Goal: Transaction & Acquisition: Purchase product/service

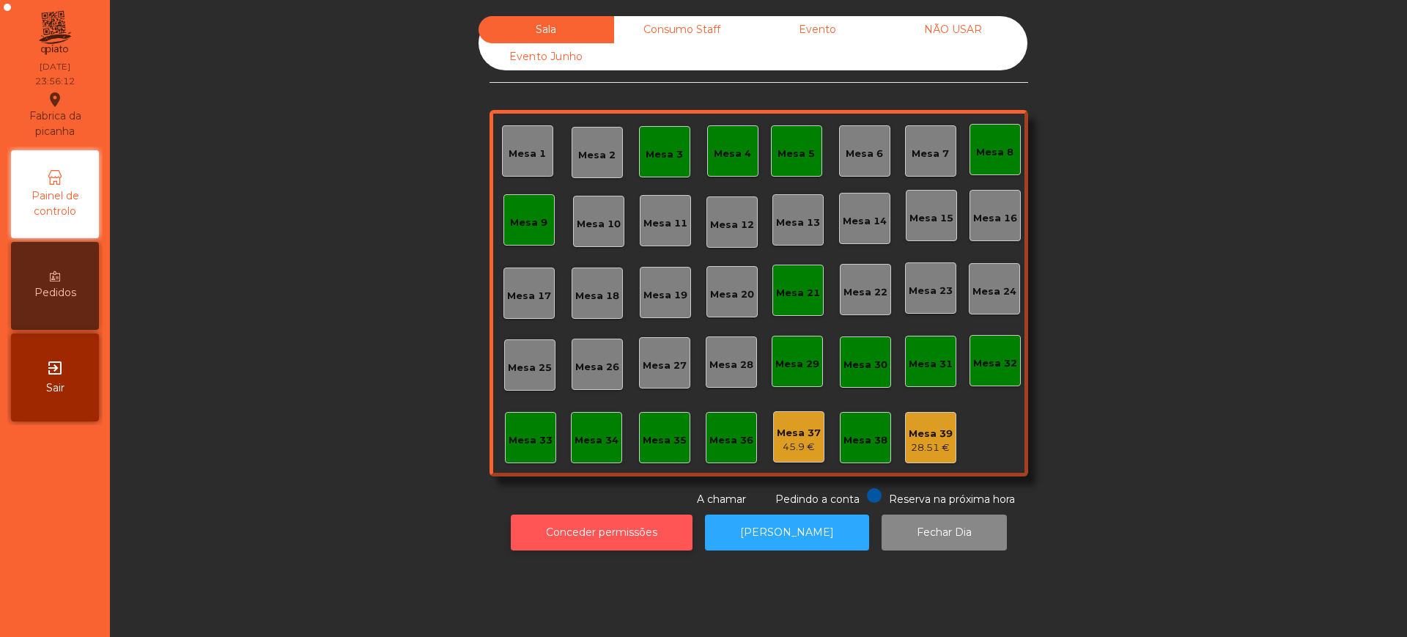
click at [596, 534] on button "Conceder permissões" at bounding box center [602, 533] width 182 height 36
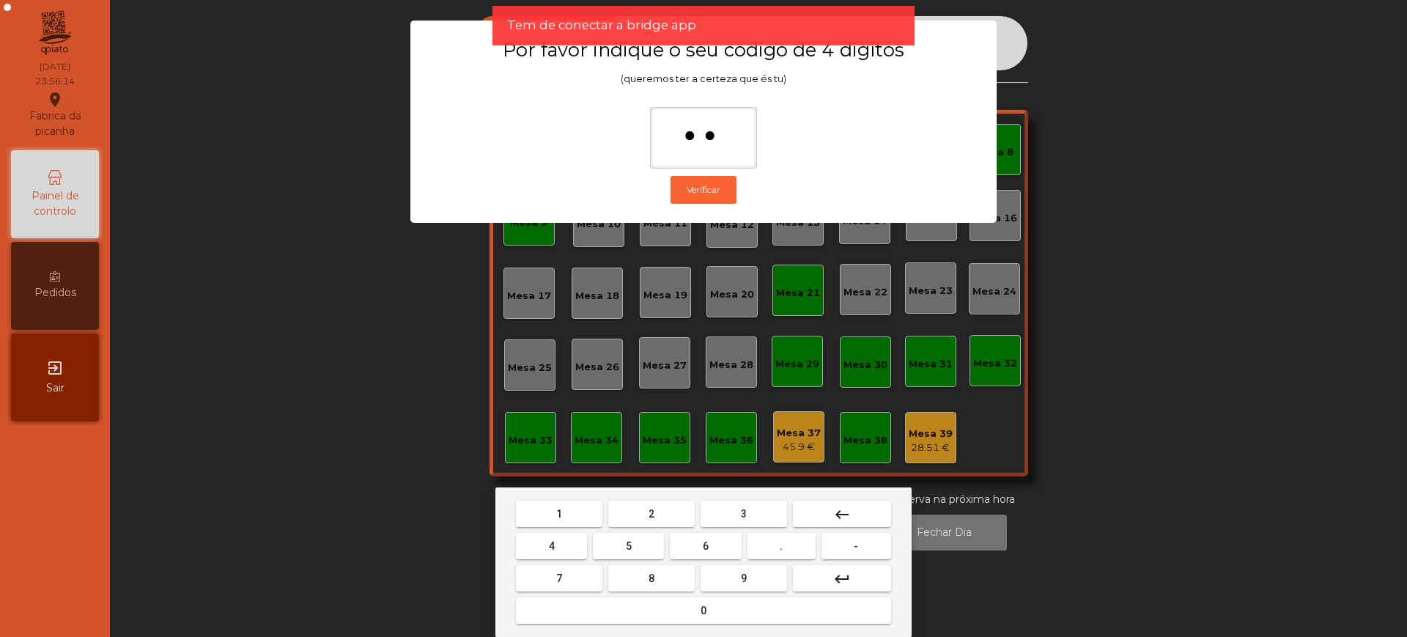
type input "***"
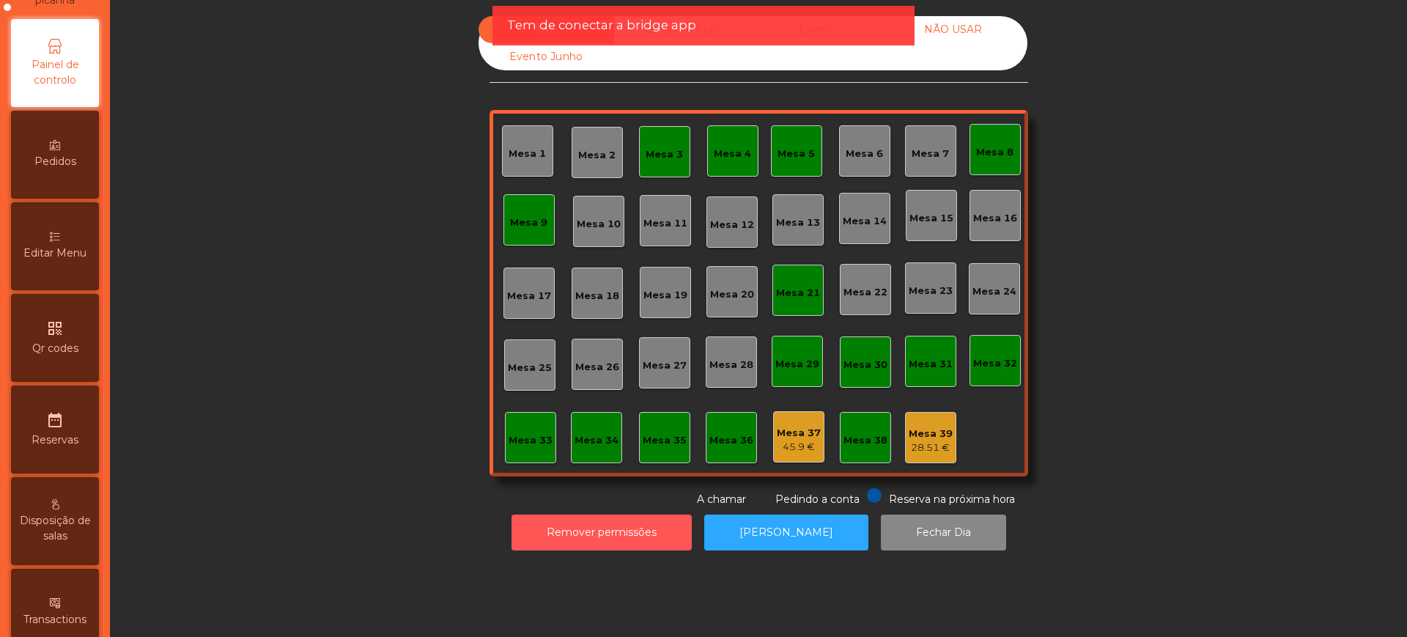
scroll to position [620, 0]
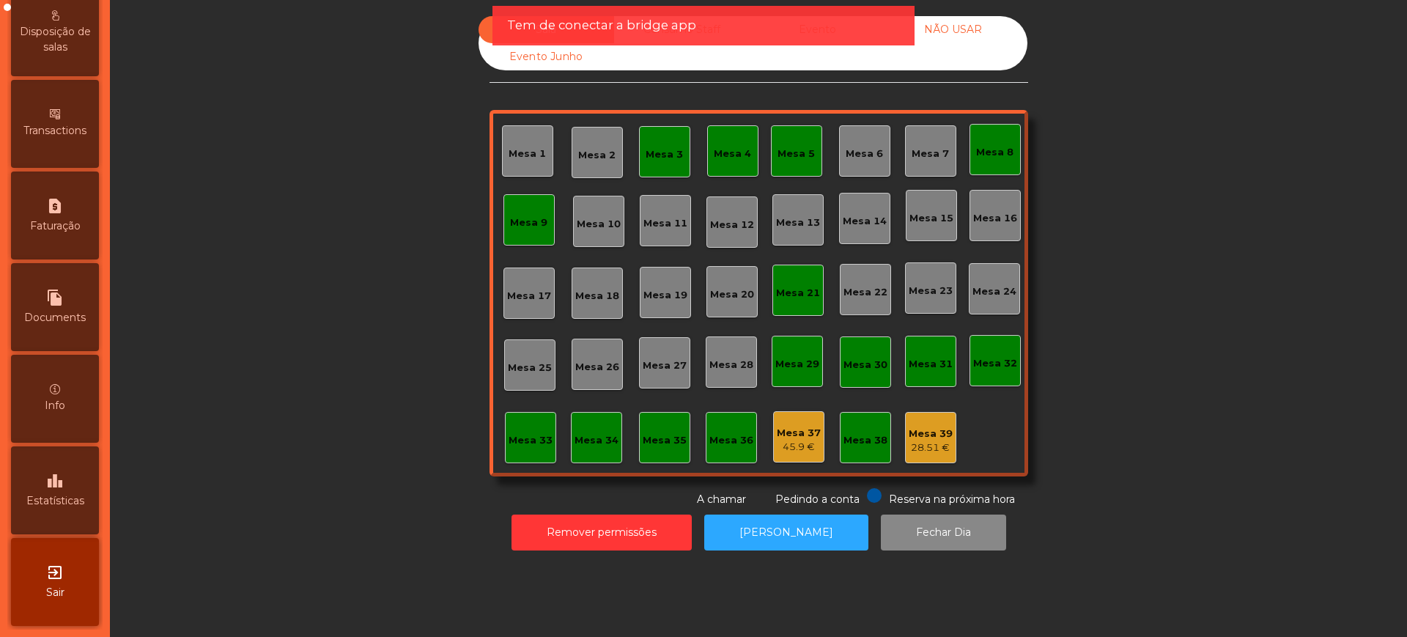
click at [62, 475] on icon "leaderboard" at bounding box center [55, 481] width 18 height 18
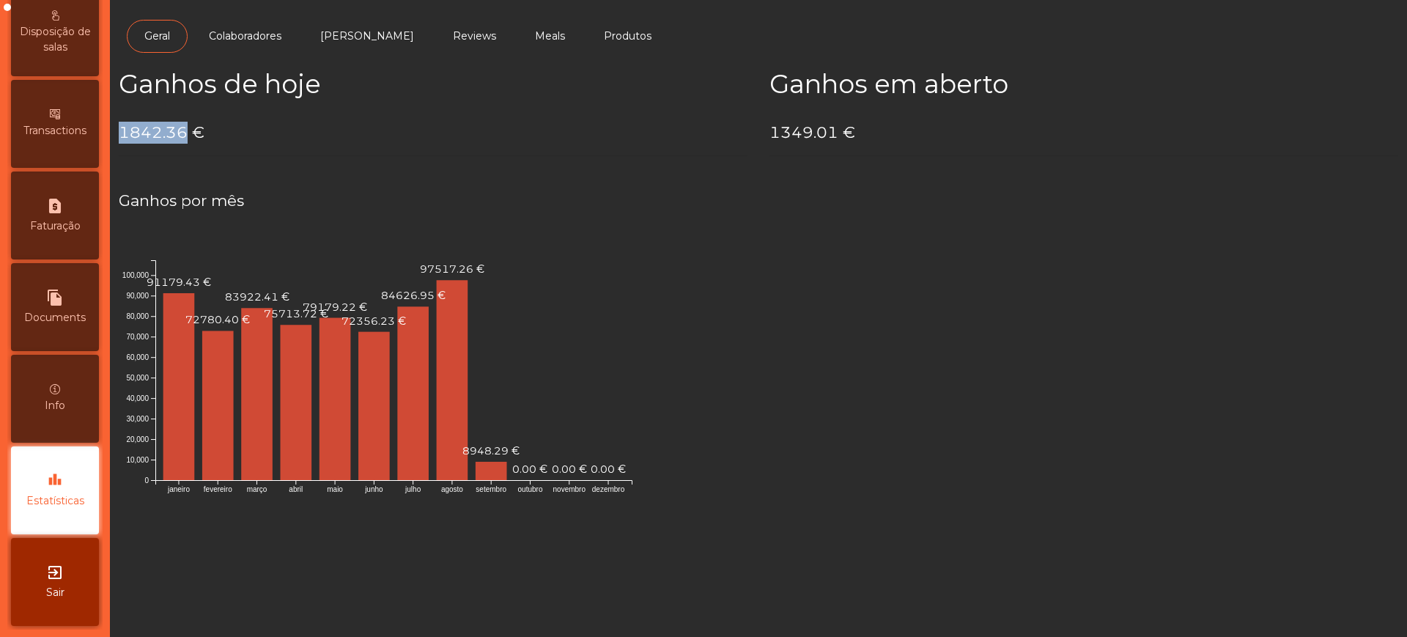
drag, startPoint x: 122, startPoint y: 134, endPoint x: 183, endPoint y: 133, distance: 61.6
click at [183, 133] on h4 "1842.36 €" at bounding box center [433, 133] width 629 height 22
copy h4 "1842.36"
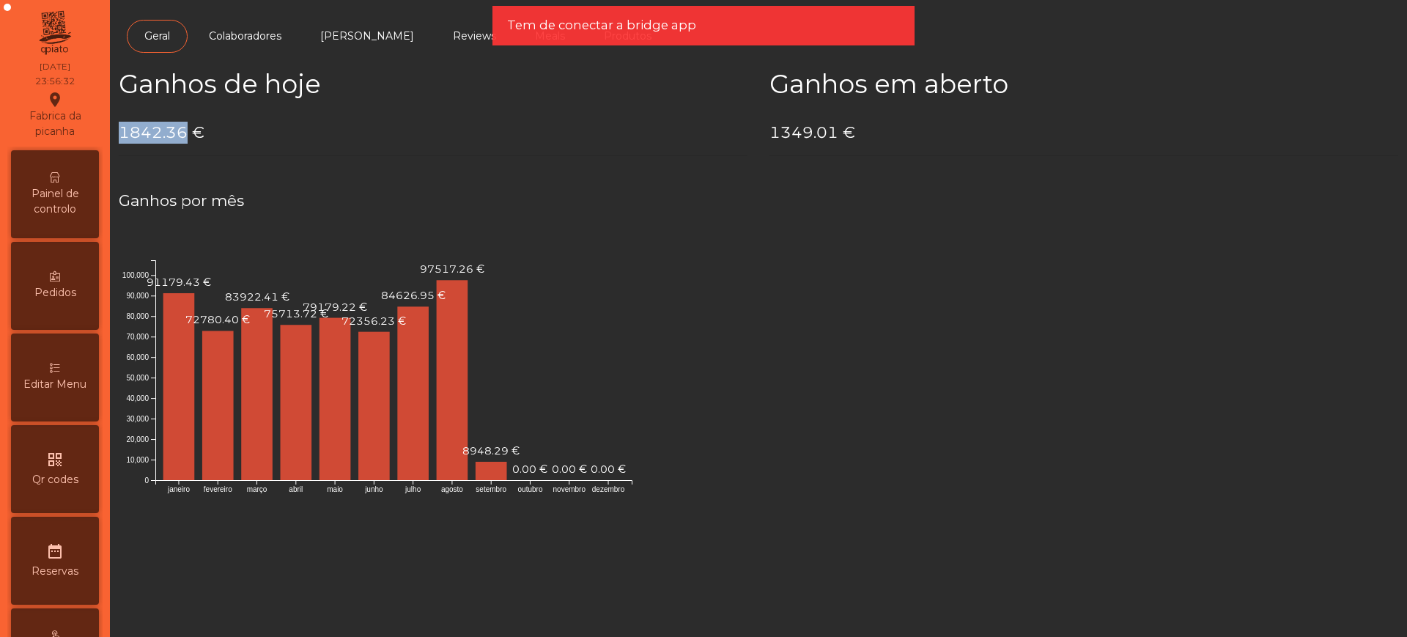
click at [69, 171] on div "Painel de controlo" at bounding box center [55, 194] width 88 height 88
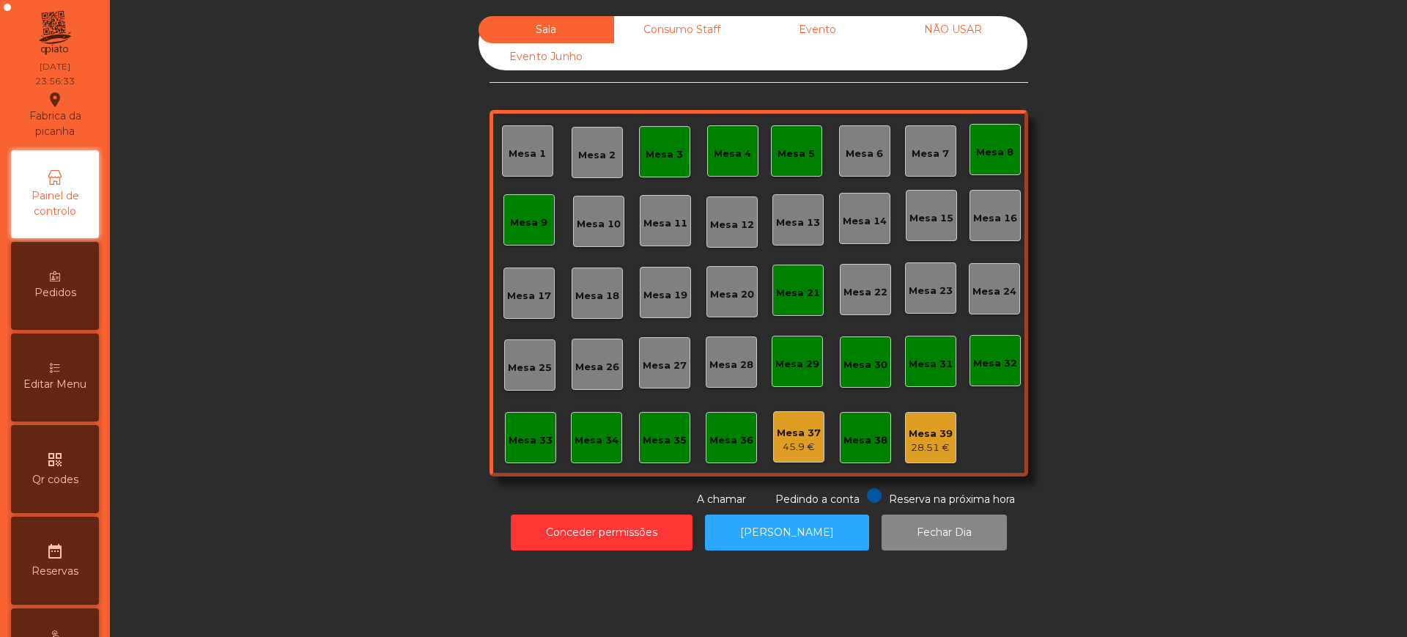
click at [934, 445] on div "28.51 €" at bounding box center [931, 447] width 44 height 15
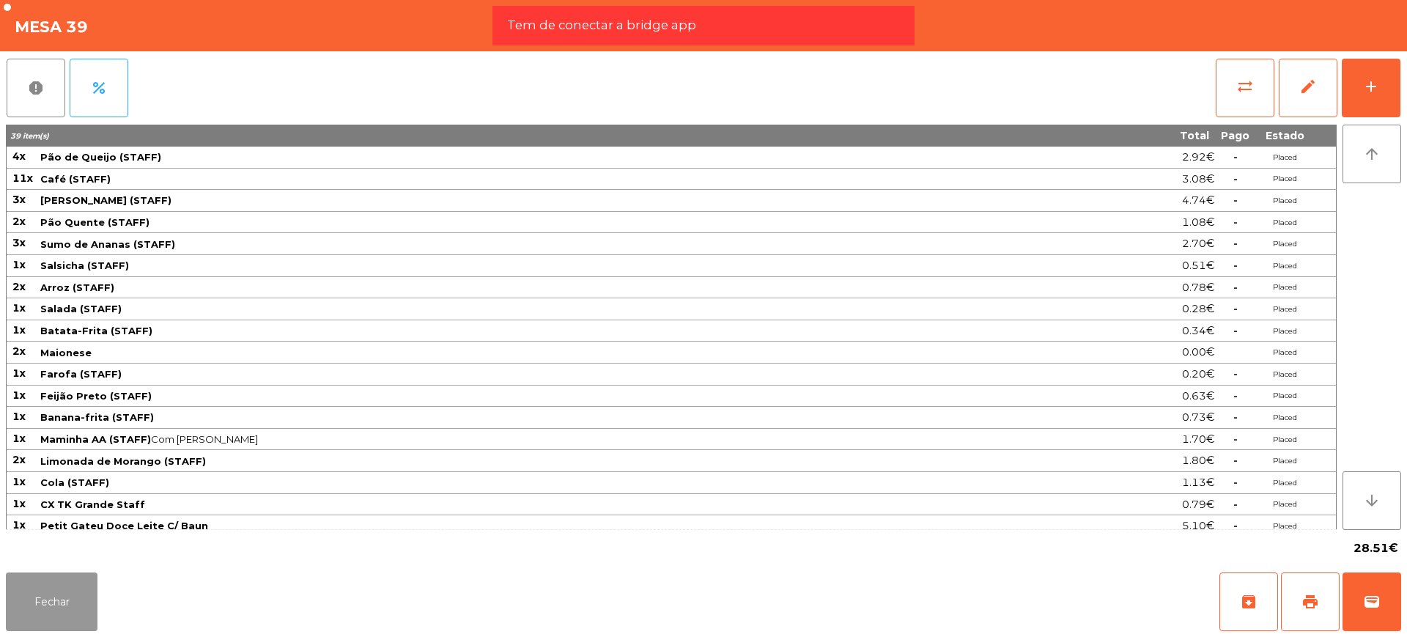
click at [52, 605] on button "Fechar" at bounding box center [52, 601] width 92 height 59
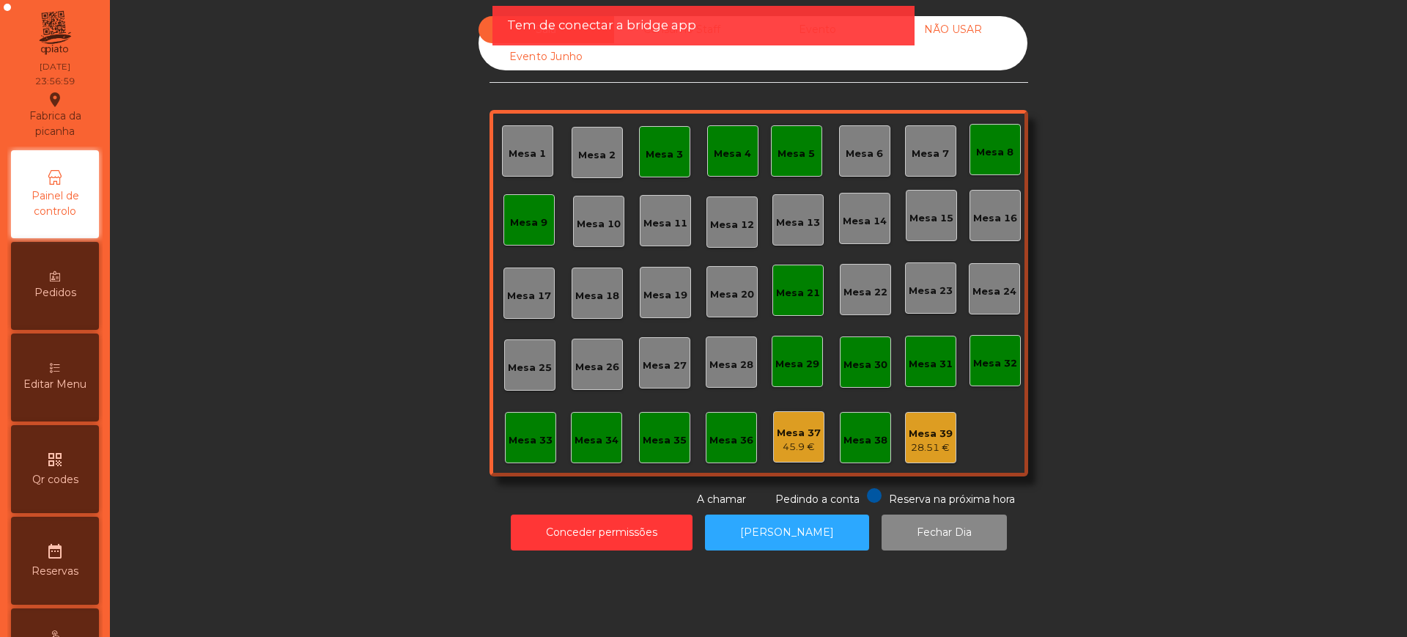
click at [934, 36] on div "NÃO USAR" at bounding box center [953, 29] width 136 height 27
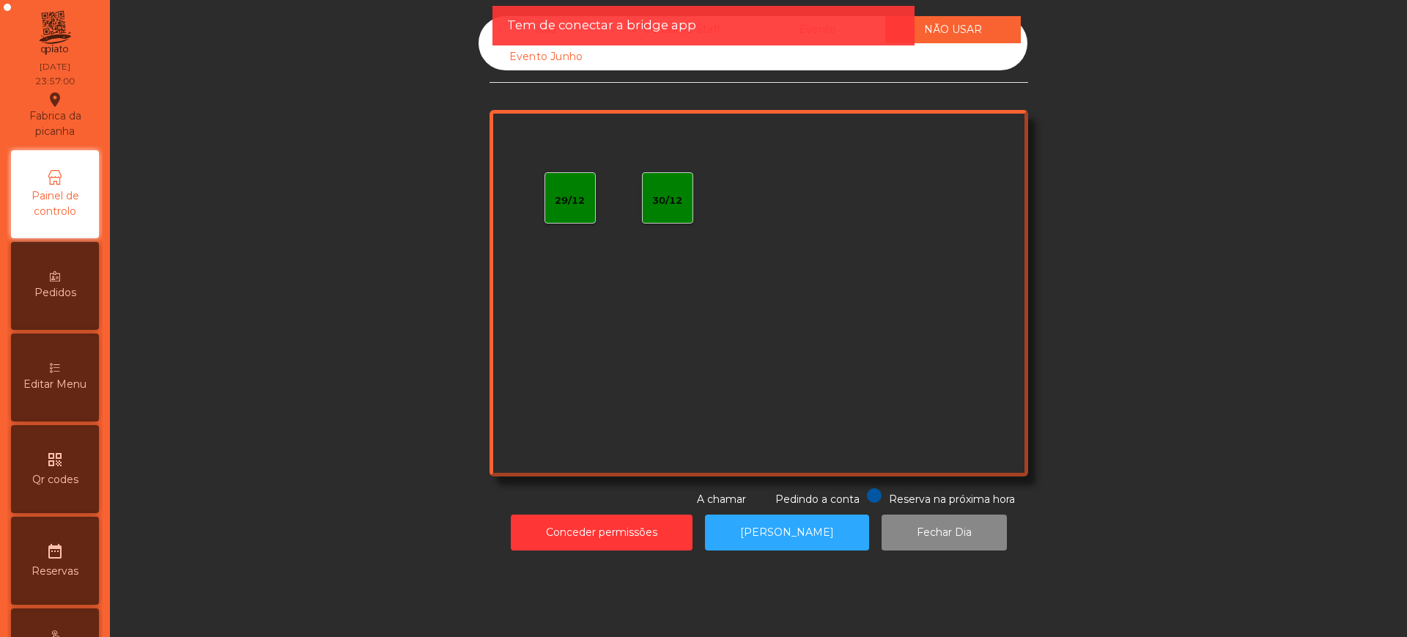
click at [865, 36] on div "Tem de conectar a bridge app" at bounding box center [704, 26] width 422 height 40
click at [846, 32] on div "Tem de conectar a bridge app" at bounding box center [703, 25] width 393 height 18
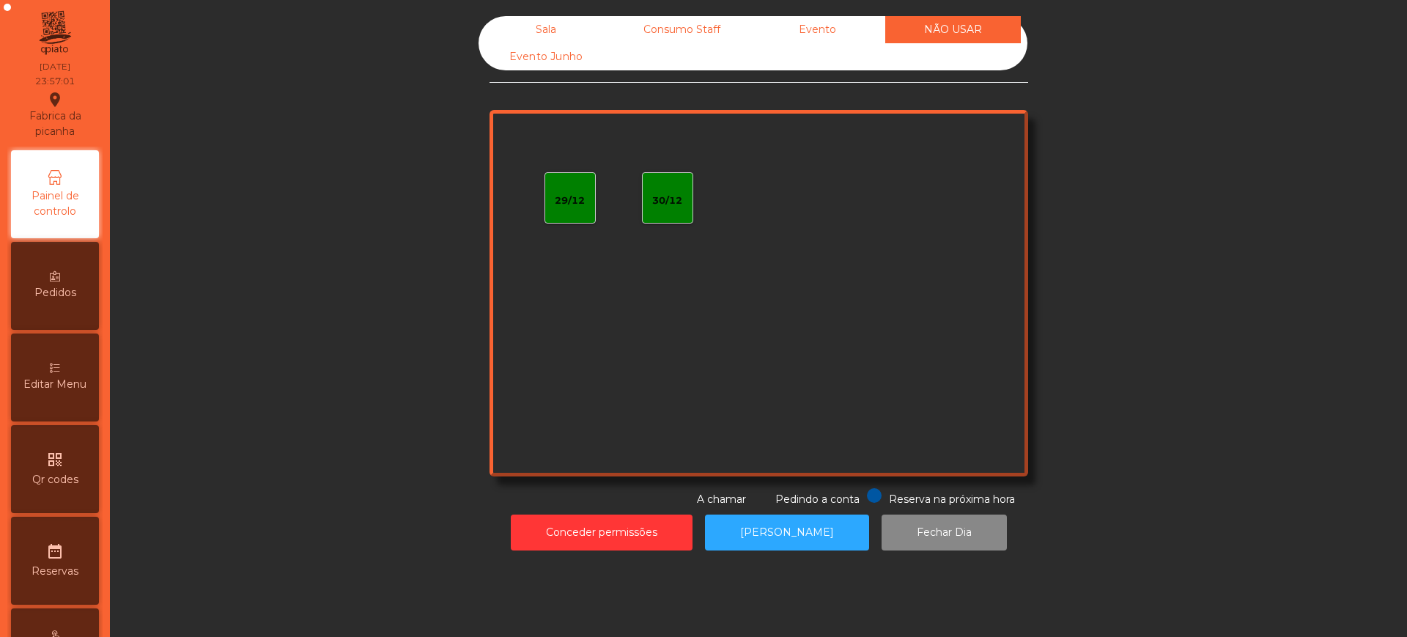
click at [811, 34] on div "Evento" at bounding box center [818, 29] width 136 height 27
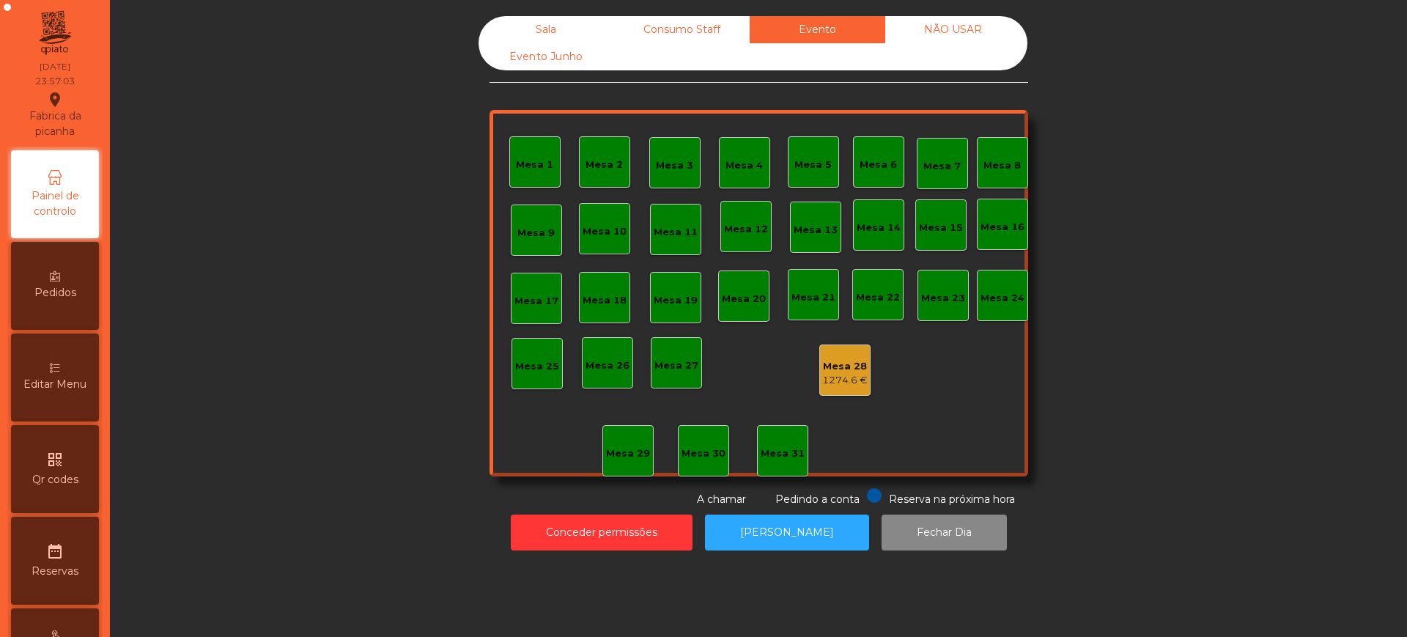
click at [840, 377] on div "1274.6 €" at bounding box center [844, 380] width 45 height 15
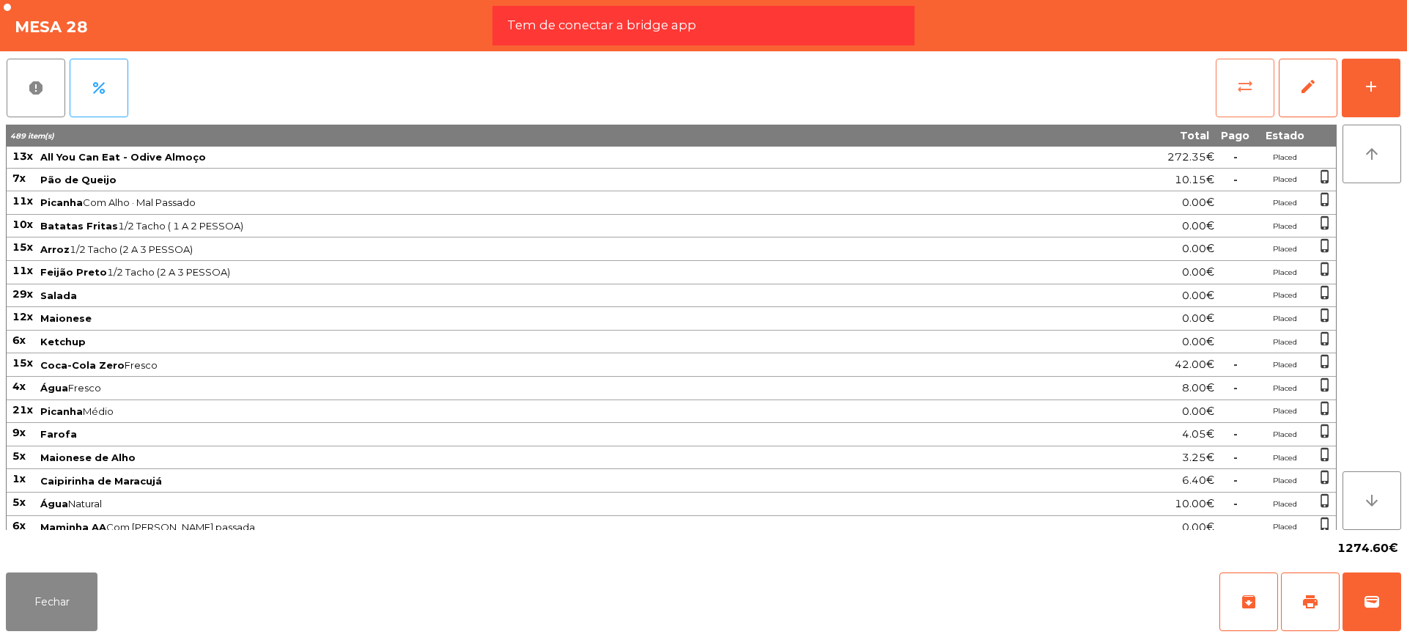
click at [1239, 92] on span "sync_alt" at bounding box center [1245, 87] width 18 height 18
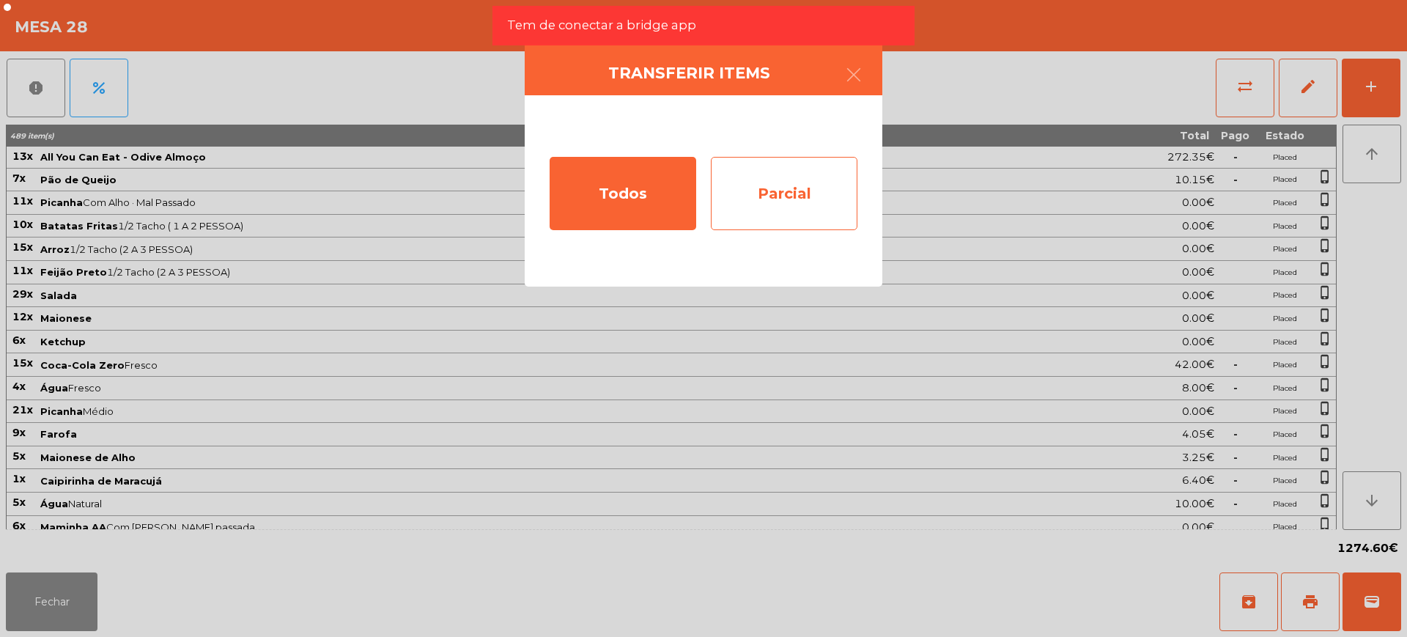
click at [838, 178] on div "Parcial" at bounding box center [784, 193] width 147 height 73
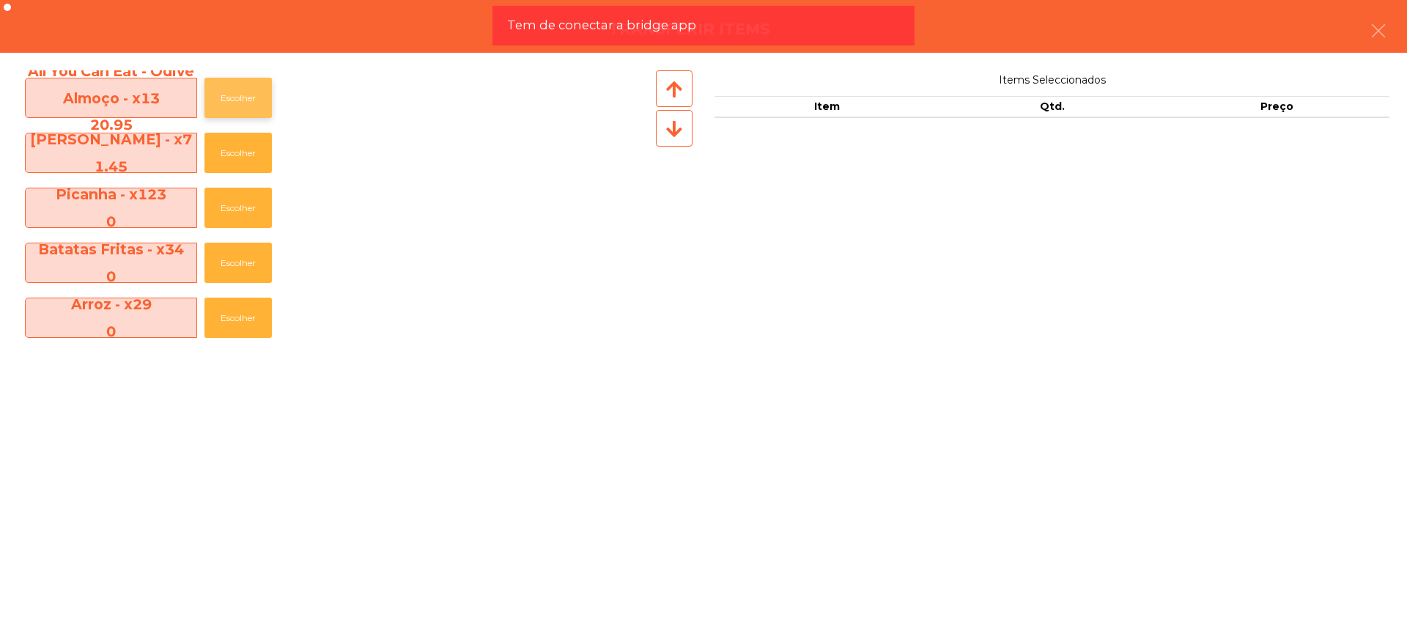
click at [233, 96] on button "Escolher" at bounding box center [237, 98] width 67 height 40
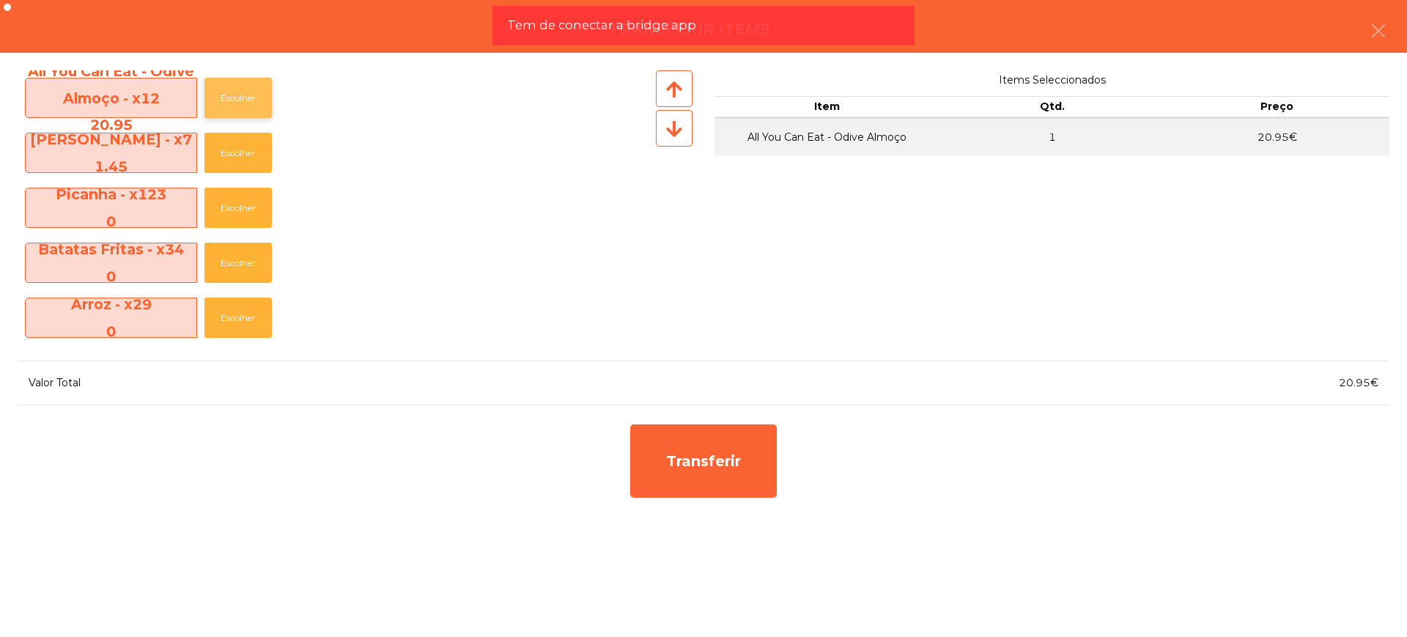
click at [233, 96] on button "Escolher" at bounding box center [237, 98] width 67 height 40
click at [234, 96] on button "Escolher" at bounding box center [237, 98] width 67 height 40
click at [235, 96] on button "Escolher" at bounding box center [237, 98] width 67 height 40
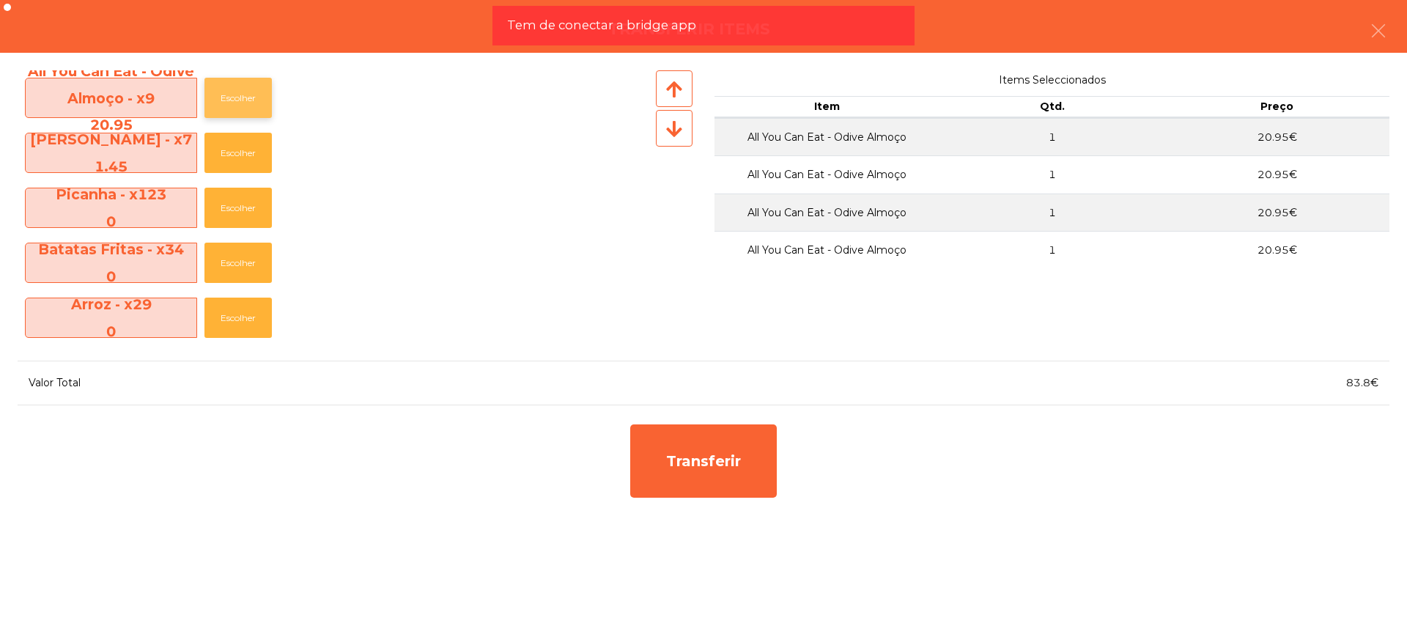
click at [242, 95] on button "Escolher" at bounding box center [237, 98] width 67 height 40
click at [242, 94] on button "Escolher" at bounding box center [237, 98] width 67 height 40
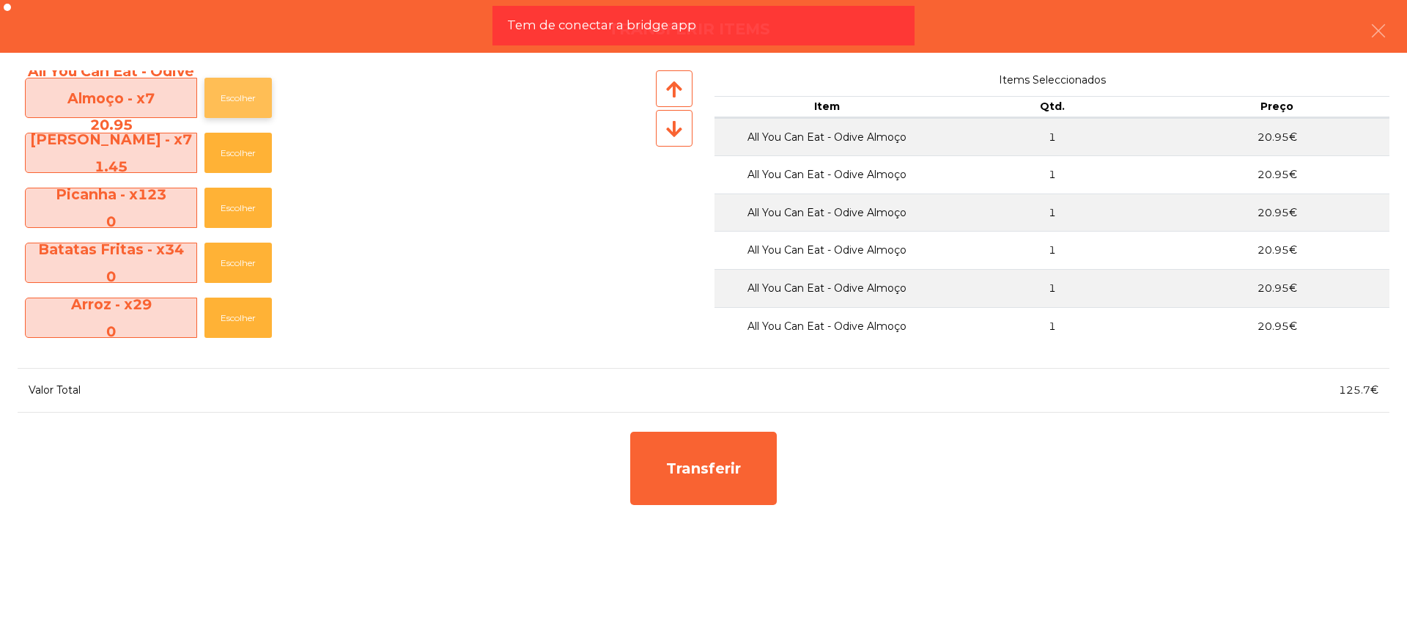
click at [242, 94] on button "Escolher" at bounding box center [237, 98] width 67 height 40
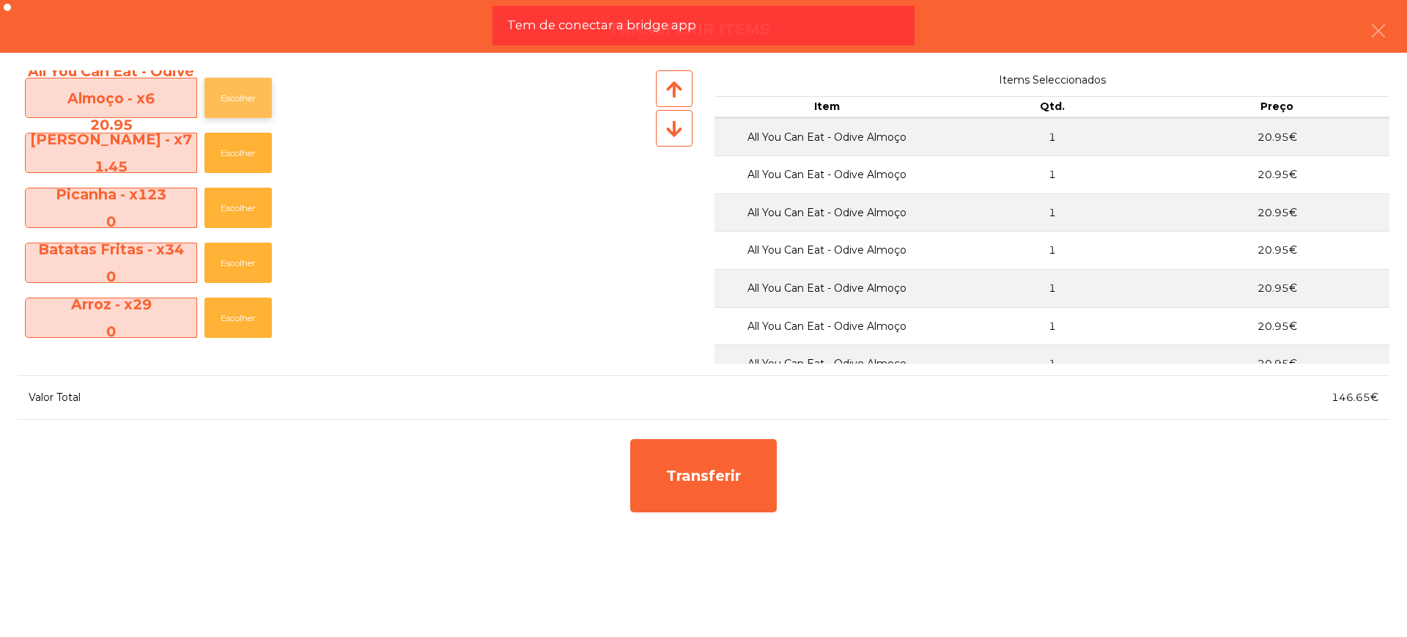
click at [242, 94] on button "Escolher" at bounding box center [237, 98] width 67 height 40
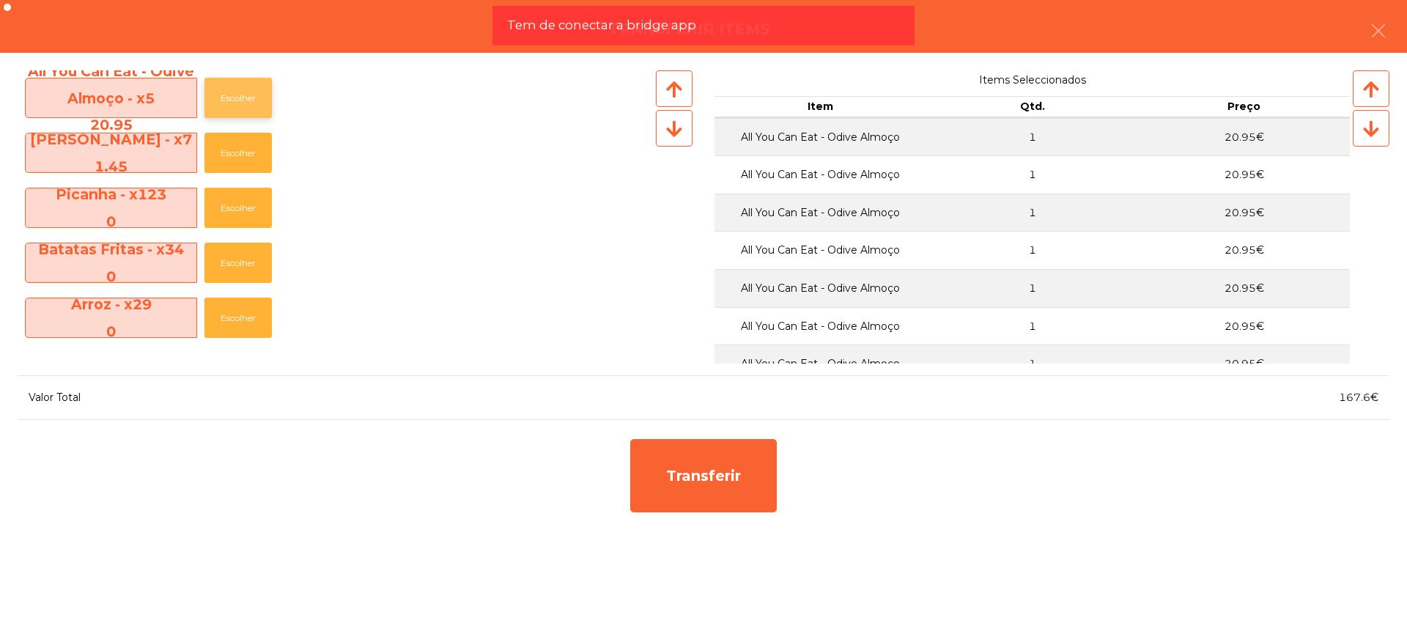
click at [242, 94] on button "Escolher" at bounding box center [237, 98] width 67 height 40
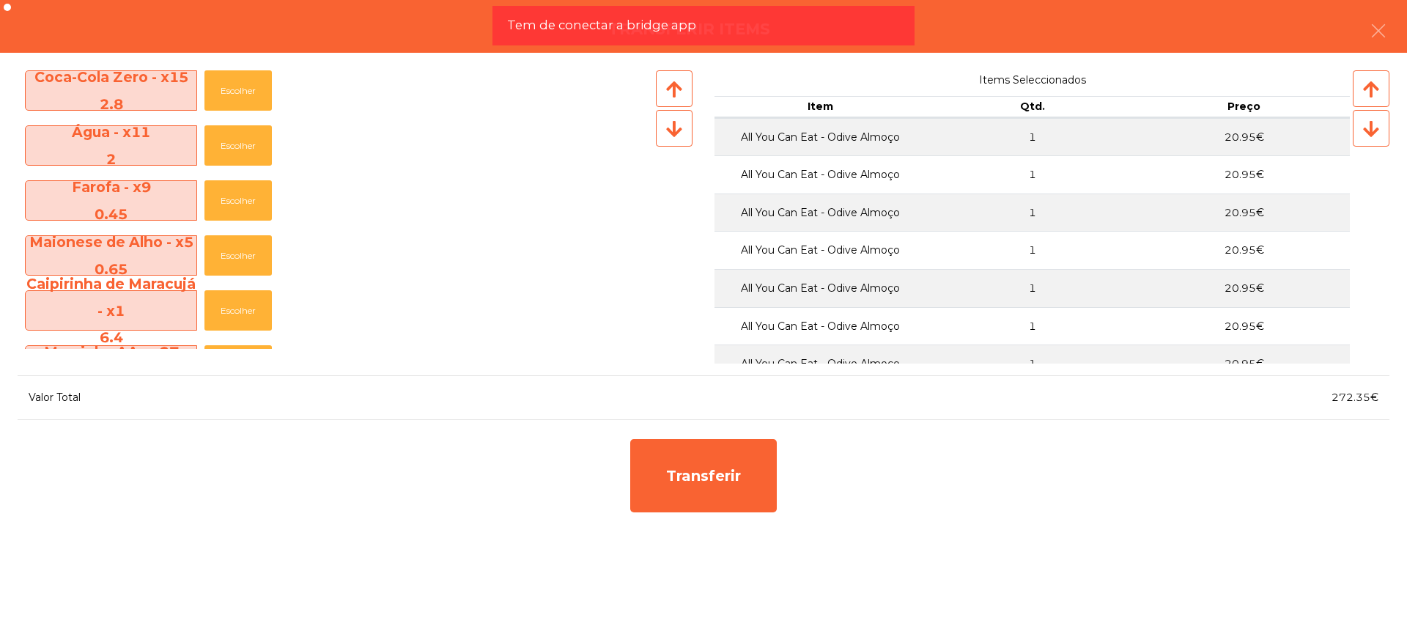
scroll to position [458, 0]
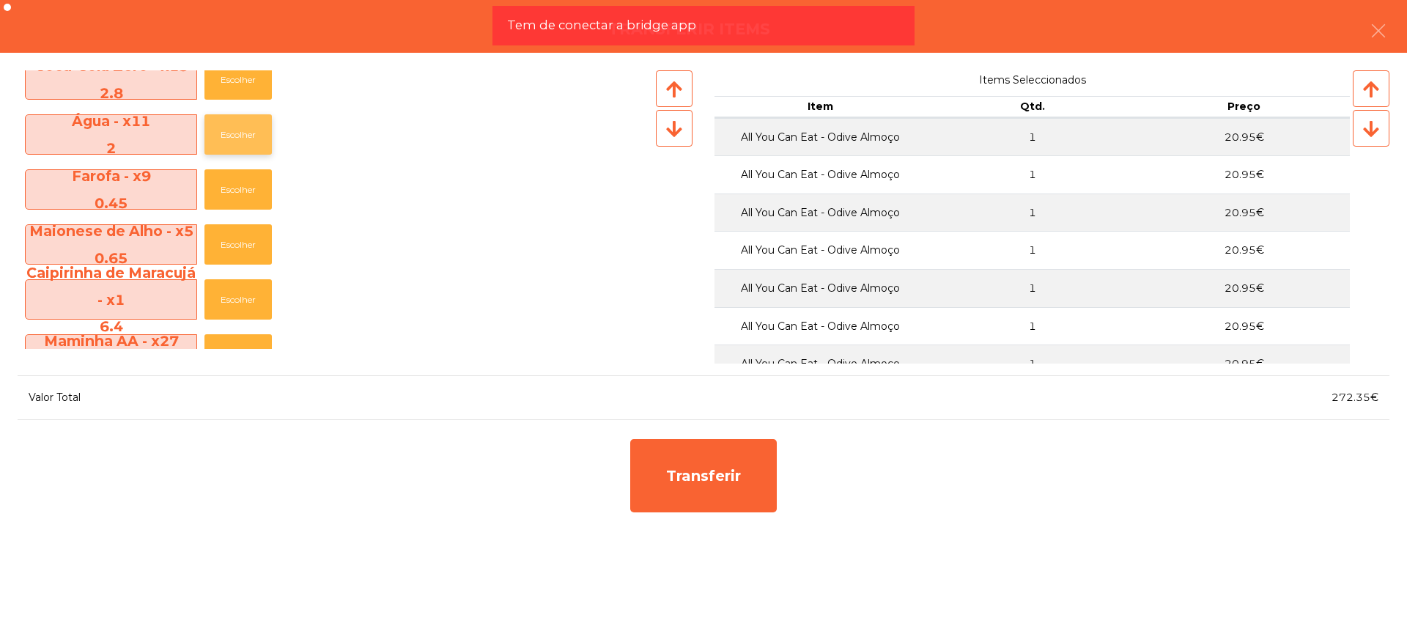
click at [257, 131] on button "Escolher" at bounding box center [237, 134] width 67 height 40
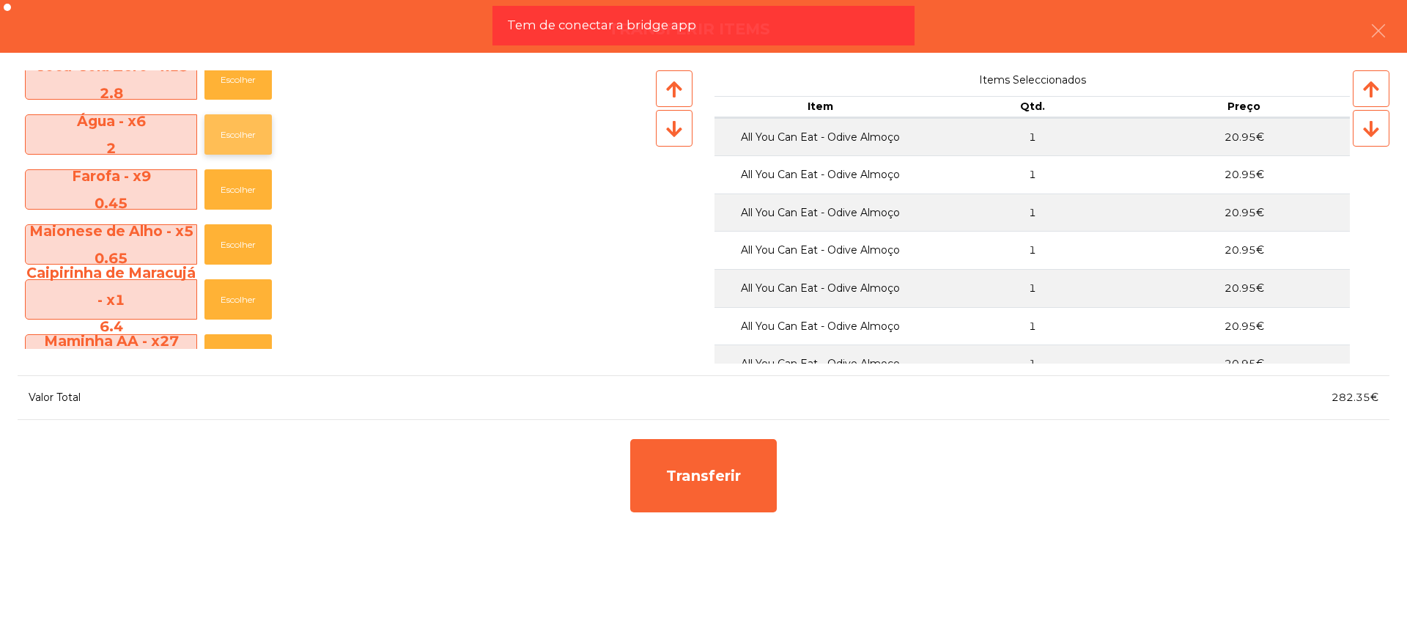
click at [257, 131] on button "Escolher" at bounding box center [237, 134] width 67 height 40
click at [256, 131] on button "Escolher" at bounding box center [237, 134] width 67 height 40
click at [254, 131] on button "Escolher" at bounding box center [237, 134] width 67 height 40
click at [253, 131] on button "Escolher" at bounding box center [237, 134] width 67 height 40
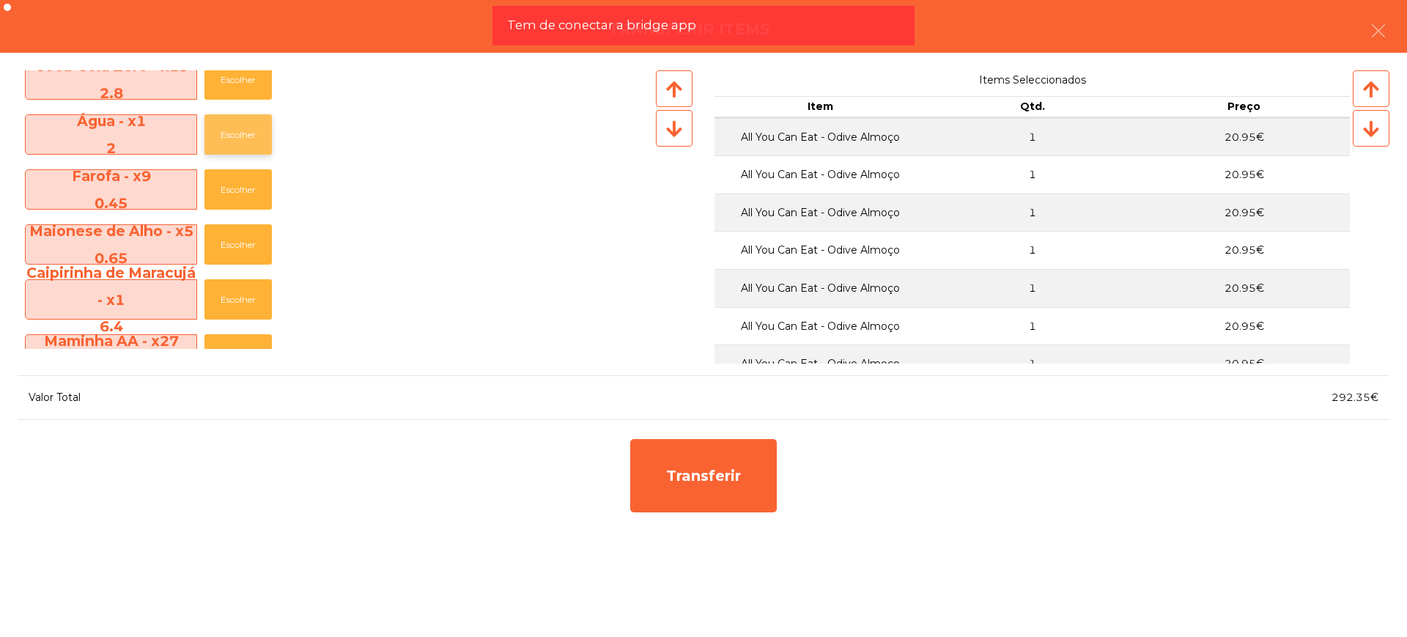
click at [250, 130] on button "Escolher" at bounding box center [237, 134] width 67 height 40
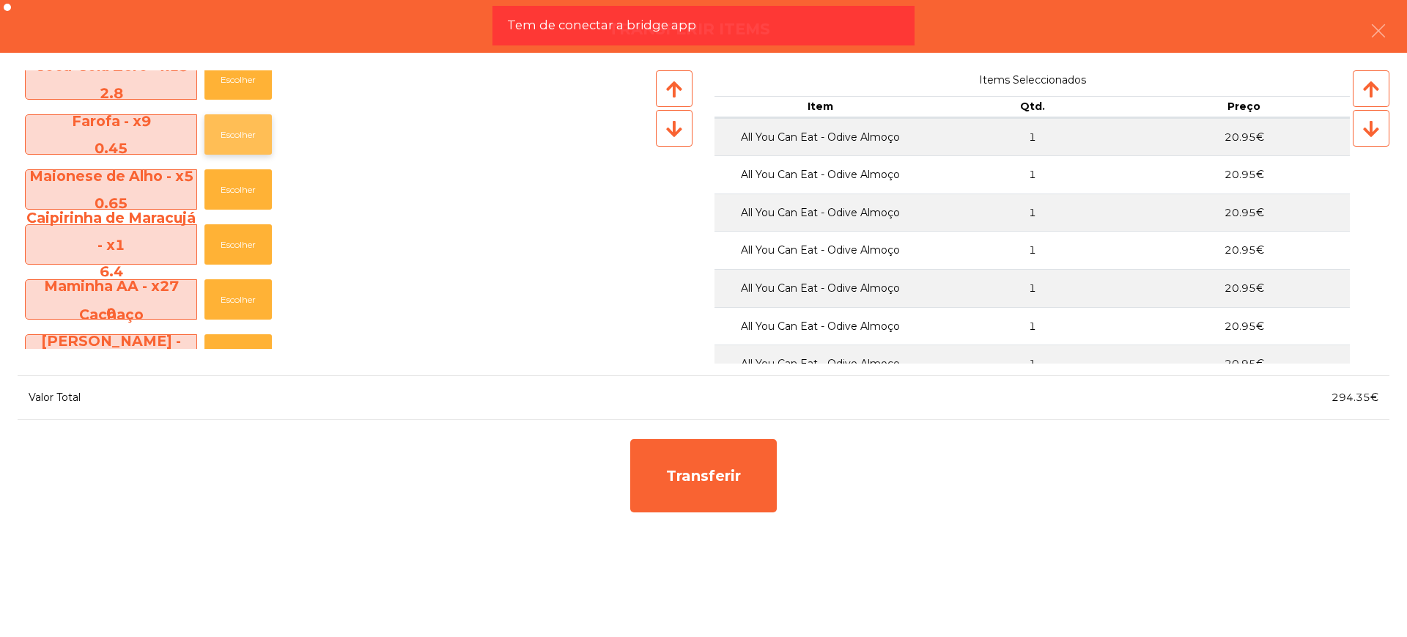
click at [243, 141] on button "Escolher" at bounding box center [237, 134] width 67 height 40
click at [243, 136] on button "Escolher" at bounding box center [237, 134] width 67 height 40
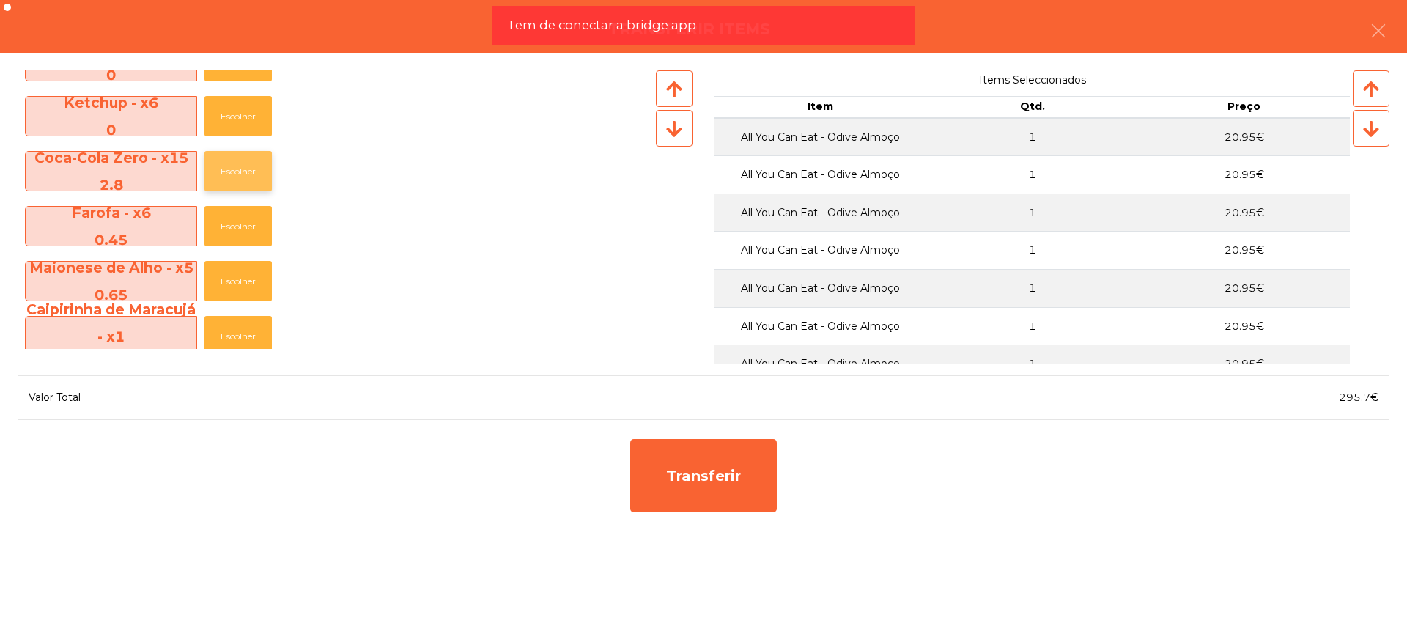
click at [247, 168] on button "Escolher" at bounding box center [237, 171] width 67 height 40
click at [248, 168] on button "Escolher" at bounding box center [237, 171] width 67 height 40
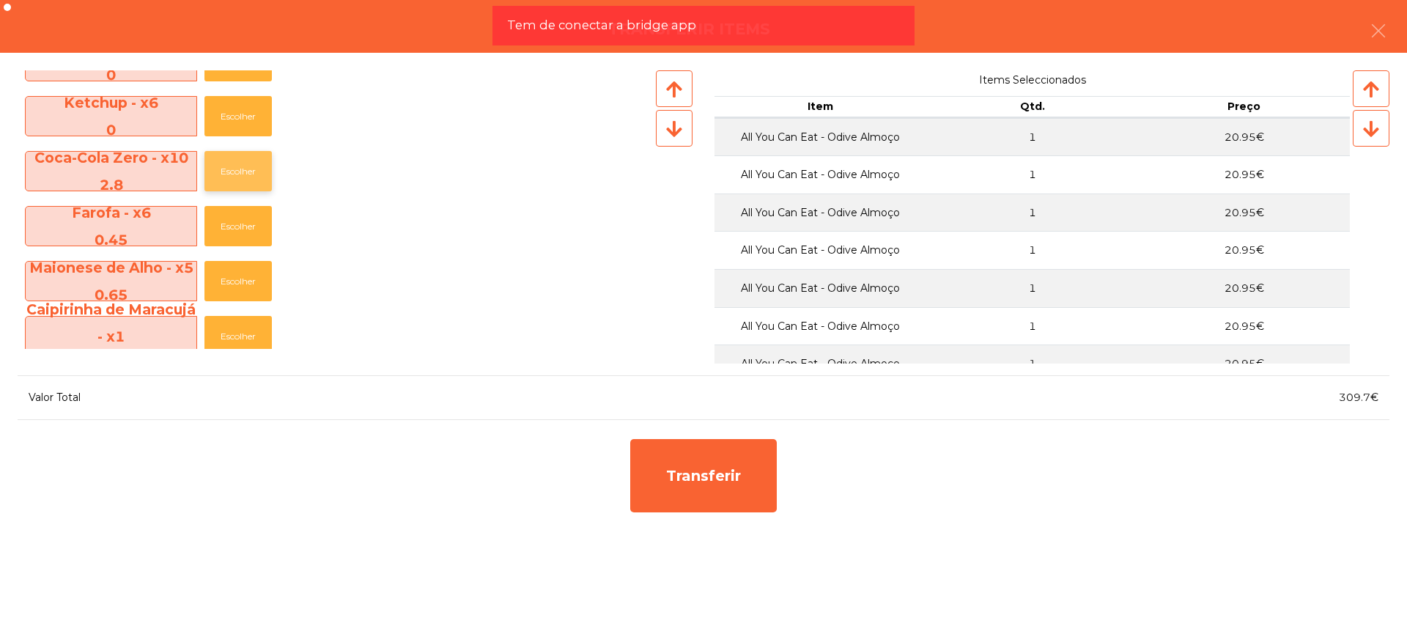
click at [248, 168] on button "Escolher" at bounding box center [237, 171] width 67 height 40
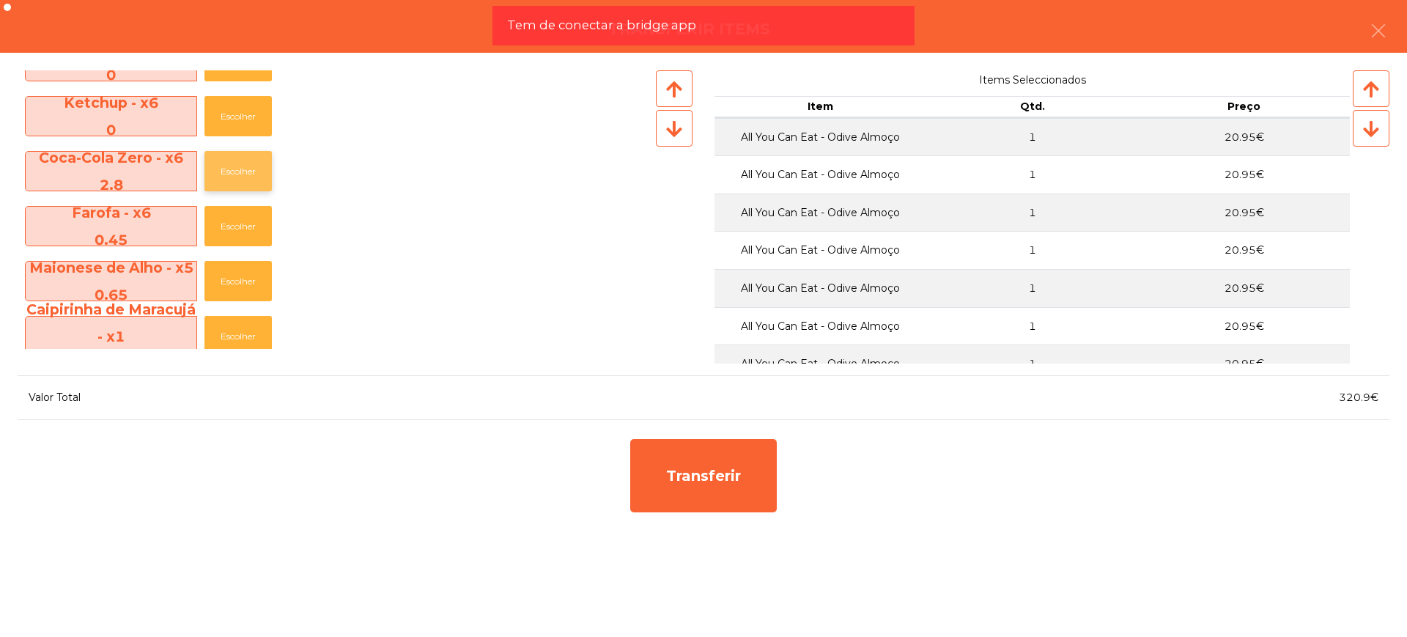
click at [248, 168] on button "Escolher" at bounding box center [237, 171] width 67 height 40
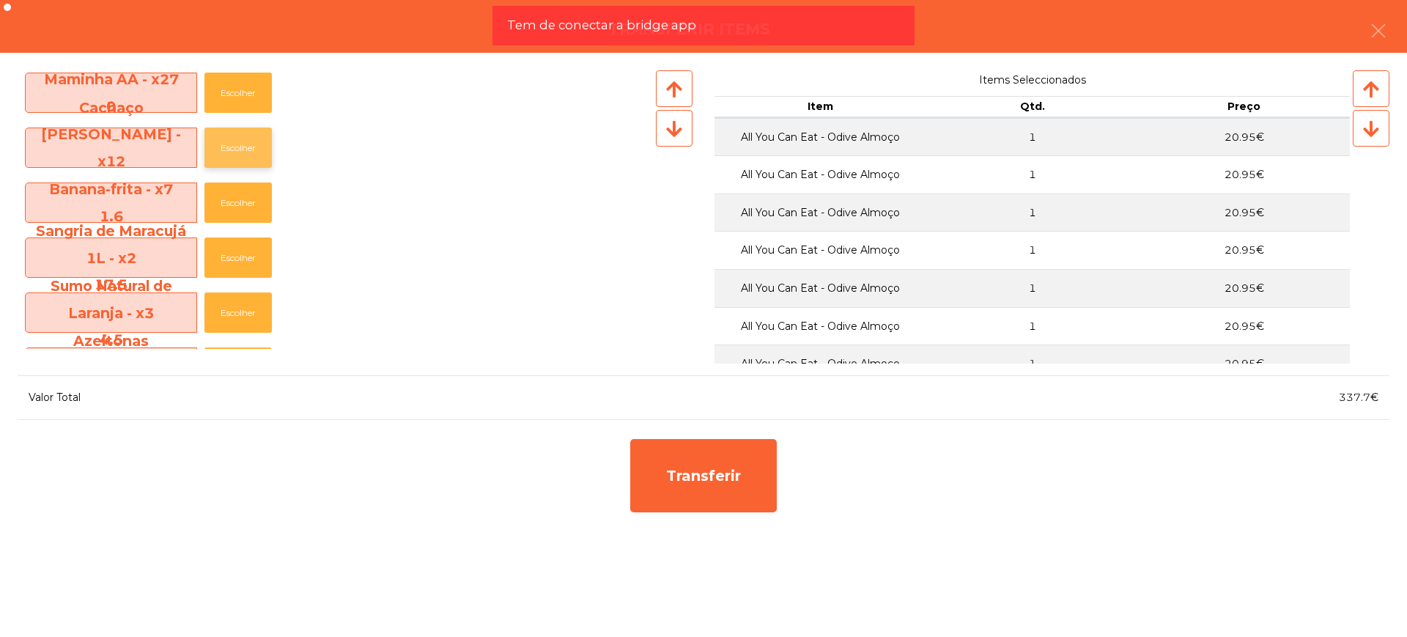
scroll to position [641, 0]
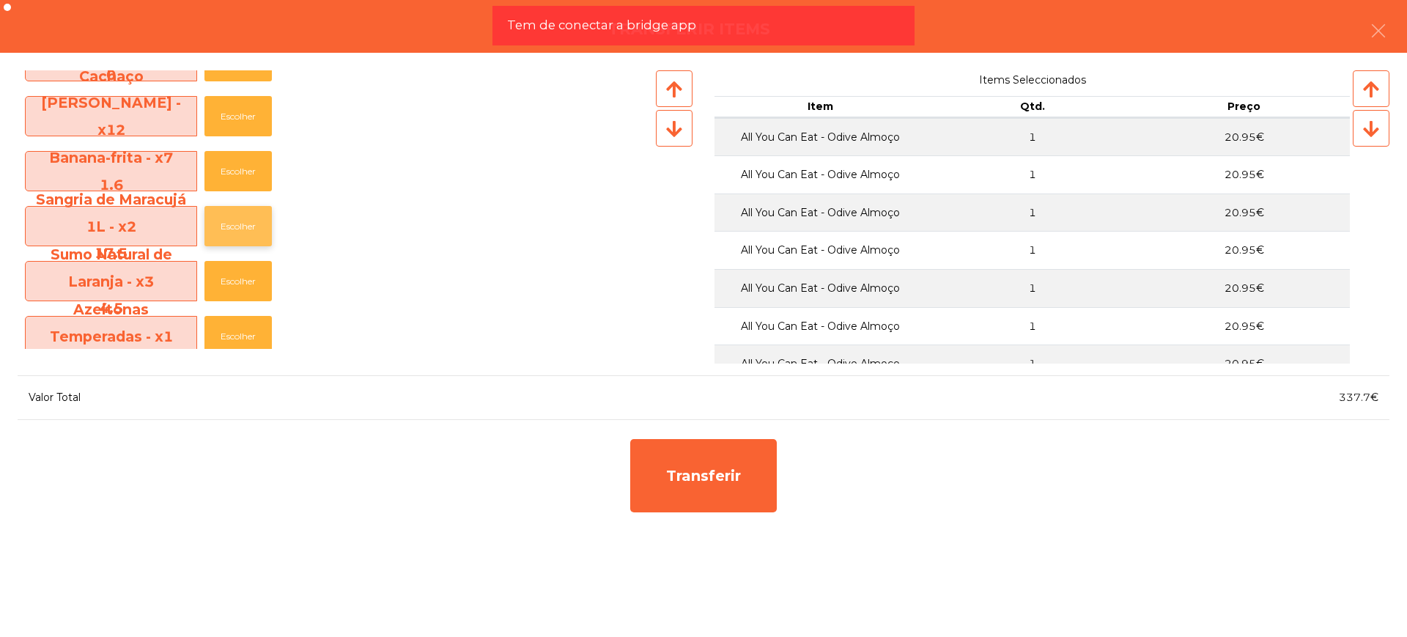
click at [239, 222] on button "Escolher" at bounding box center [237, 226] width 67 height 40
click at [251, 221] on button "Escolher" at bounding box center [237, 226] width 67 height 40
click at [249, 221] on button "Escolher" at bounding box center [237, 226] width 67 height 40
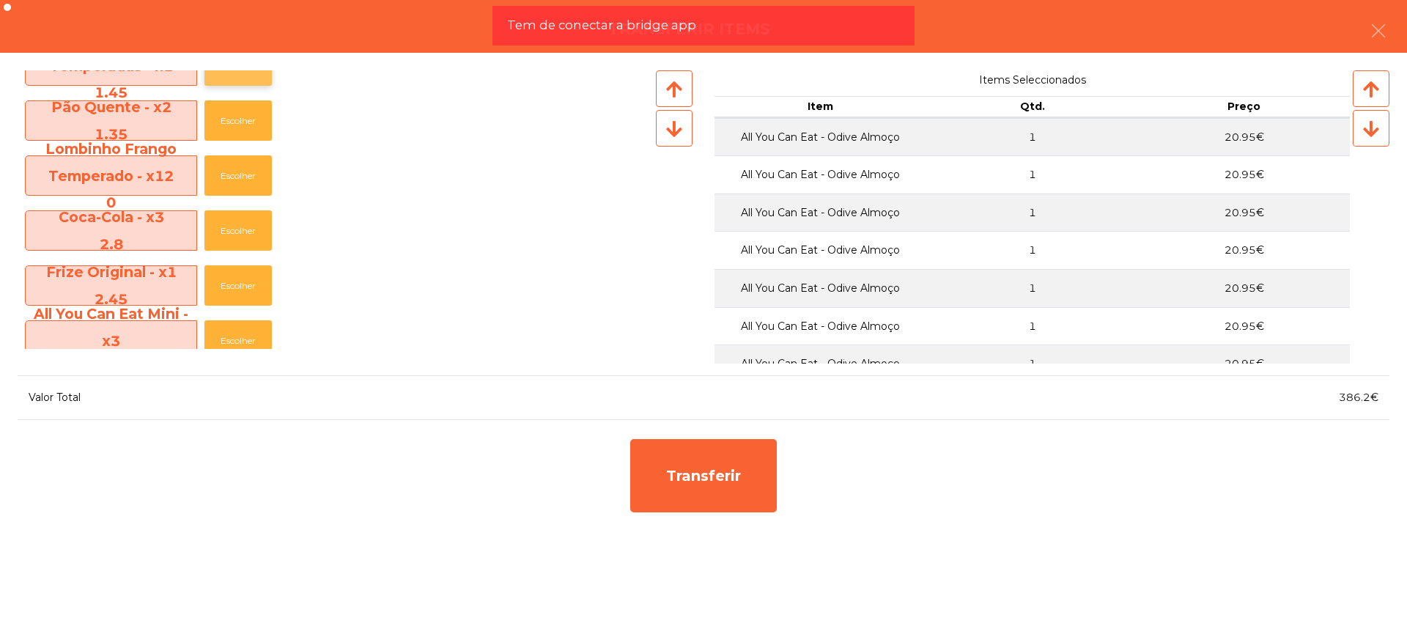
scroll to position [825, 0]
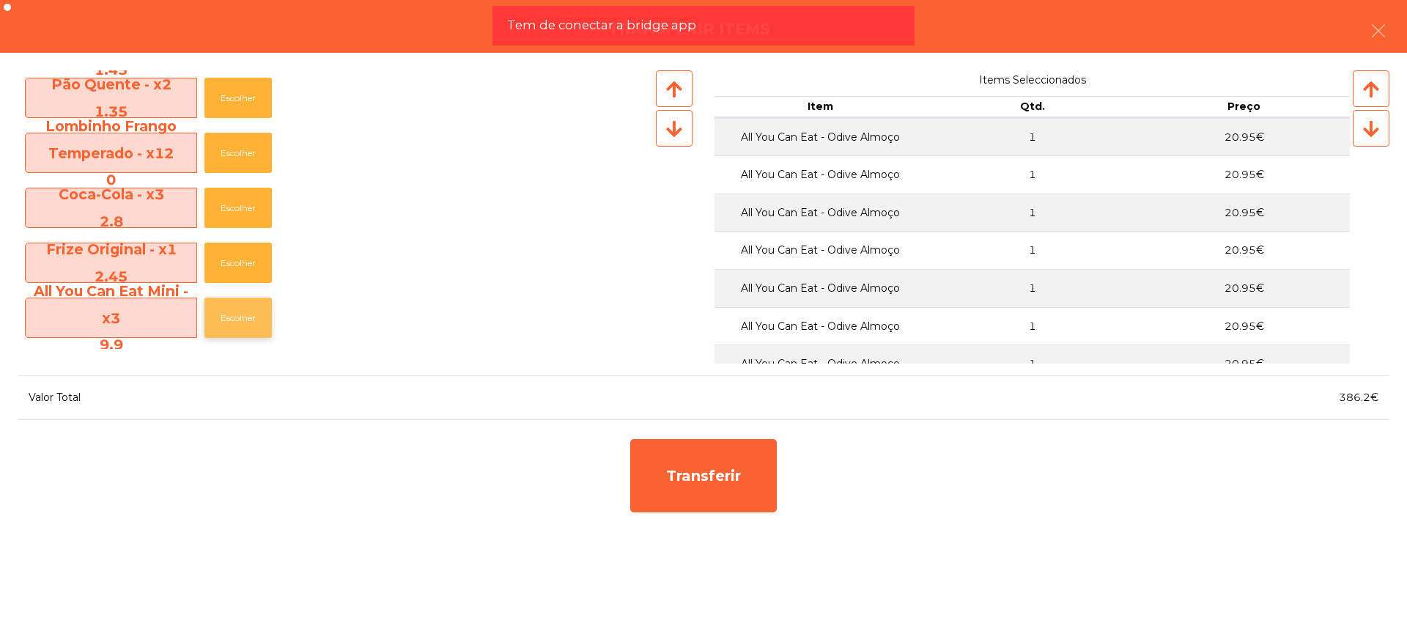
click at [235, 315] on button "Escolher" at bounding box center [237, 318] width 67 height 40
click at [237, 314] on button "Escolher" at bounding box center [237, 318] width 67 height 40
click at [243, 260] on button "Escolher" at bounding box center [237, 263] width 67 height 40
click at [246, 210] on button "Escolher" at bounding box center [237, 208] width 67 height 40
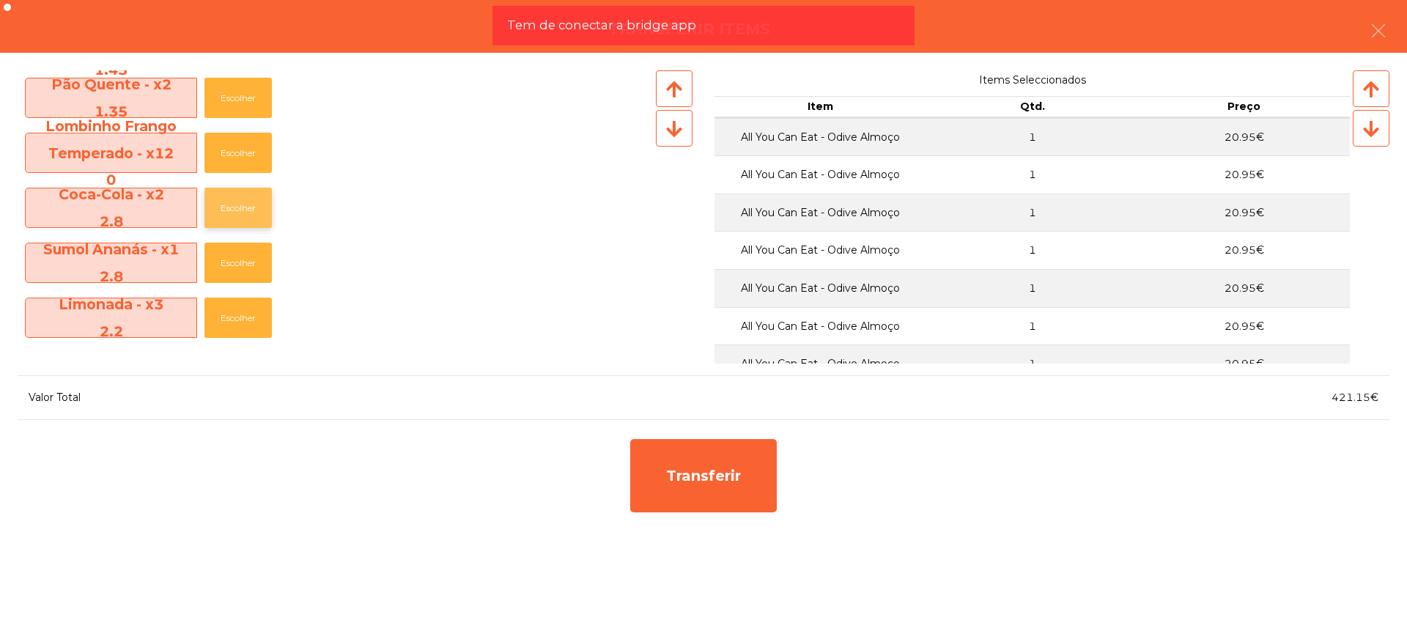
click at [246, 210] on button "Escolher" at bounding box center [237, 208] width 67 height 40
click at [235, 209] on button "Escolher" at bounding box center [237, 208] width 67 height 40
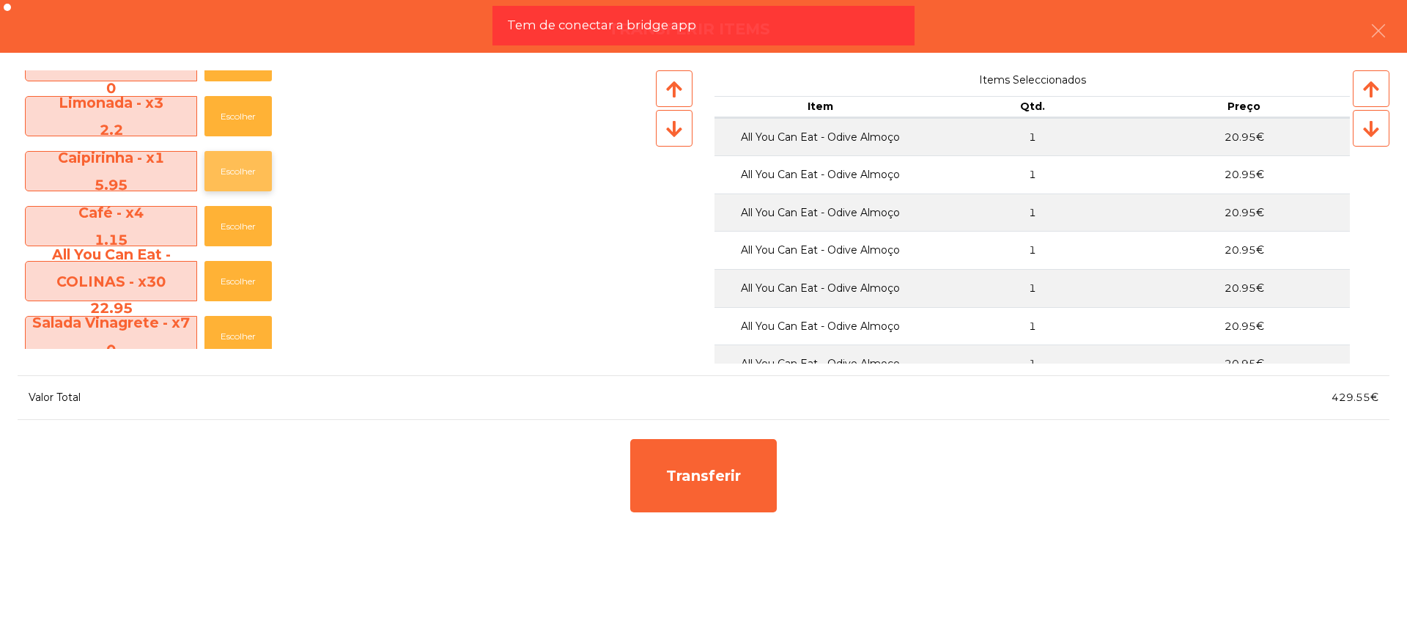
click at [246, 171] on button "Escolher" at bounding box center [237, 171] width 67 height 40
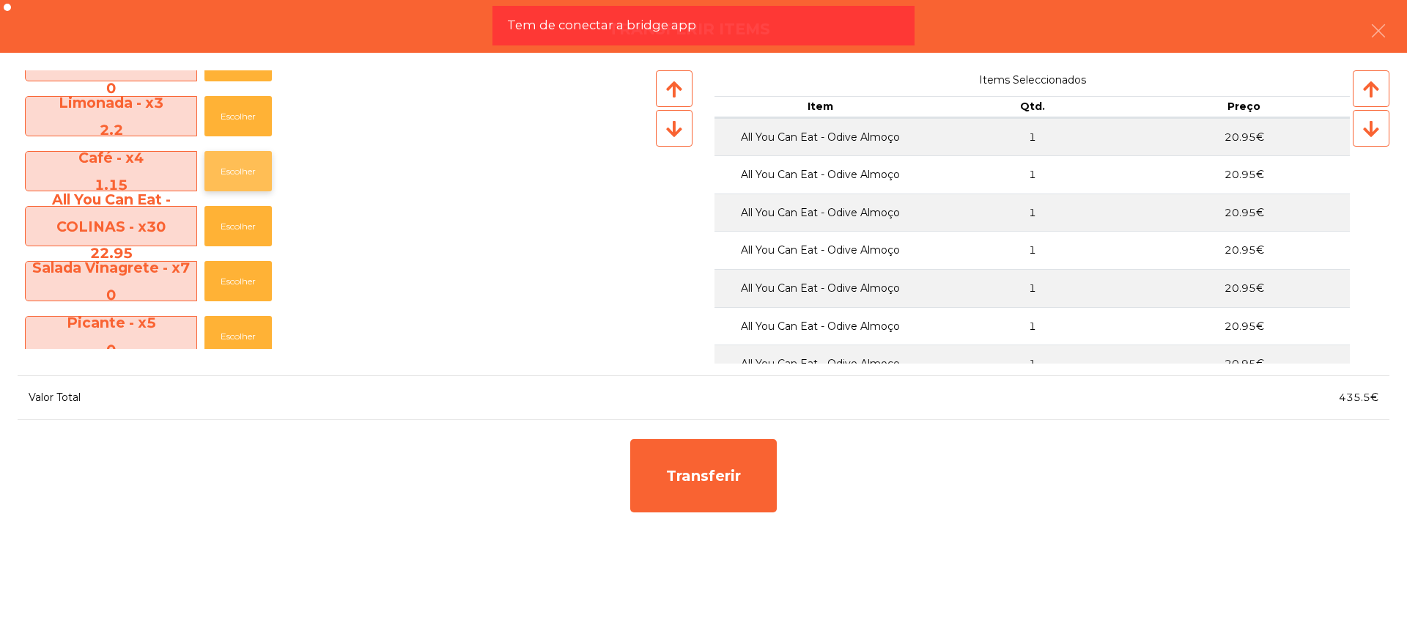
click at [248, 171] on button "Escolher" at bounding box center [237, 171] width 67 height 40
click at [248, 169] on button "Escolher" at bounding box center [237, 171] width 67 height 40
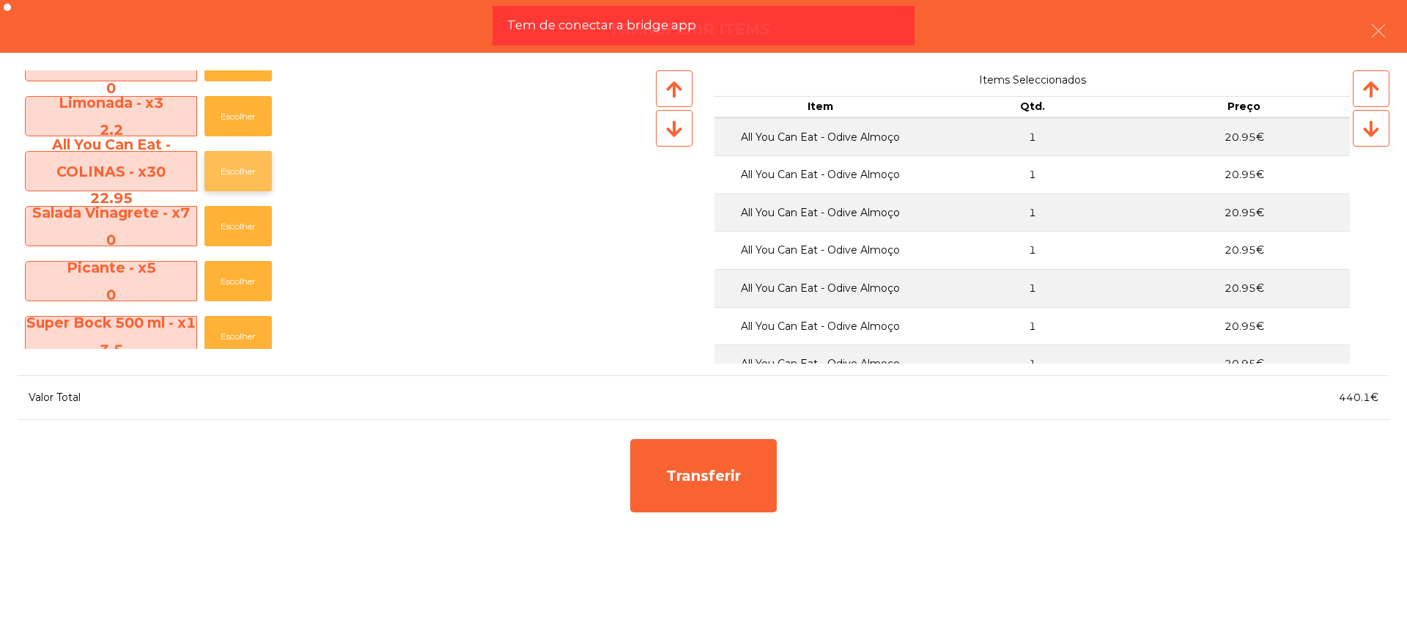
click at [248, 169] on button "Escolher" at bounding box center [237, 171] width 67 height 40
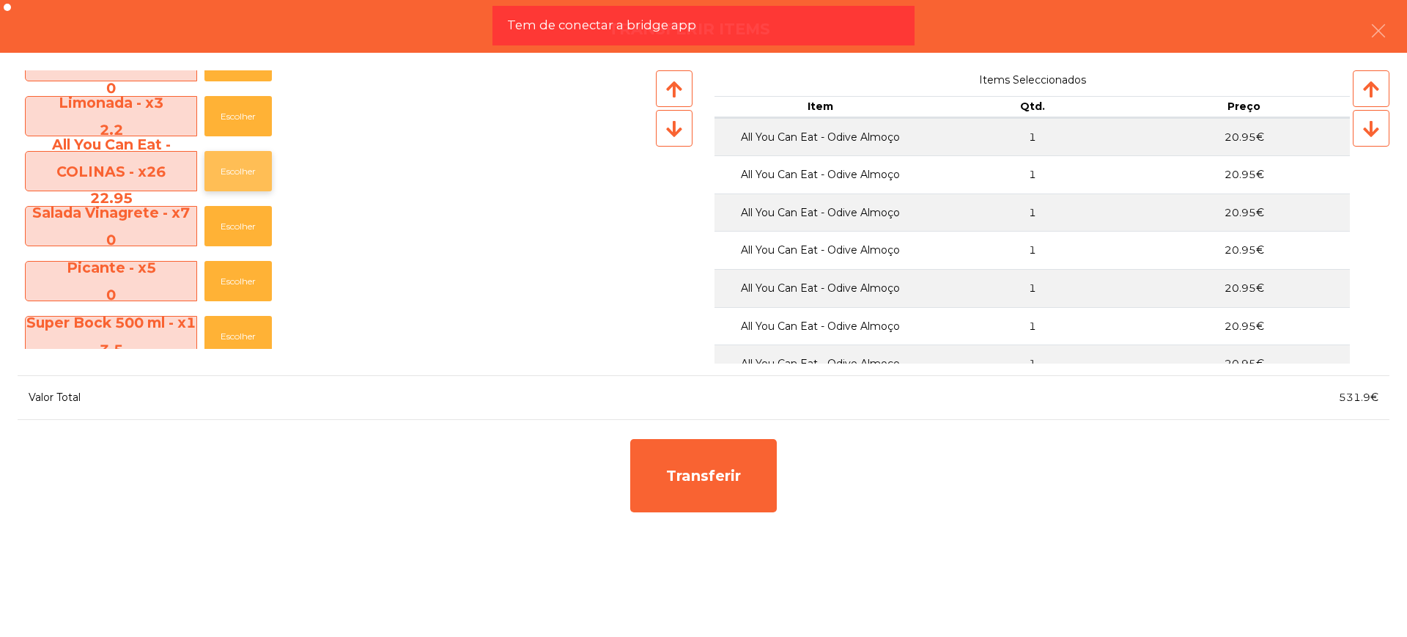
click at [248, 169] on button "Escolher" at bounding box center [237, 171] width 67 height 40
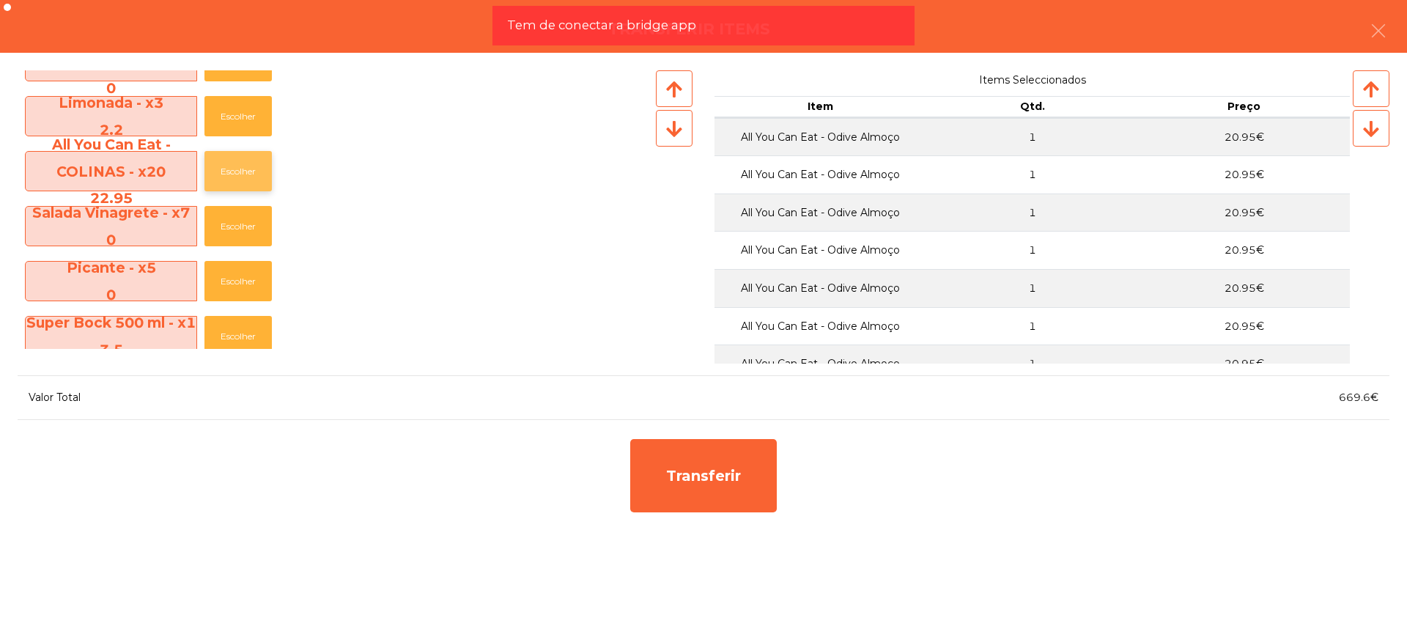
click at [248, 169] on button "Escolher" at bounding box center [237, 171] width 67 height 40
click at [237, 110] on button "Escolher" at bounding box center [237, 116] width 67 height 40
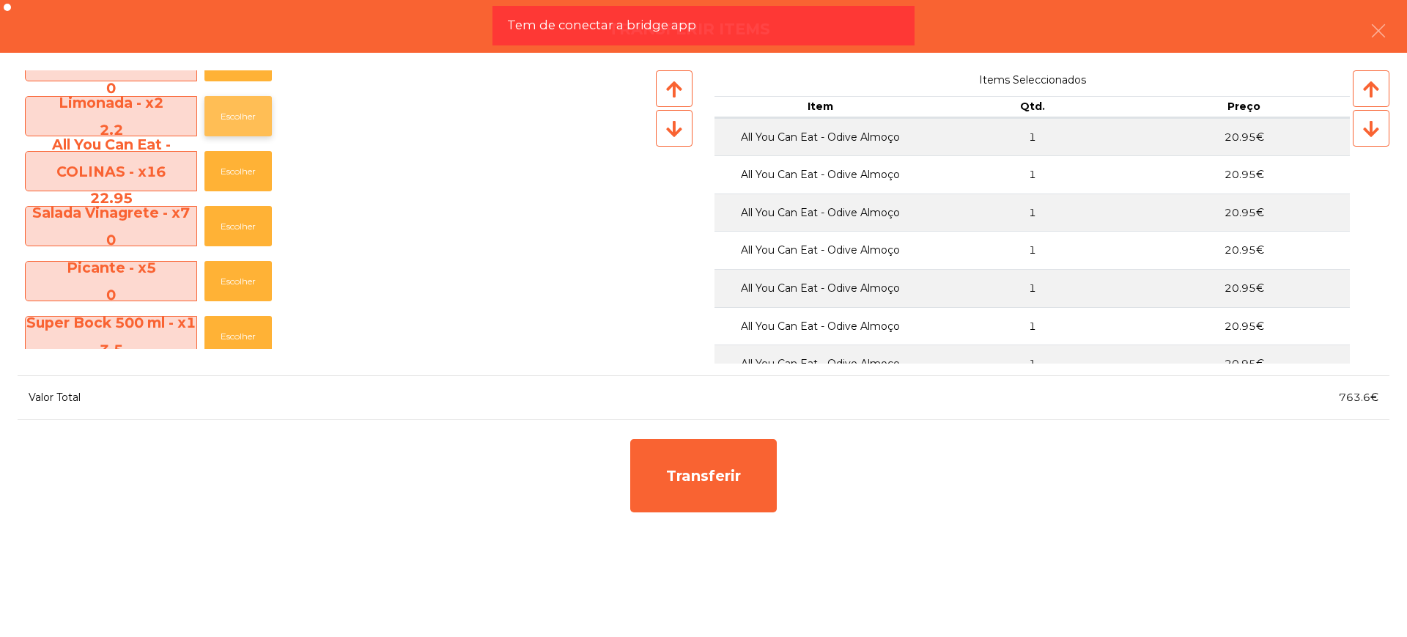
click at [237, 110] on button "Escolher" at bounding box center [237, 116] width 67 height 40
click at [239, 110] on button "Escolher" at bounding box center [237, 116] width 67 height 40
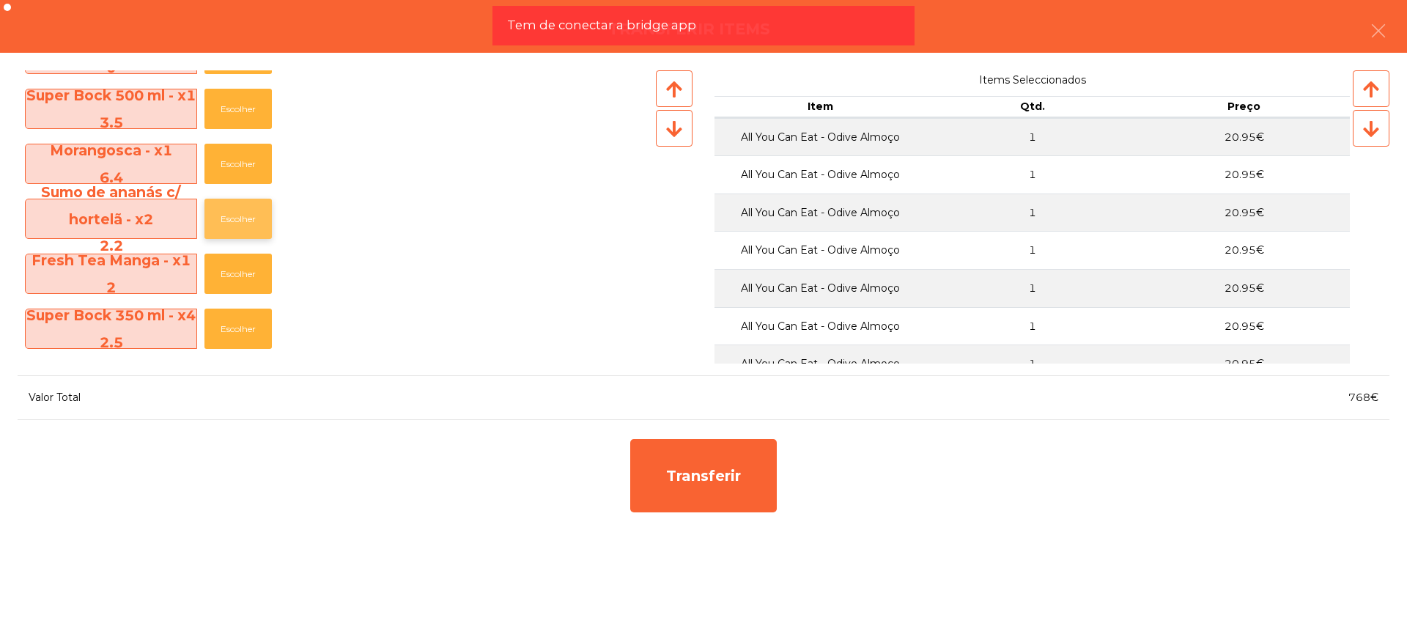
scroll to position [1099, 0]
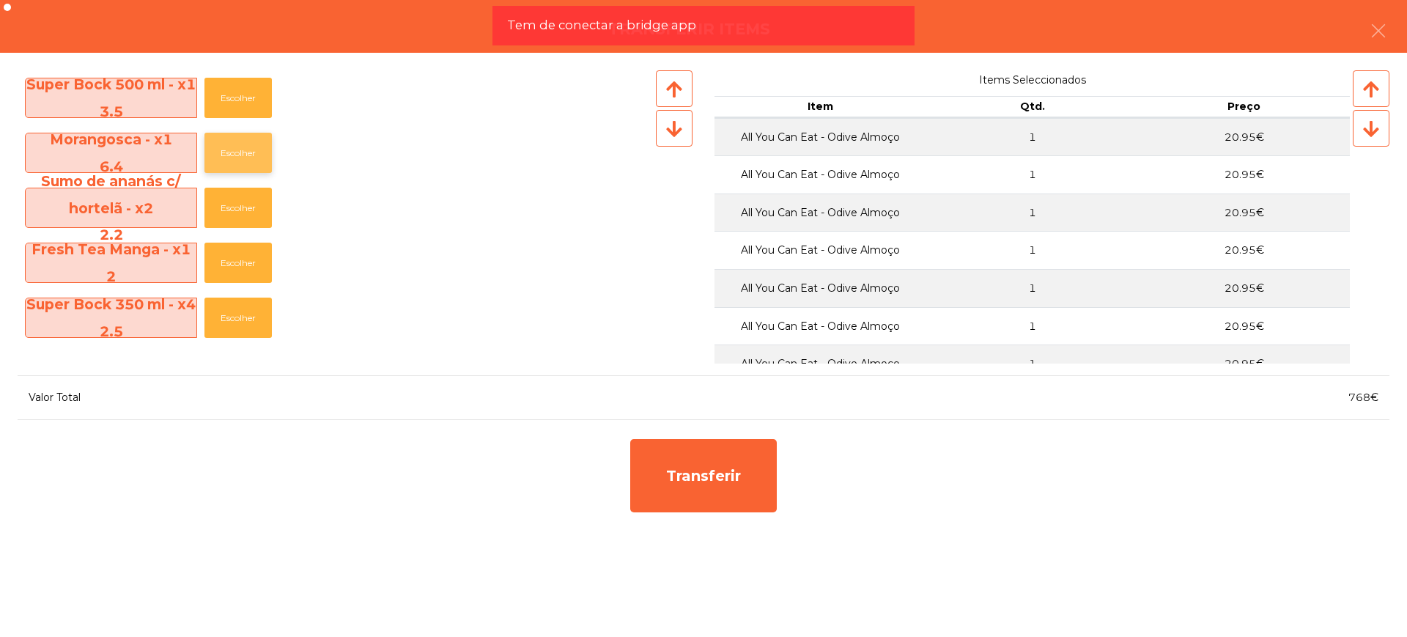
click at [245, 152] on button "Escolher" at bounding box center [237, 153] width 67 height 40
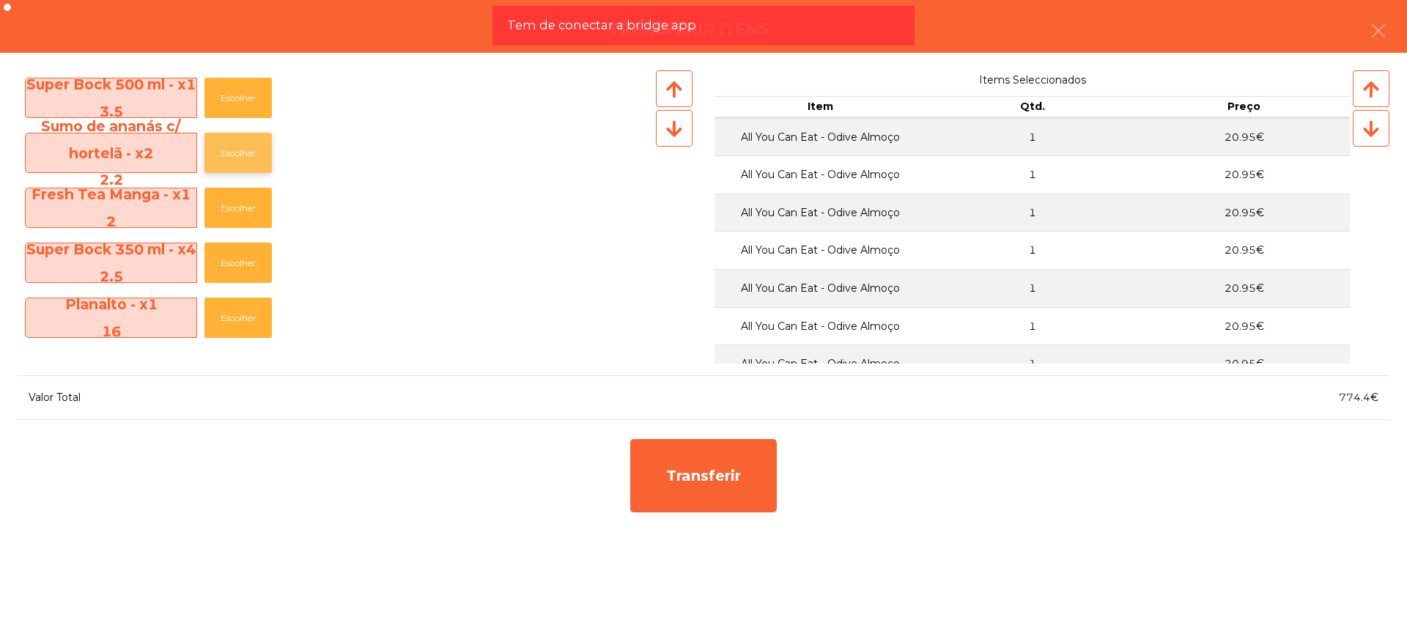
click at [248, 154] on button "Escolher" at bounding box center [237, 153] width 67 height 40
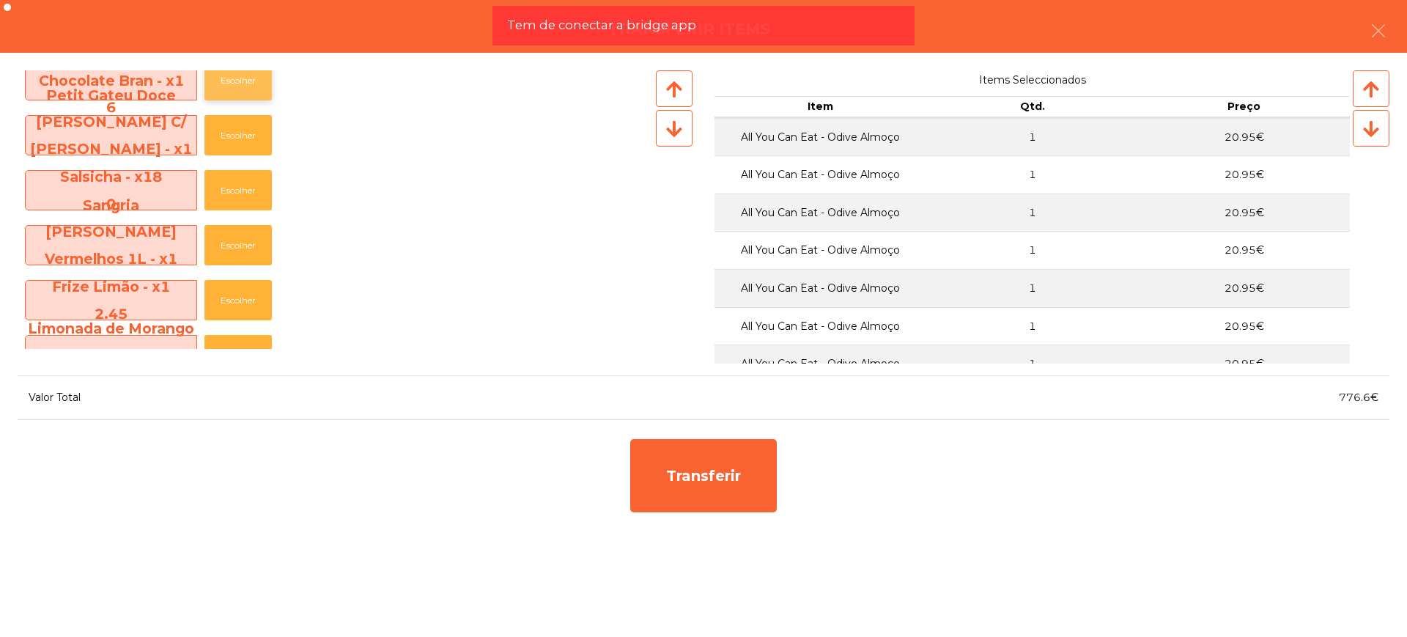
scroll to position [1557, 0]
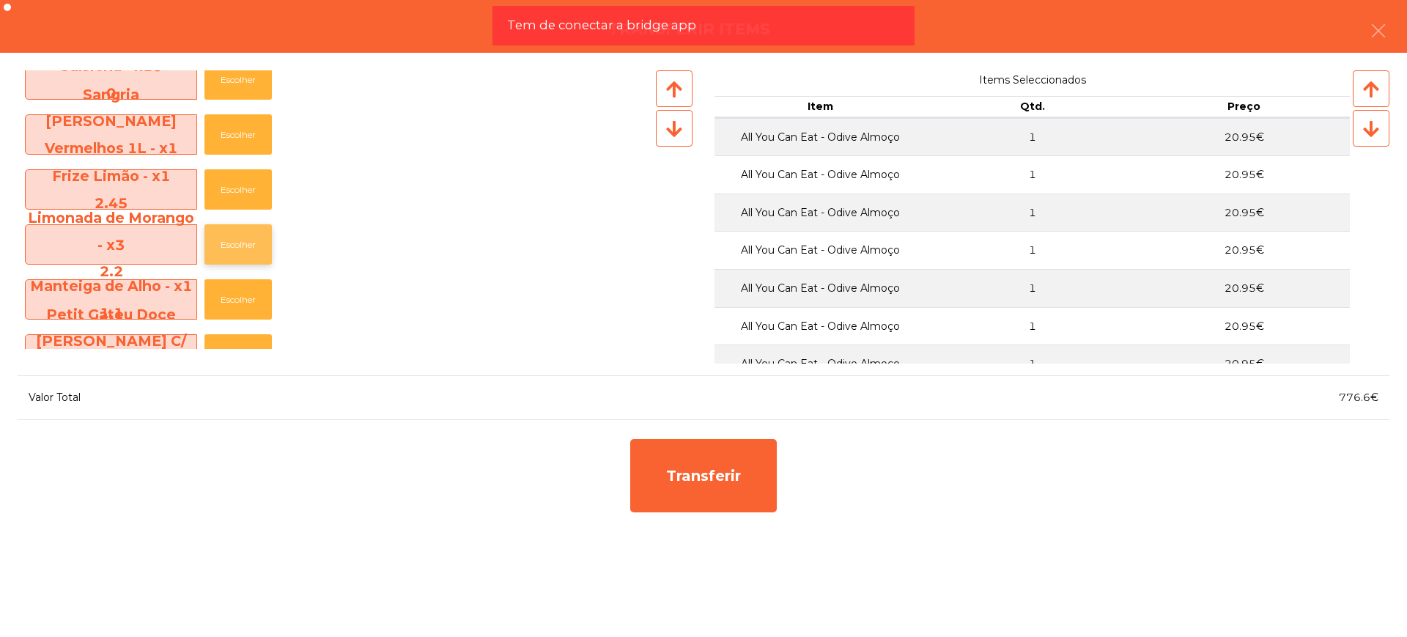
click at [250, 243] on button "Escolher" at bounding box center [237, 244] width 67 height 40
drag, startPoint x: 1334, startPoint y: 402, endPoint x: 1368, endPoint y: 405, distance: 34.5
click at [1368, 405] on div "778.8€" at bounding box center [1047, 398] width 686 height 20
copy span "778.8"
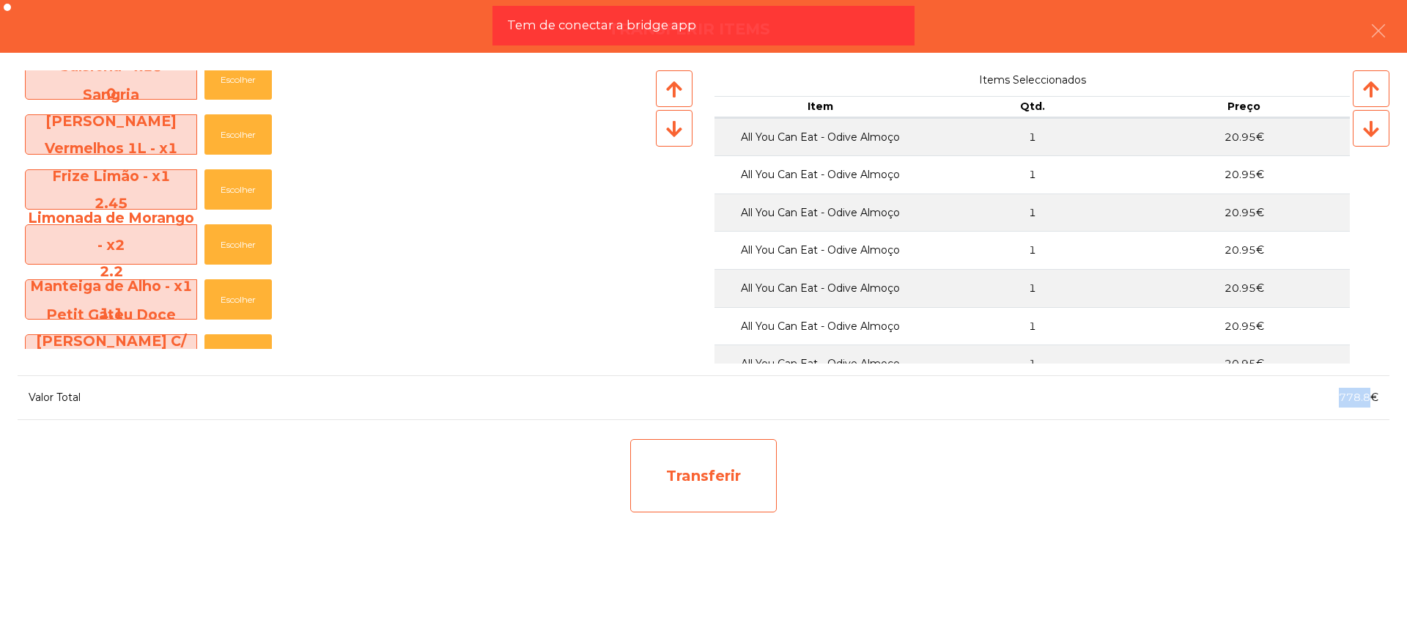
click at [751, 490] on div "Transferir" at bounding box center [703, 475] width 147 height 73
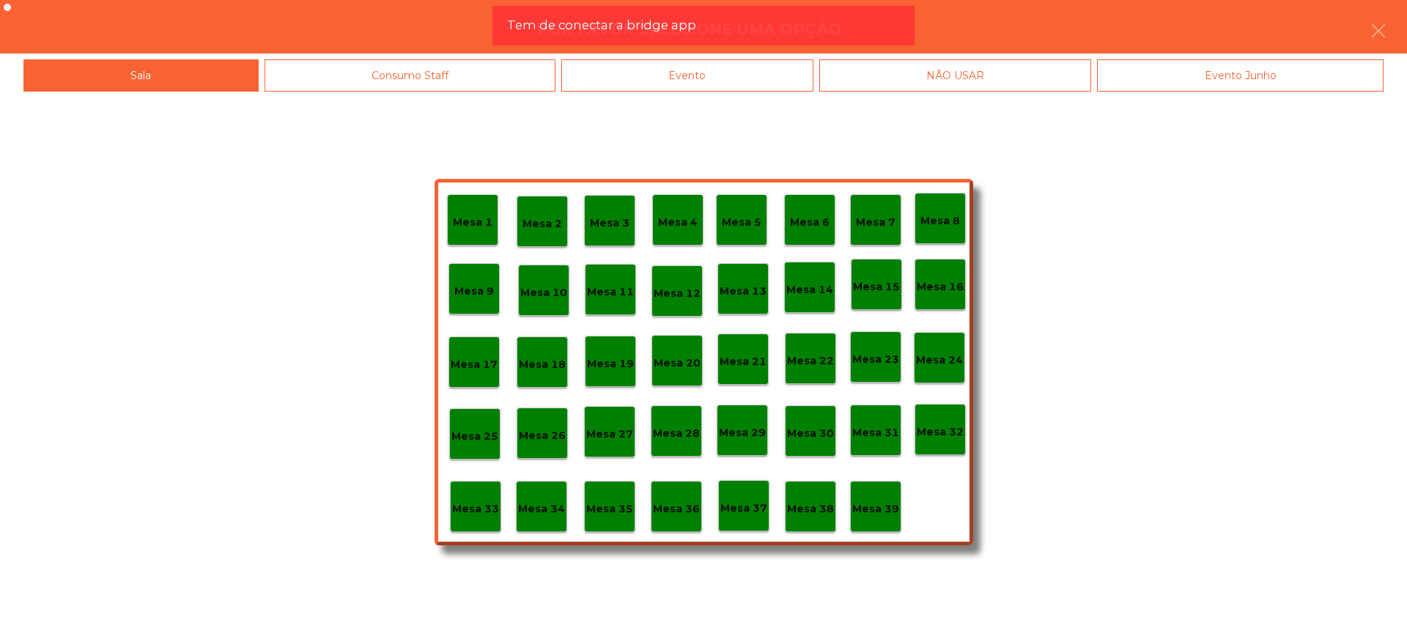
click at [740, 428] on p "Mesa 29" at bounding box center [742, 432] width 47 height 17
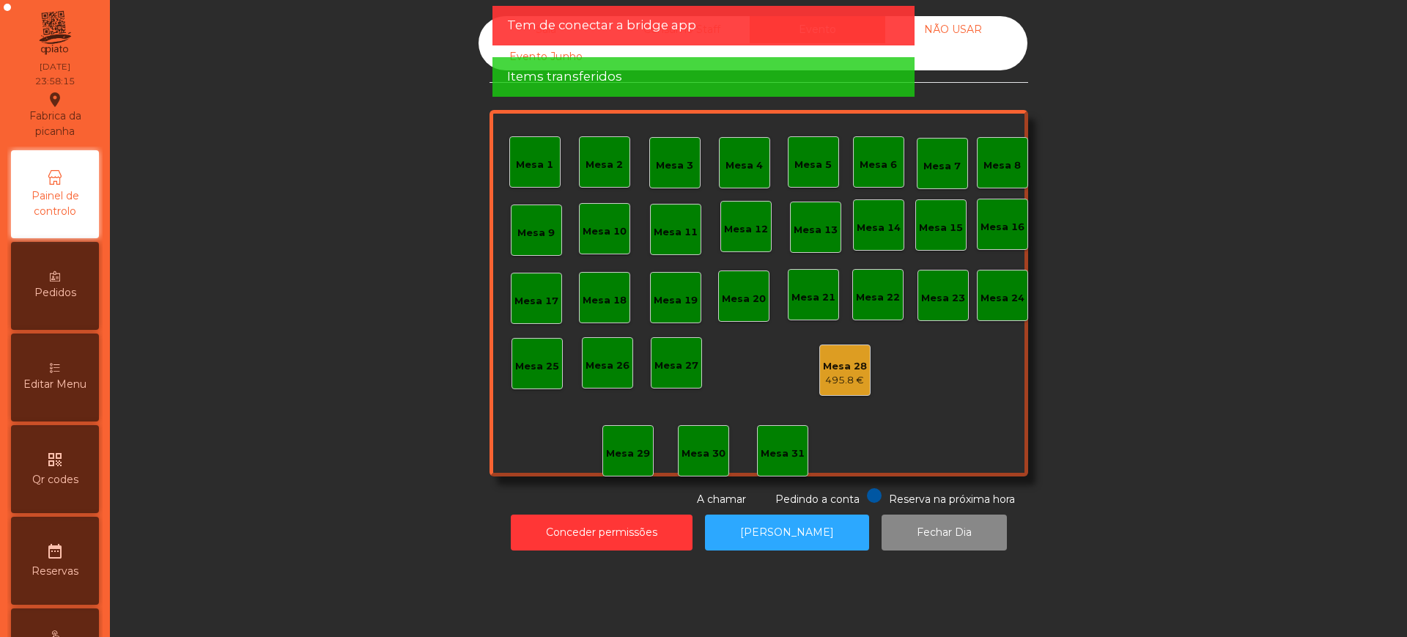
click at [830, 366] on div "Mesa 28" at bounding box center [845, 366] width 44 height 15
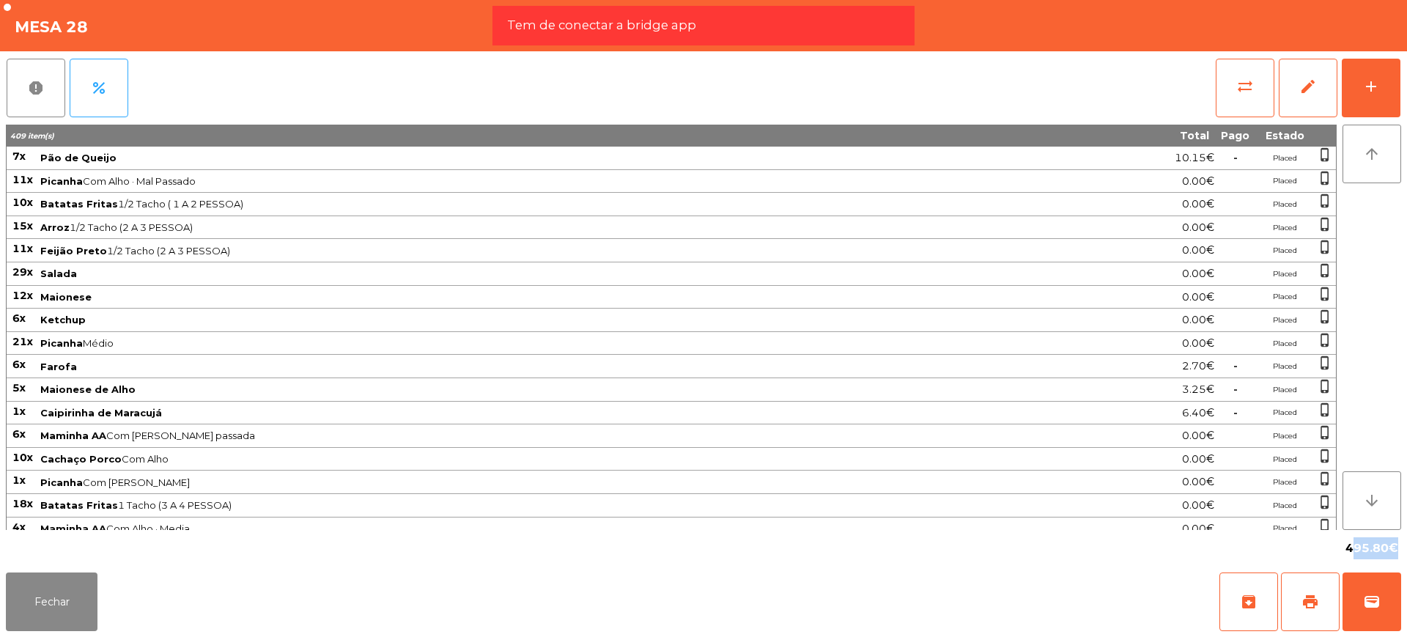
drag, startPoint x: 1344, startPoint y: 545, endPoint x: 1388, endPoint y: 552, distance: 44.5
click at [1388, 552] on div "495.80€" at bounding box center [1372, 548] width 59 height 25
copy span "495.80"
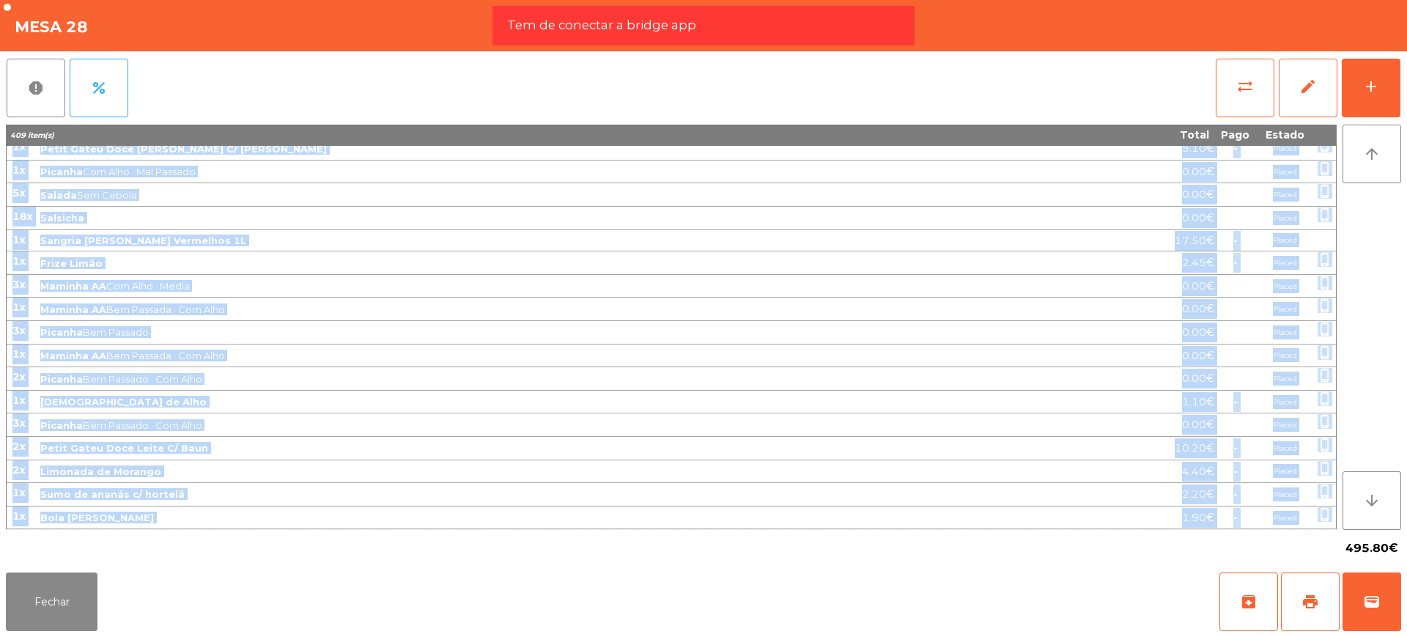
drag, startPoint x: 13, startPoint y: 152, endPoint x: 1332, endPoint y: 515, distance: 1367.5
copy tbody "9l Ips do Sitame 34.37€ - Consec adipi_elitse 40d Eiusmod Tem Inci · Utl Etdolo…"
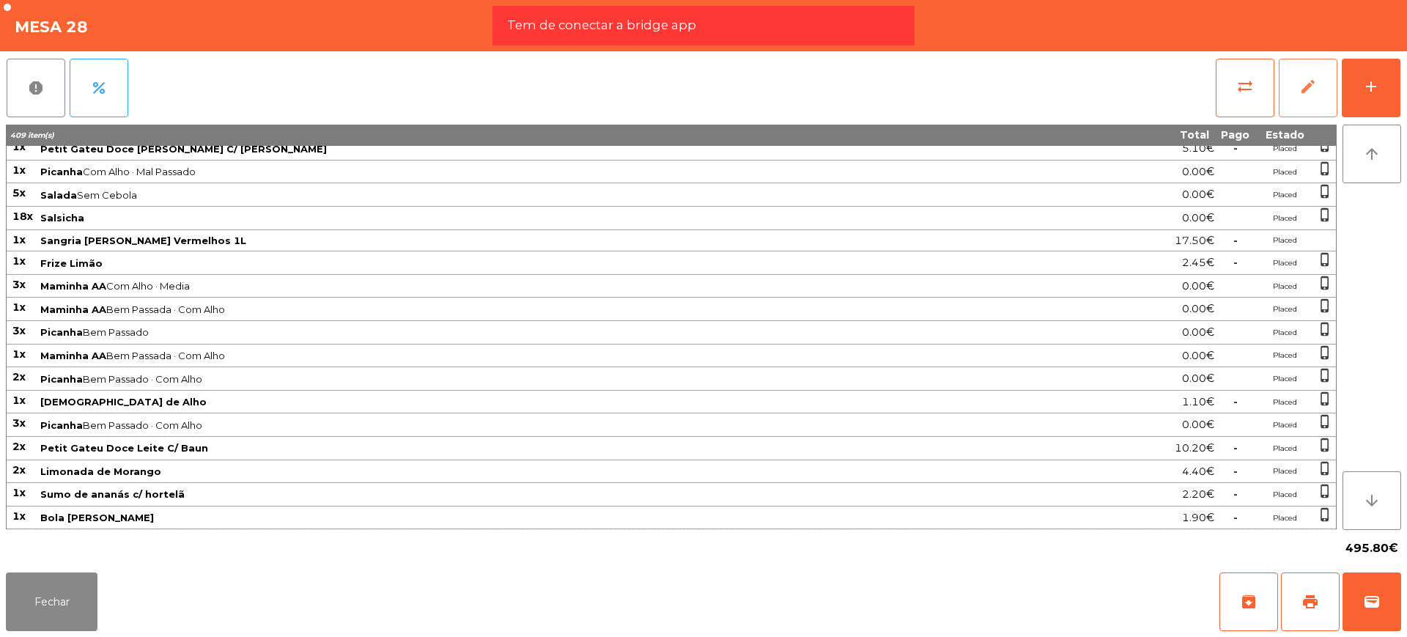
click at [1311, 78] on span "edit" at bounding box center [1308, 87] width 18 height 18
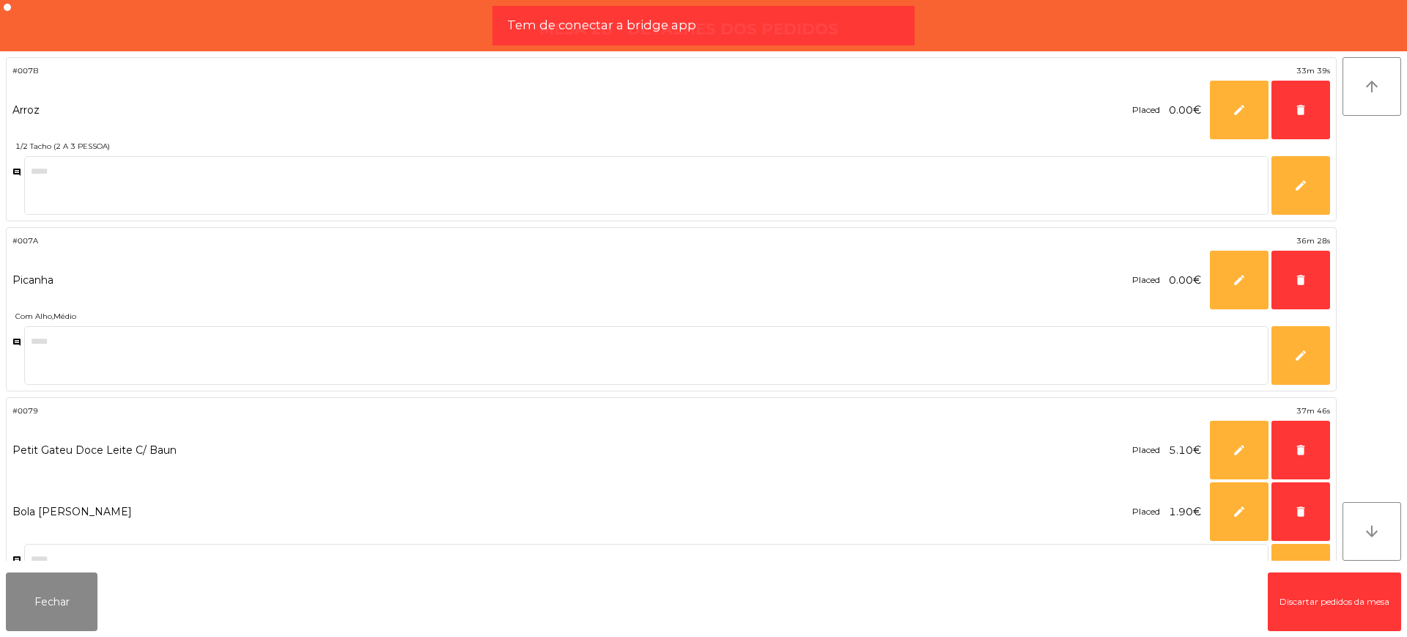
click at [1290, 598] on button "Discartar pedidos da mesa" at bounding box center [1334, 601] width 133 height 59
click at [87, 594] on button "Fechar" at bounding box center [52, 601] width 92 height 59
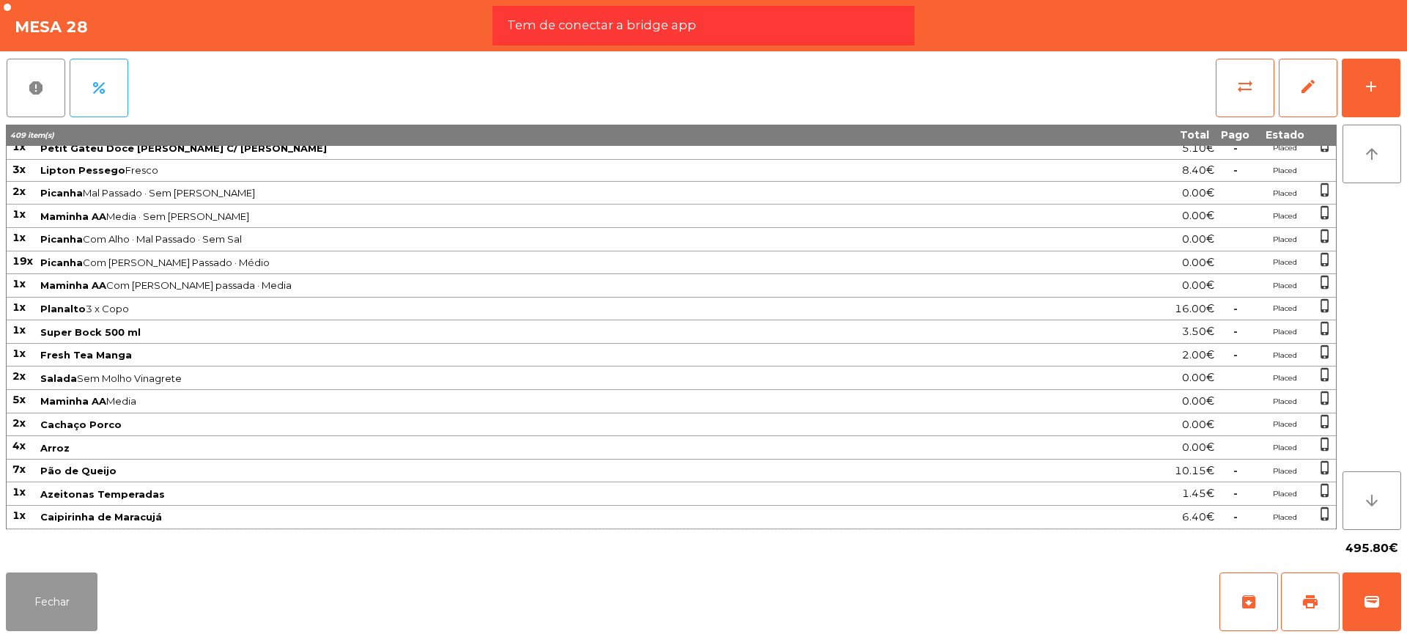
click at [64, 597] on button "Fechar" at bounding box center [52, 601] width 92 height 59
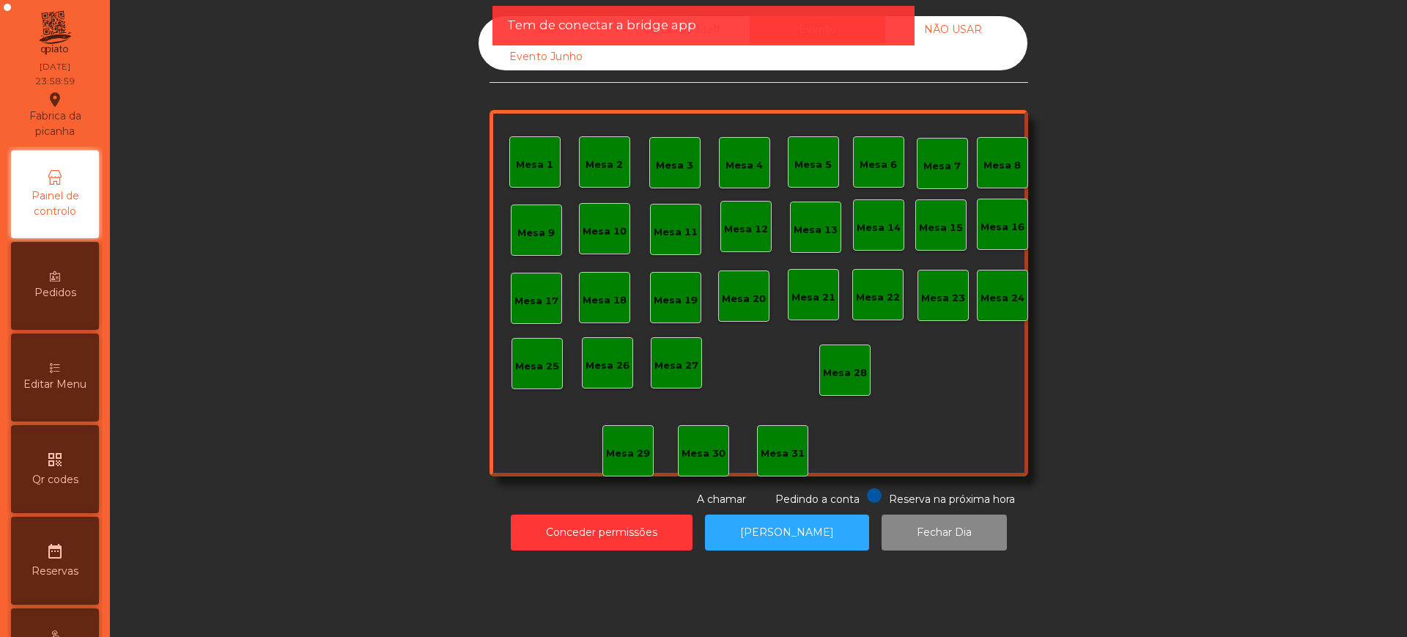
click at [525, 24] on span "Tem de conectar a bridge app" at bounding box center [601, 25] width 189 height 18
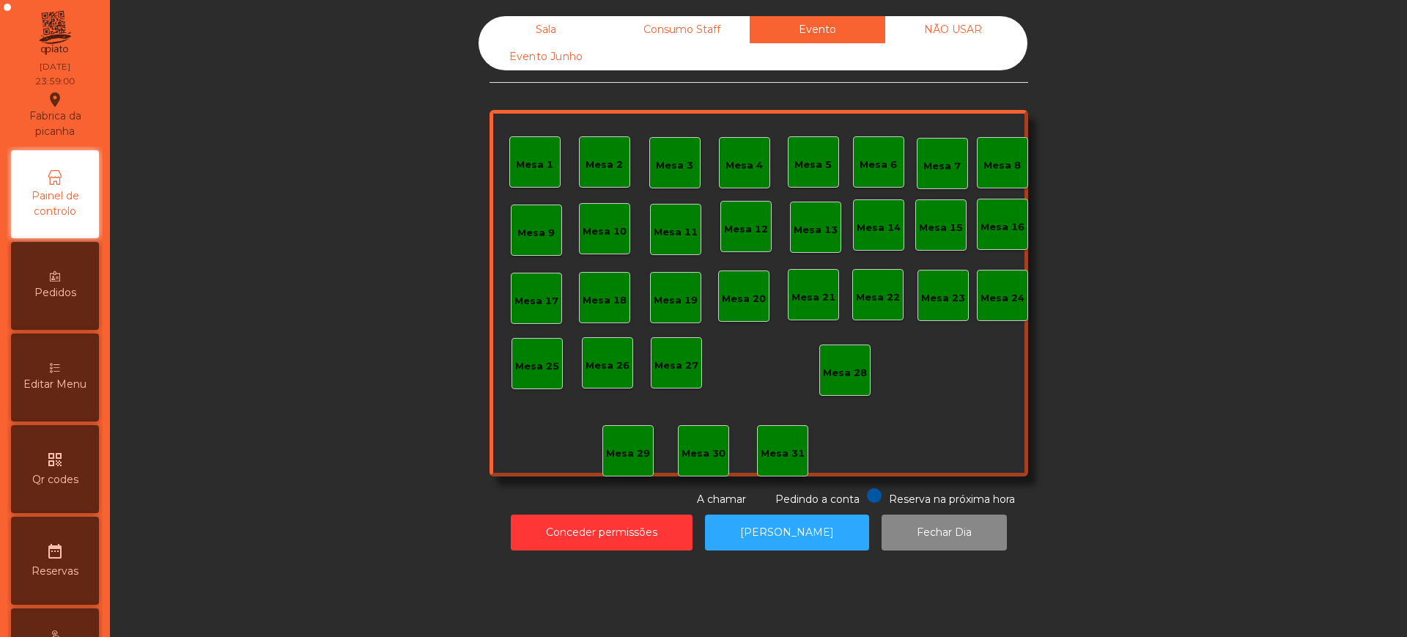
click at [538, 24] on div "Sala" at bounding box center [547, 29] width 136 height 27
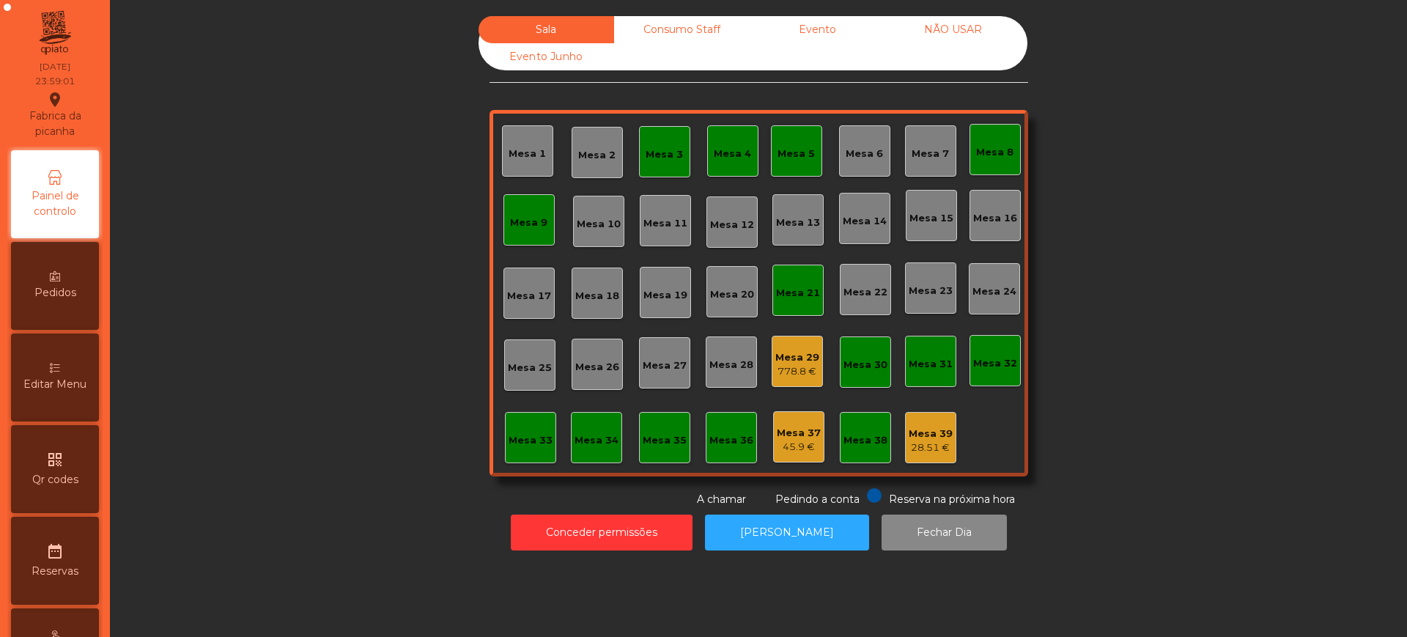
click at [781, 371] on div "778.8 €" at bounding box center [797, 371] width 44 height 15
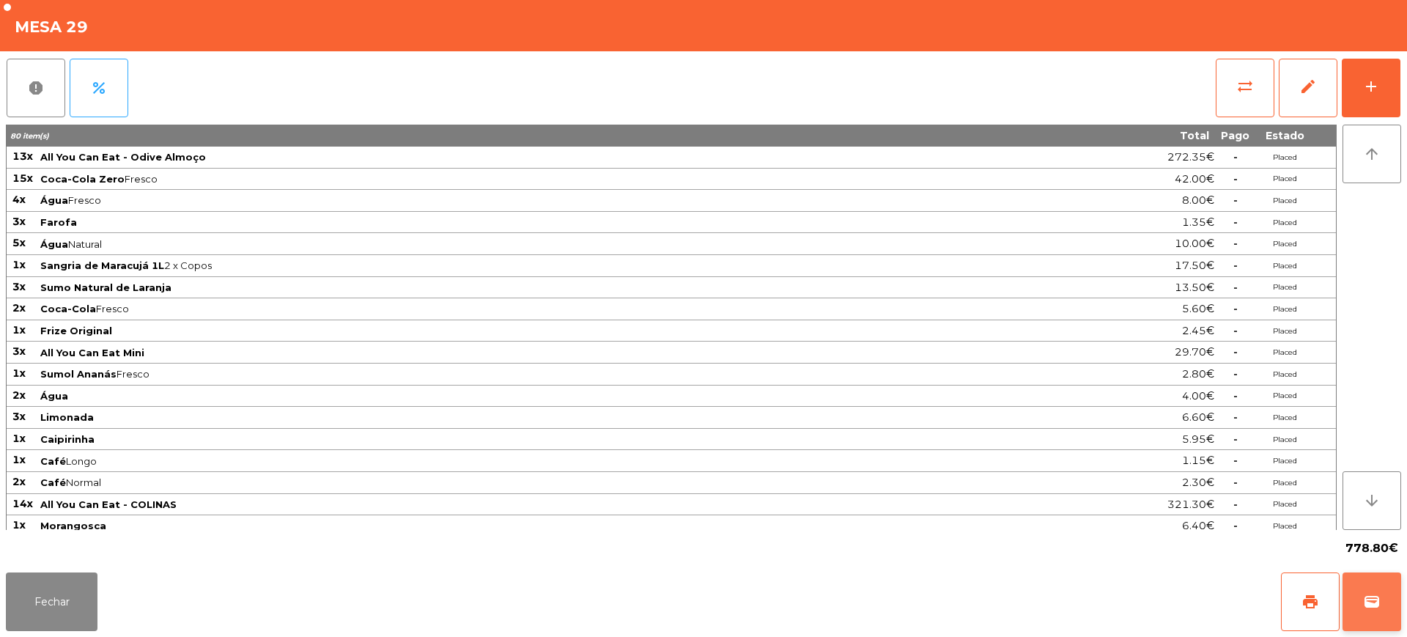
click at [1359, 599] on button "wallet" at bounding box center [1372, 601] width 59 height 59
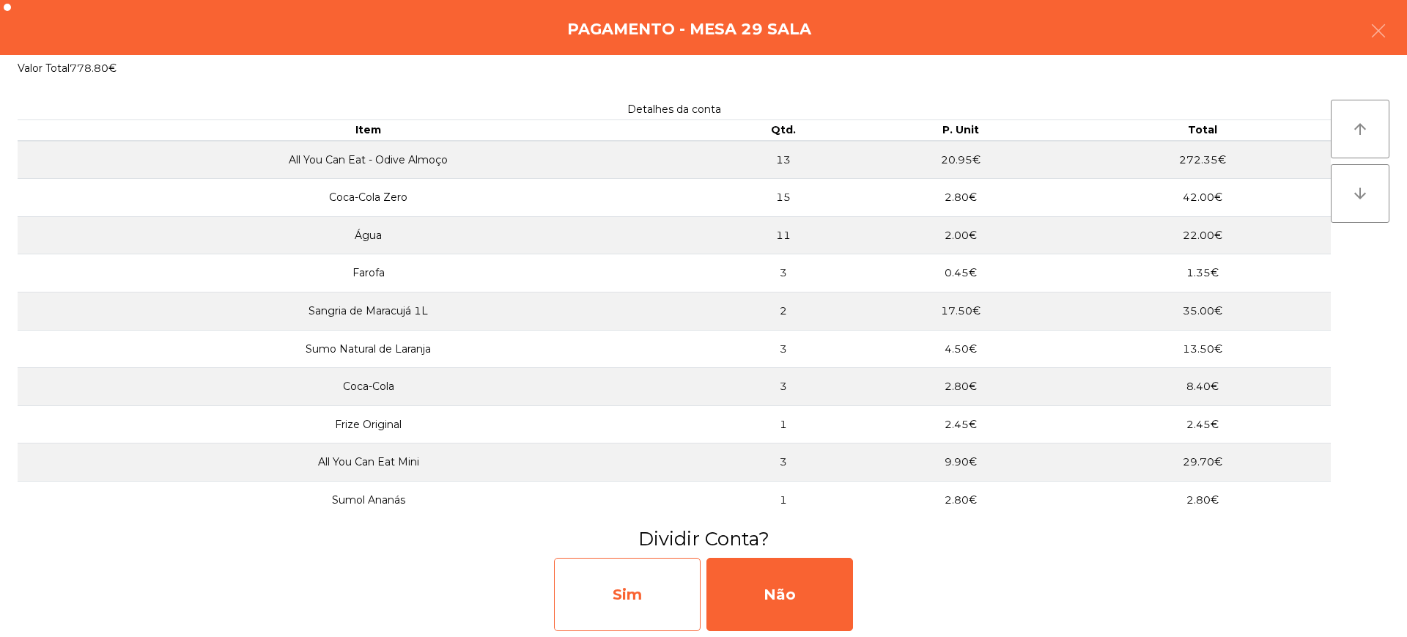
click at [669, 602] on div "Sim" at bounding box center [627, 594] width 147 height 73
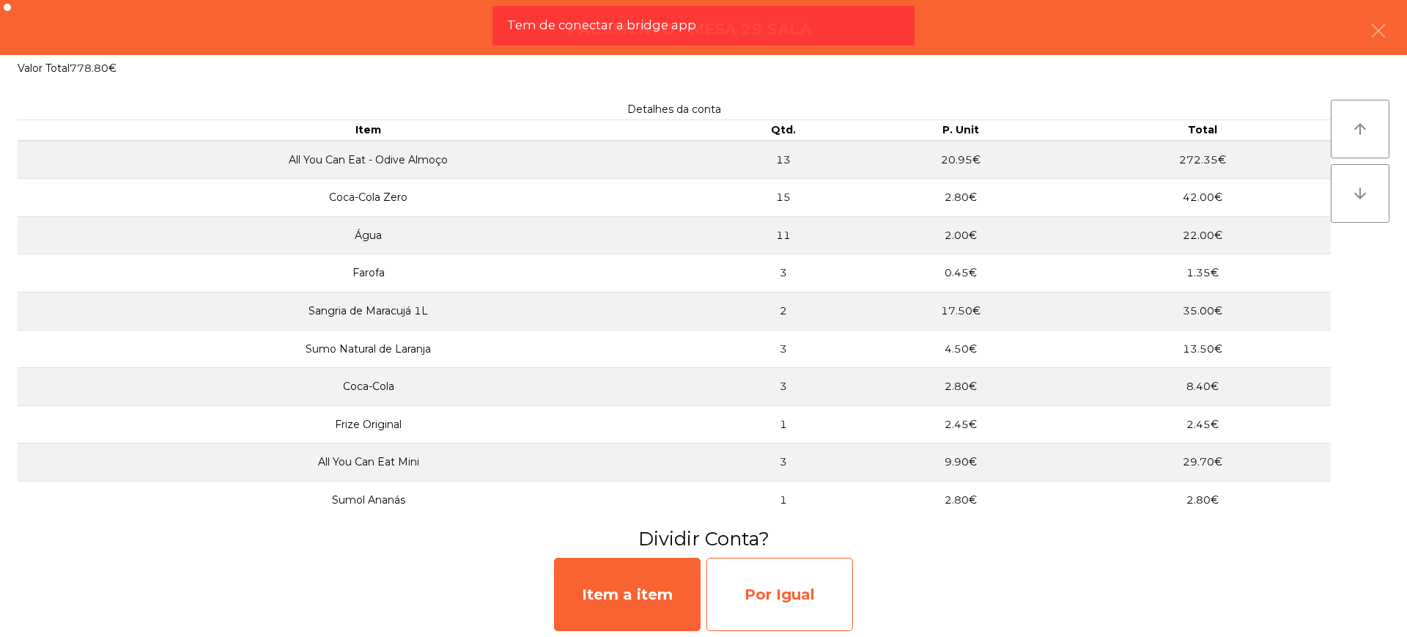
click at [780, 599] on div "Por Igual" at bounding box center [780, 594] width 147 height 73
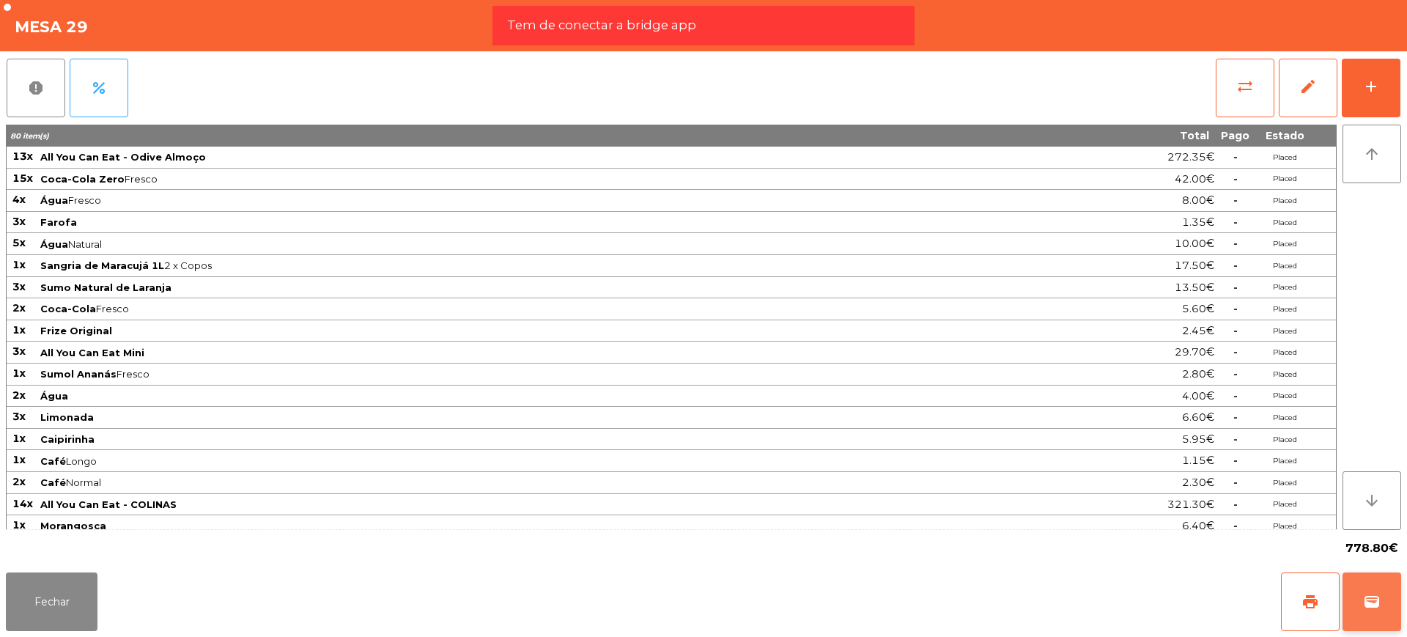
click at [1379, 596] on span "wallet" at bounding box center [1372, 602] width 18 height 18
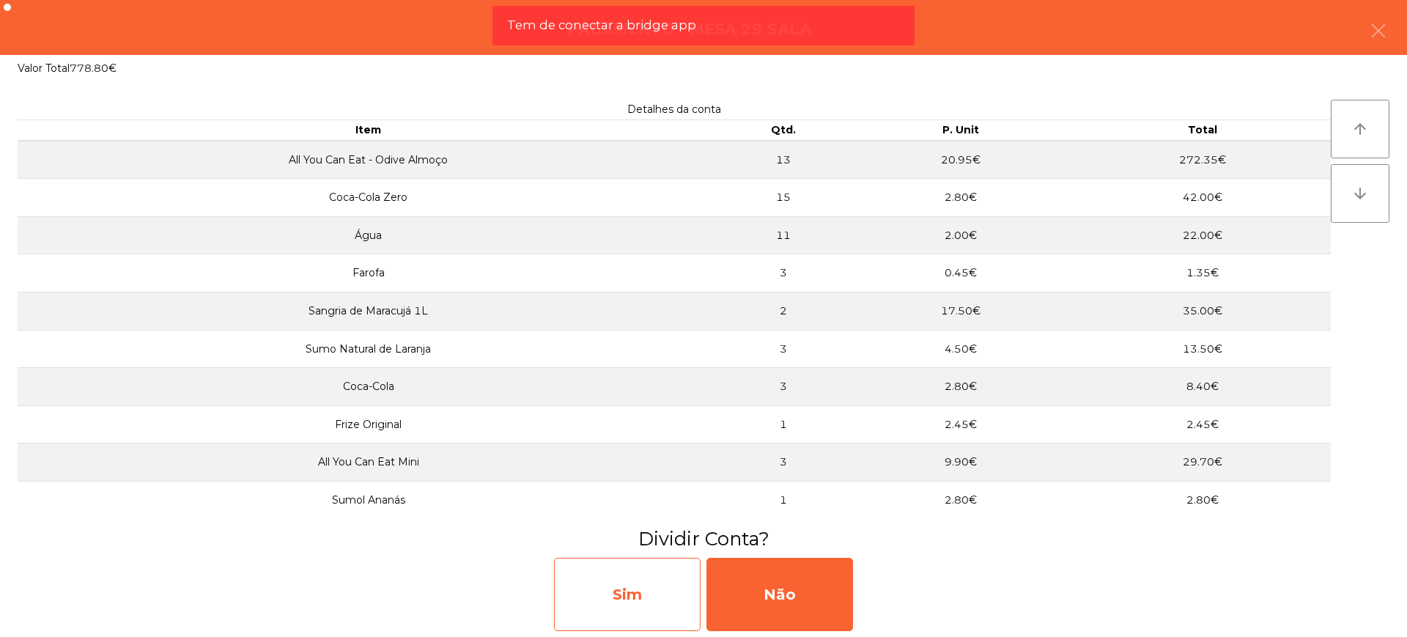
click at [646, 597] on div "Sim" at bounding box center [627, 594] width 147 height 73
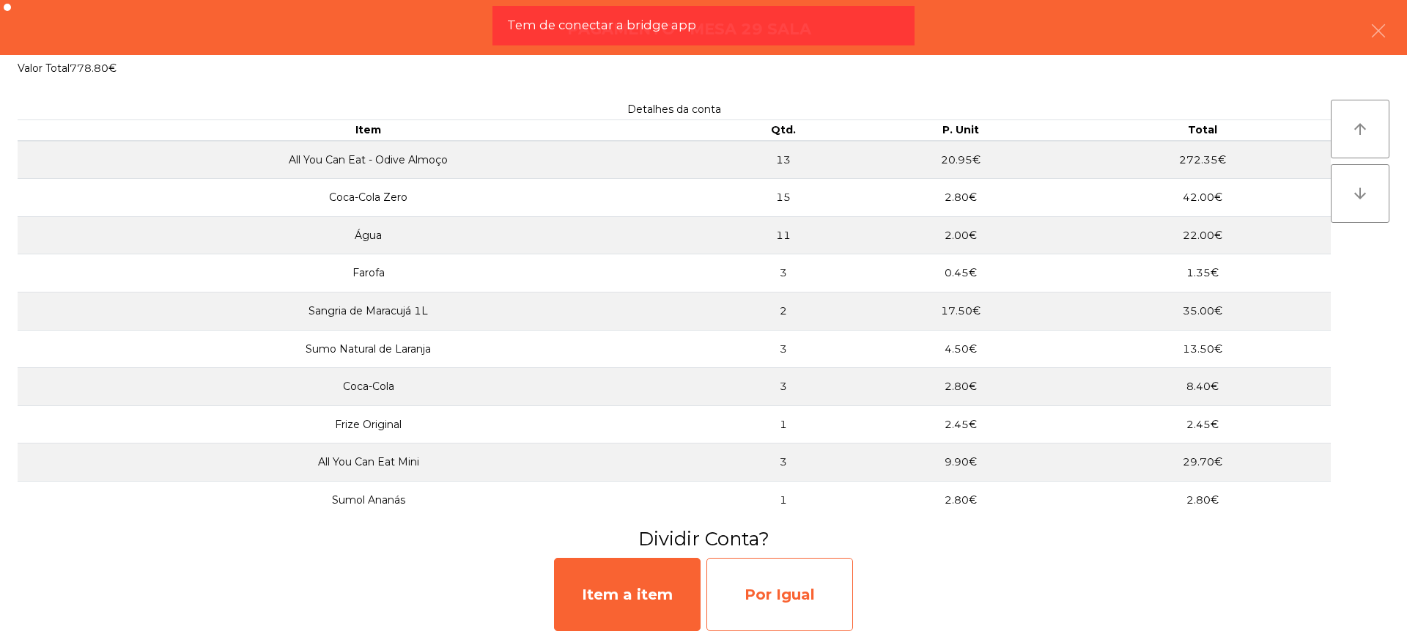
click at [764, 601] on div "Por Igual" at bounding box center [780, 594] width 147 height 73
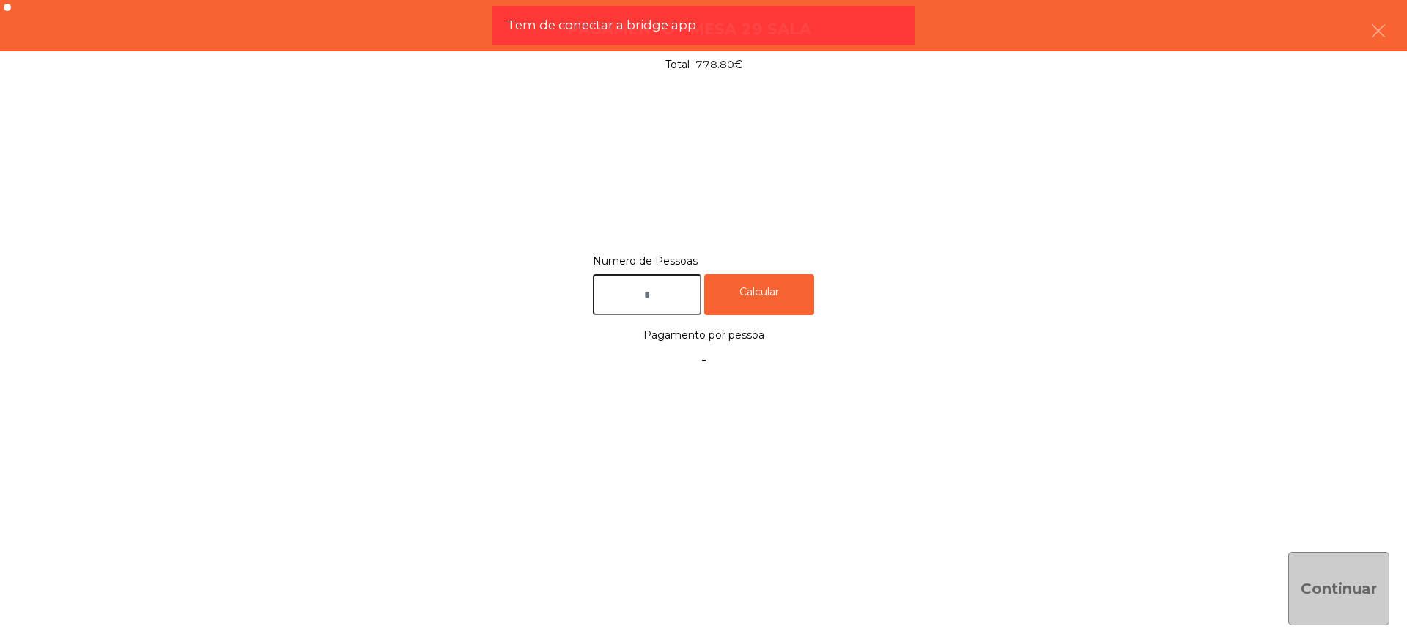
click at [671, 295] on input "text" at bounding box center [647, 295] width 108 height 42
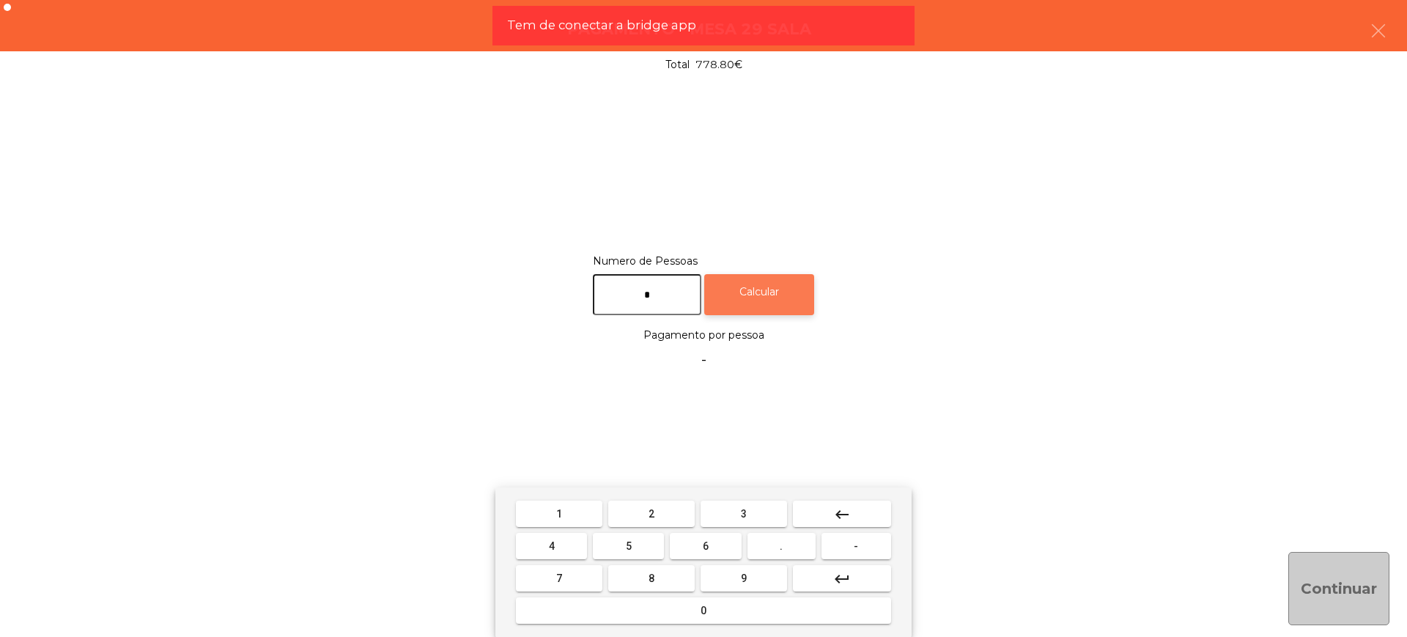
type input "*"
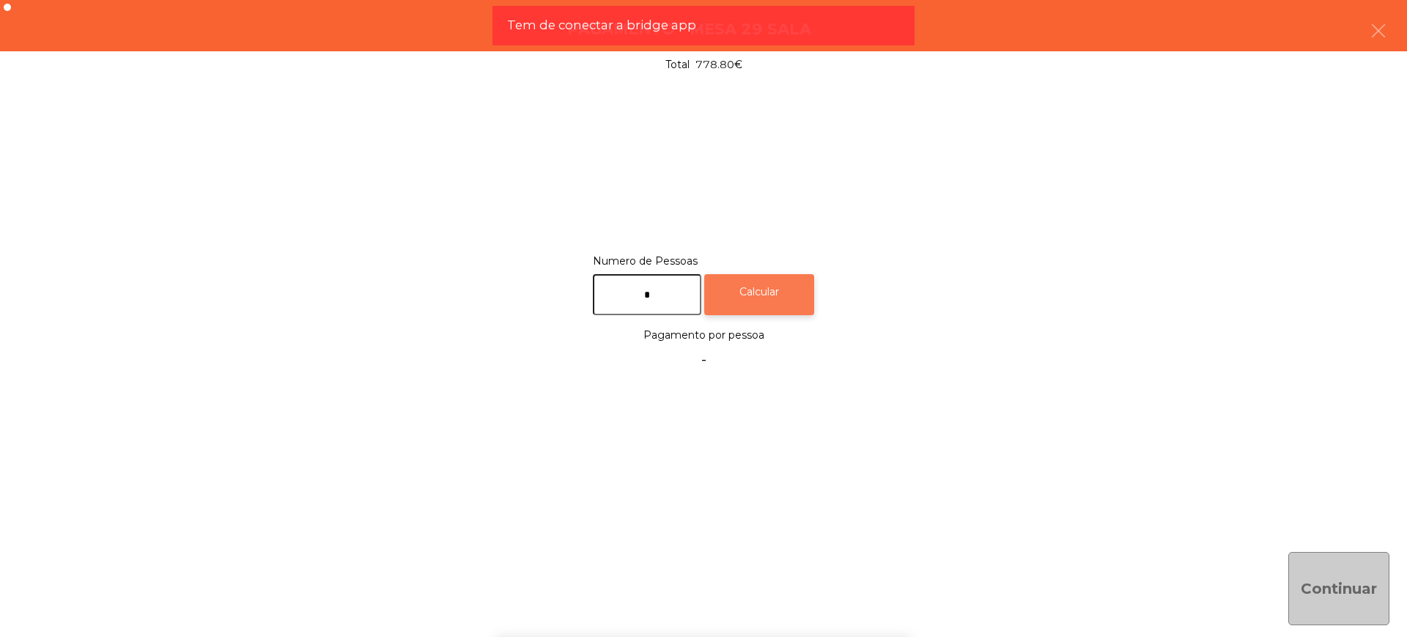
click at [764, 284] on div "Calcular" at bounding box center [759, 295] width 110 height 42
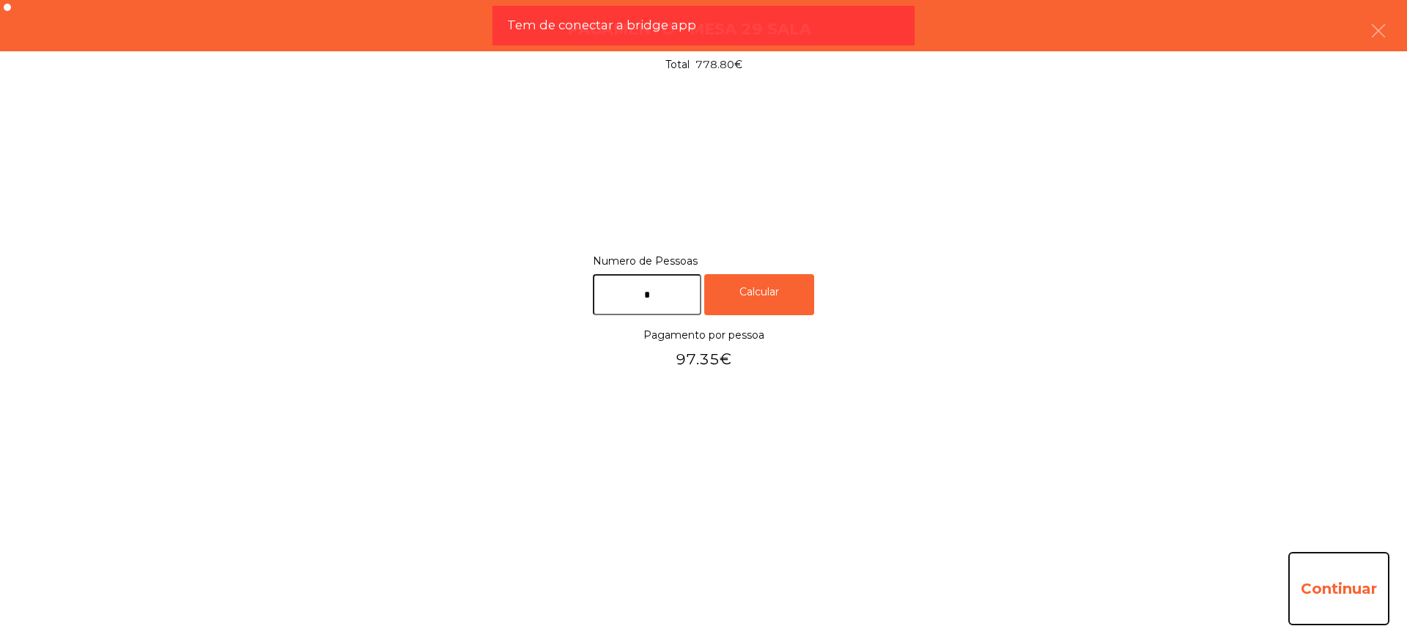
click at [1349, 571] on button "Continuar" at bounding box center [1338, 588] width 101 height 73
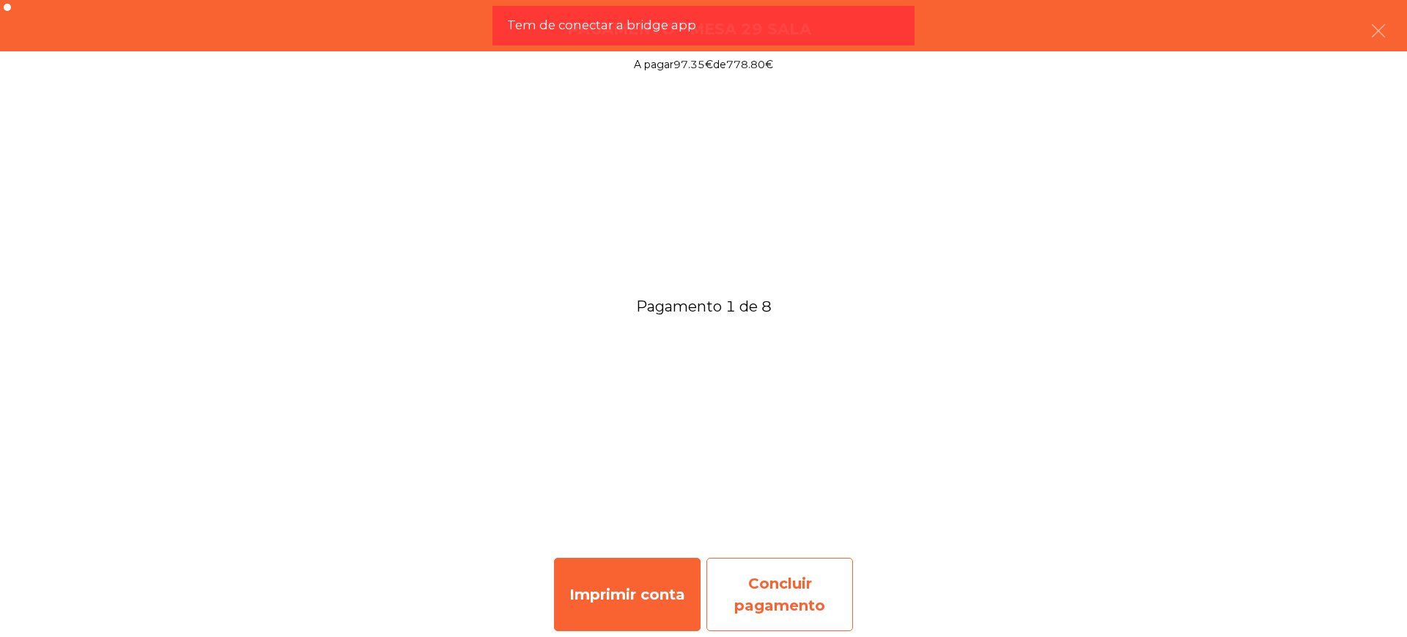
click at [818, 608] on div "Concluir pagamento" at bounding box center [780, 594] width 147 height 73
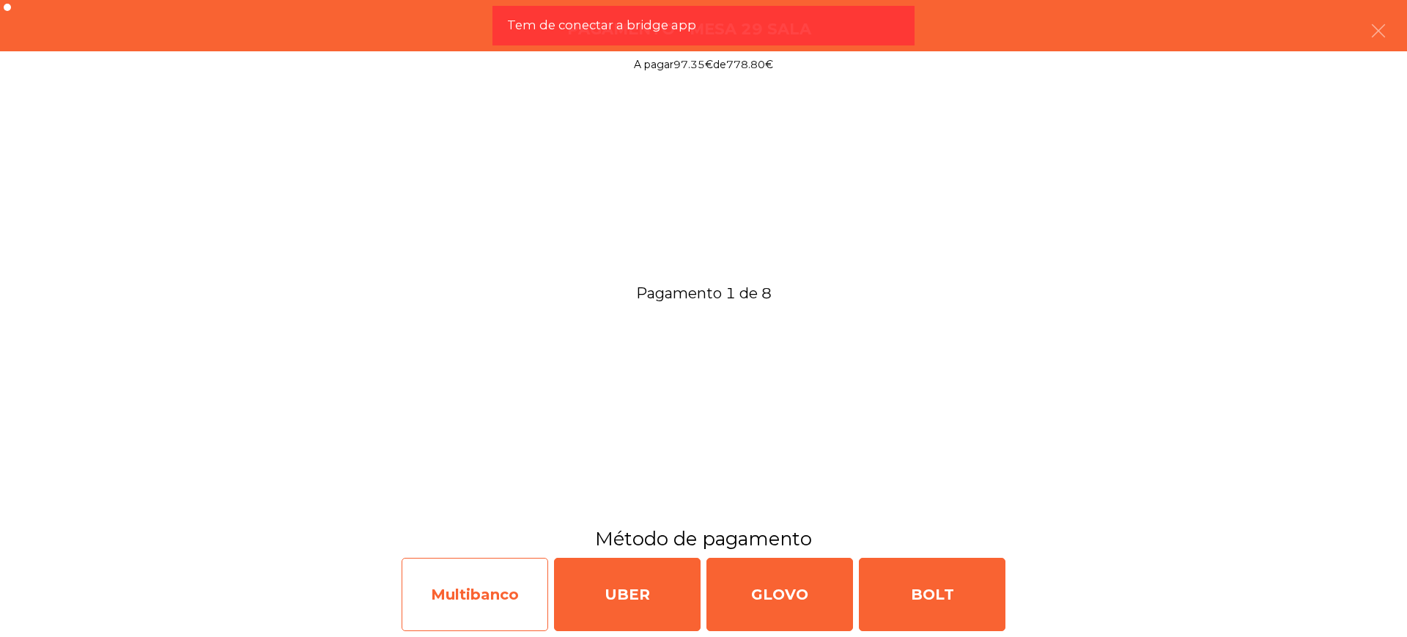
click at [467, 602] on div "Multibanco" at bounding box center [475, 594] width 147 height 73
select select "**"
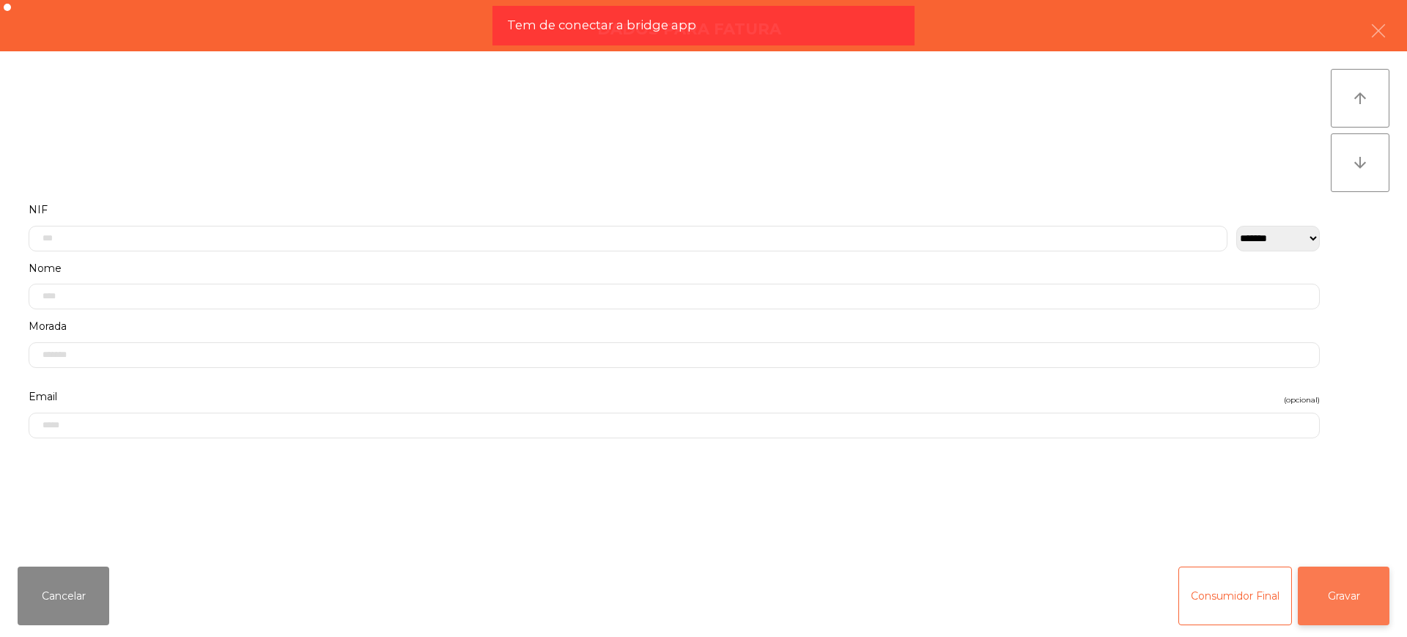
click at [1341, 589] on button "Gravar" at bounding box center [1344, 596] width 92 height 59
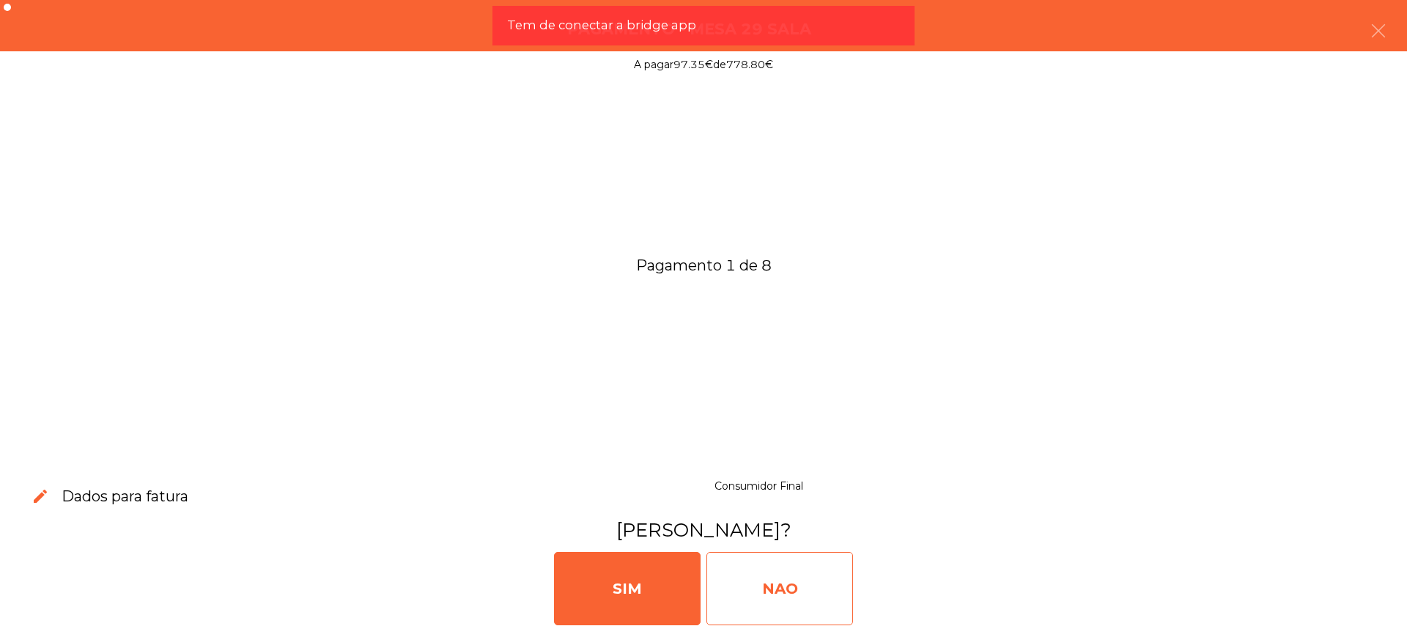
drag, startPoint x: 800, startPoint y: 574, endPoint x: 614, endPoint y: 542, distance: 188.2
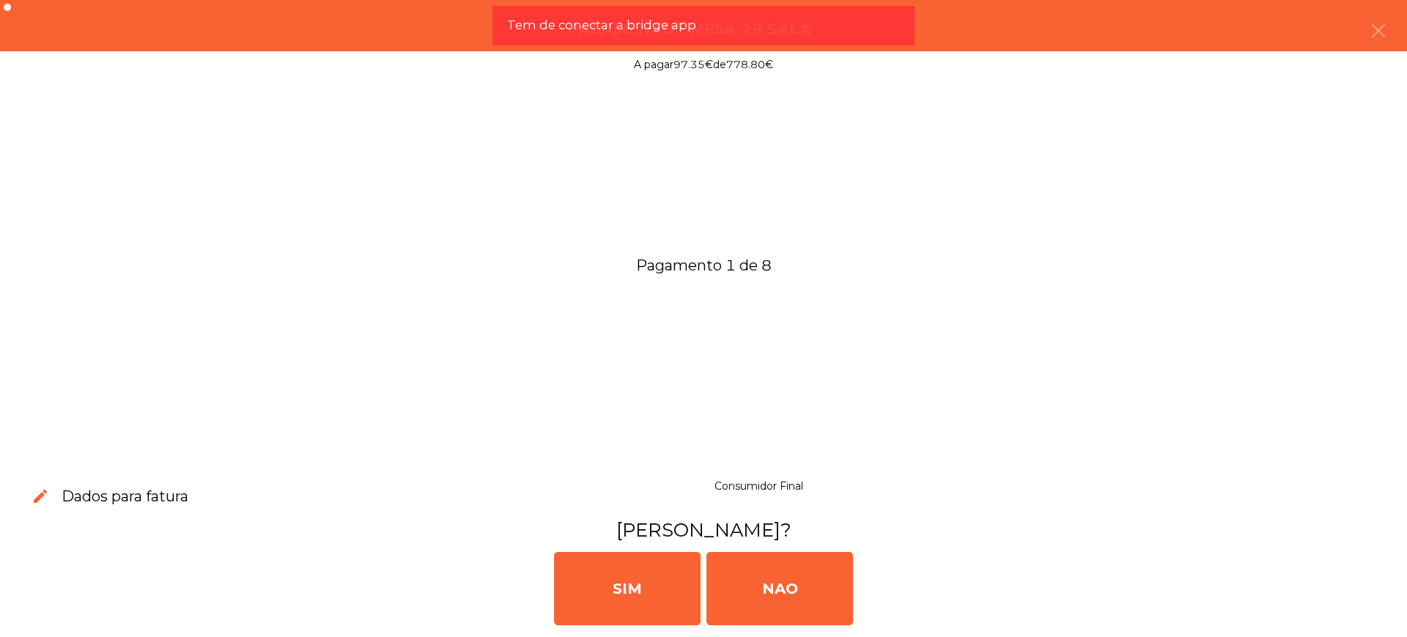
click at [798, 574] on div "NAO" at bounding box center [780, 588] width 147 height 73
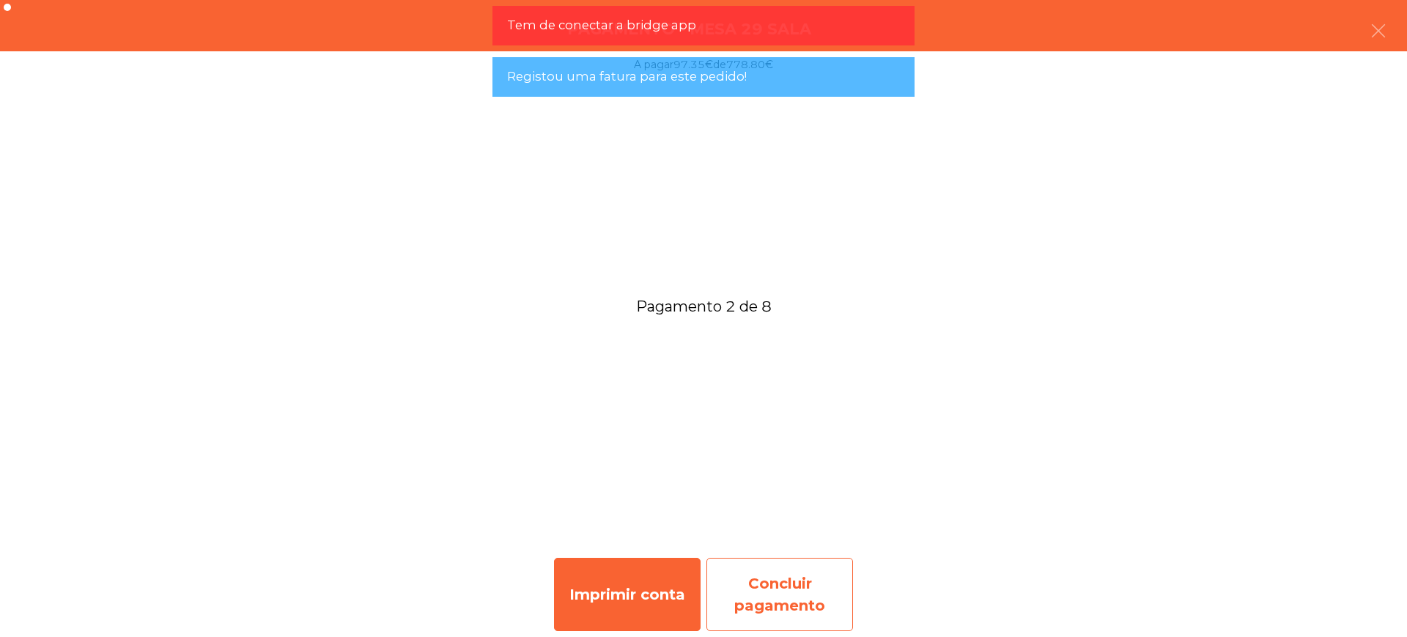
click at [779, 606] on div "Concluir pagamento" at bounding box center [780, 594] width 147 height 73
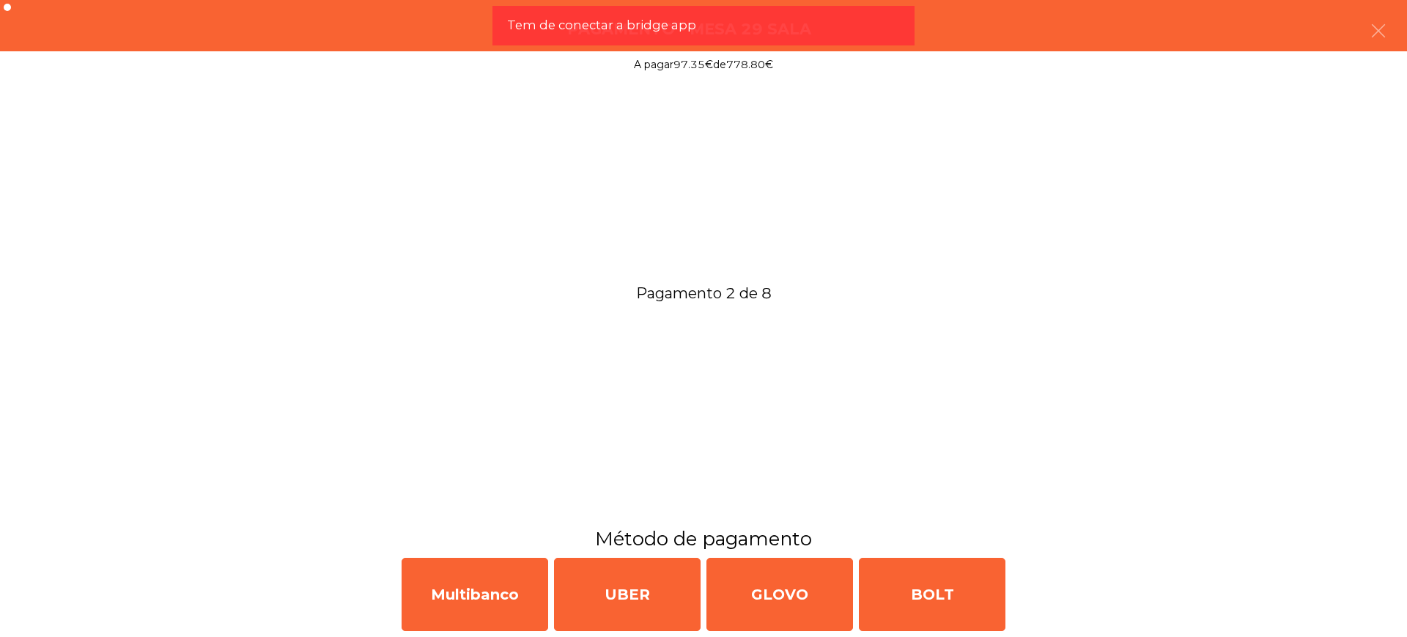
click at [397, 587] on div "Multibanco UBER GLOVO BOLT" at bounding box center [703, 594] width 1407 height 85
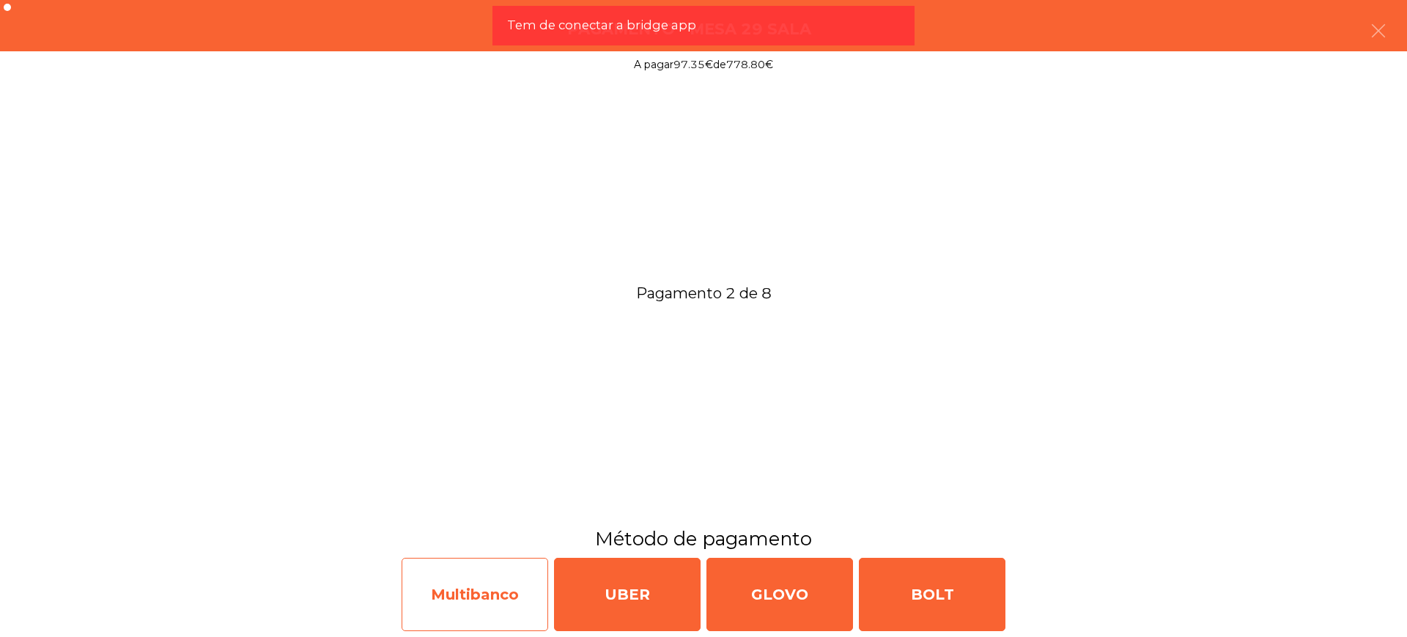
click at [438, 582] on div "Multibanco" at bounding box center [475, 594] width 147 height 73
select select "**"
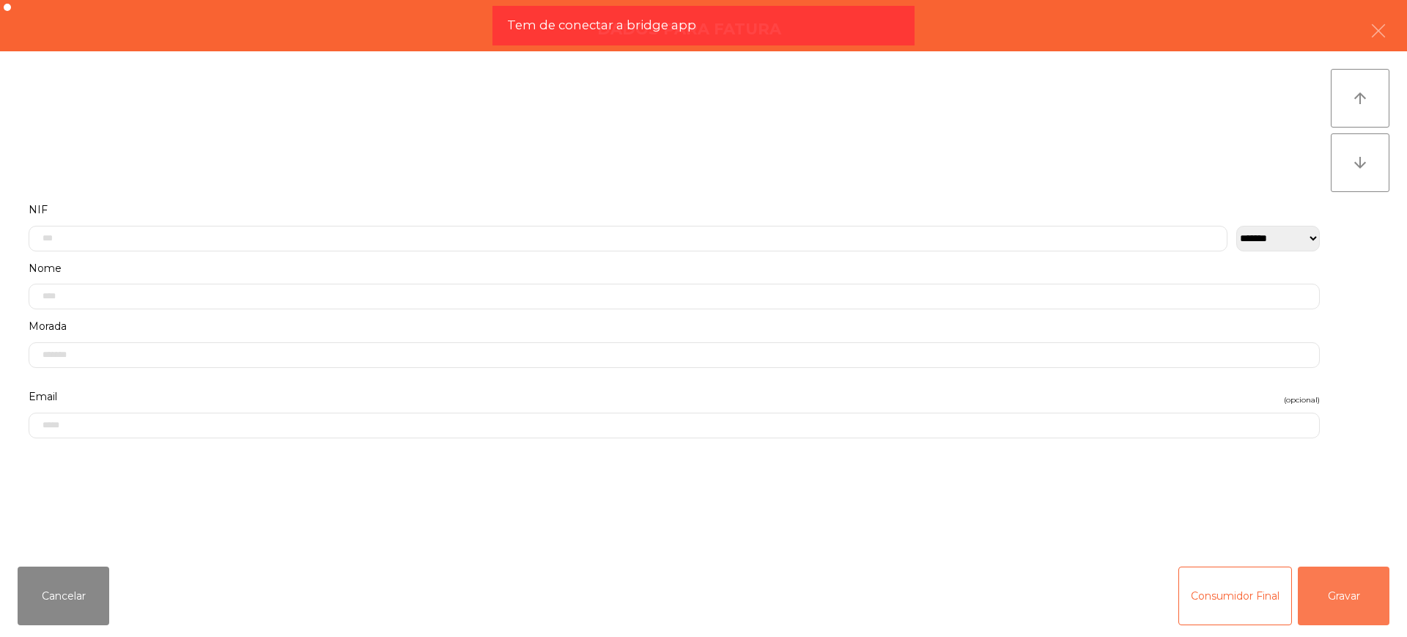
click at [1319, 593] on button "Gravar" at bounding box center [1344, 596] width 92 height 59
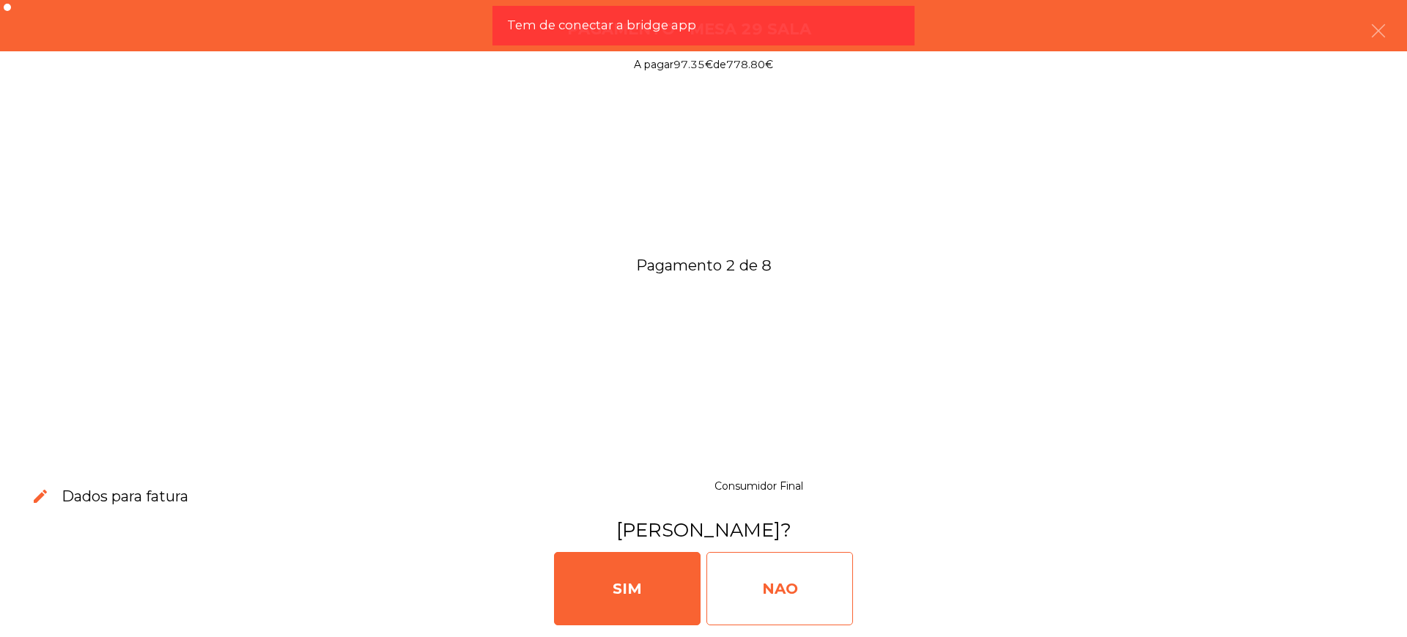
click at [827, 580] on div "NAO" at bounding box center [780, 588] width 147 height 73
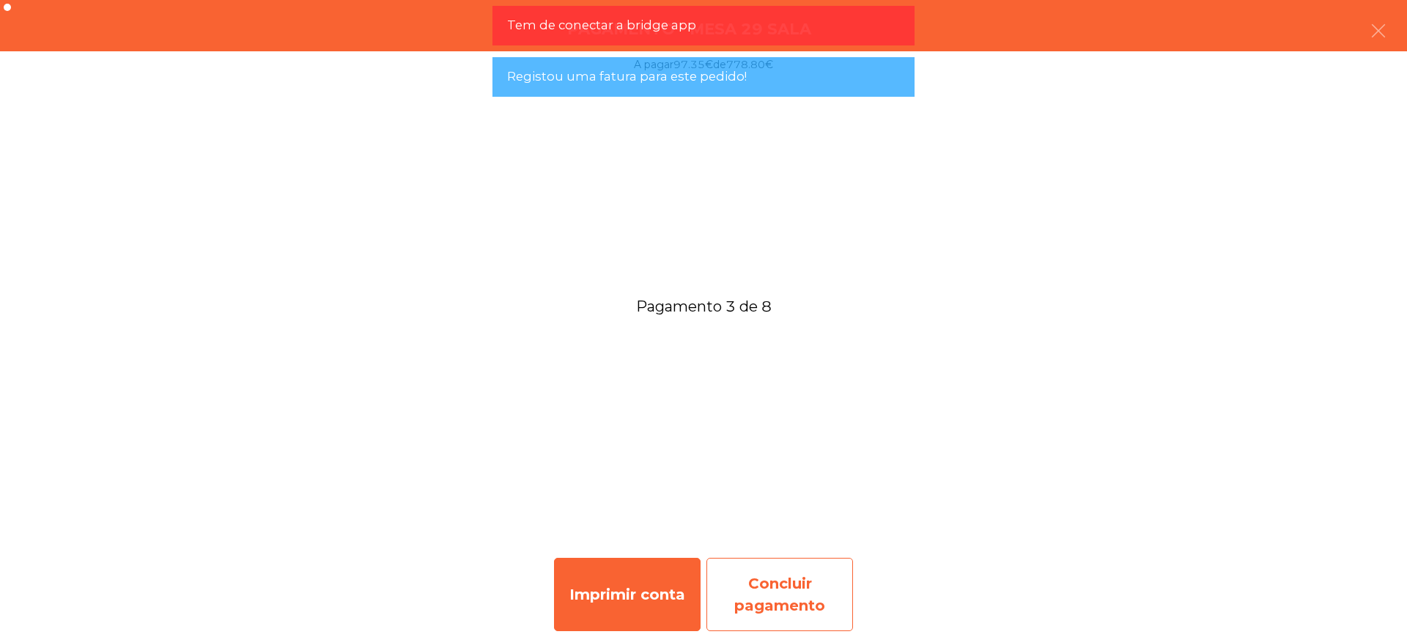
click at [814, 597] on div "Concluir pagamento" at bounding box center [780, 594] width 147 height 73
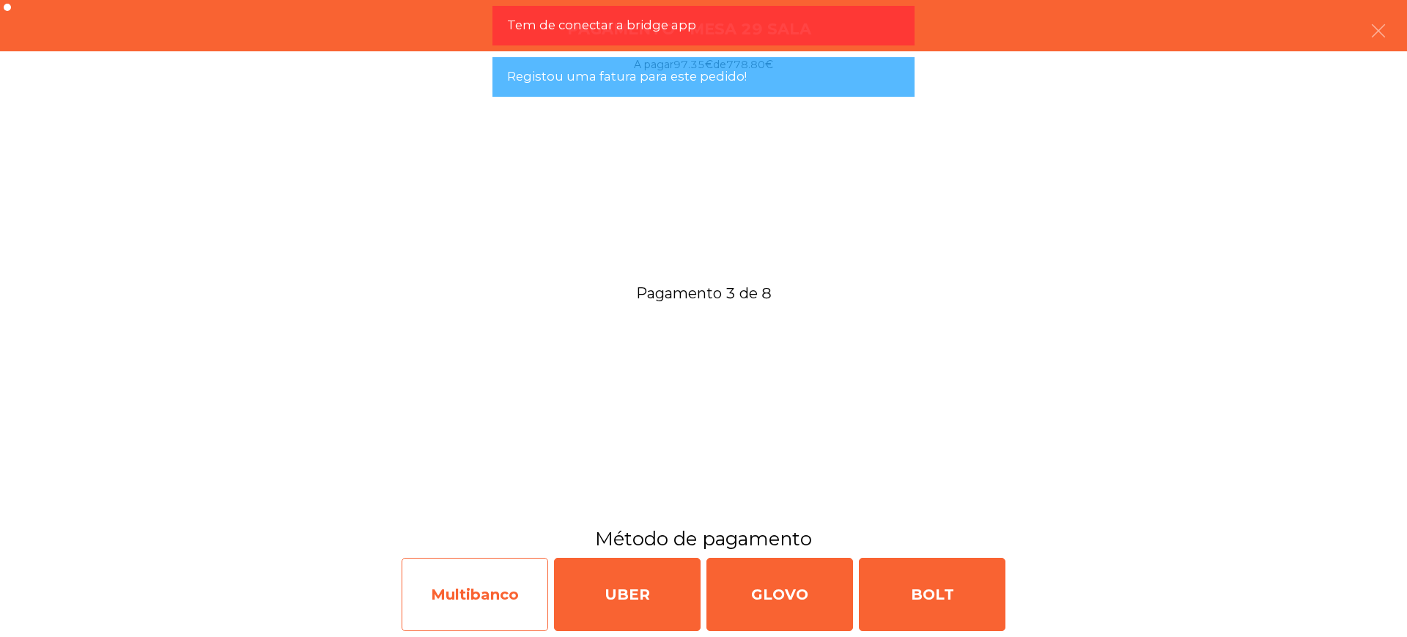
click at [449, 593] on div "Multibanco" at bounding box center [475, 594] width 147 height 73
select select "**"
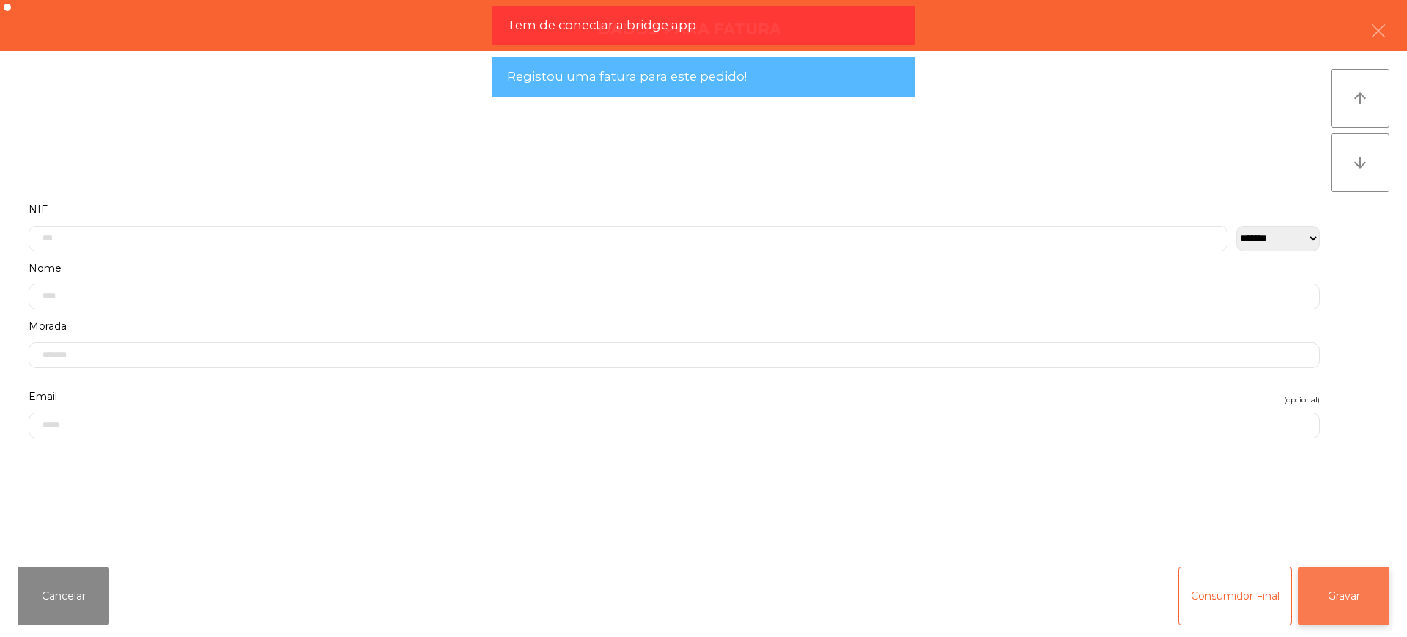
click at [1351, 599] on button "Gravar" at bounding box center [1344, 596] width 92 height 59
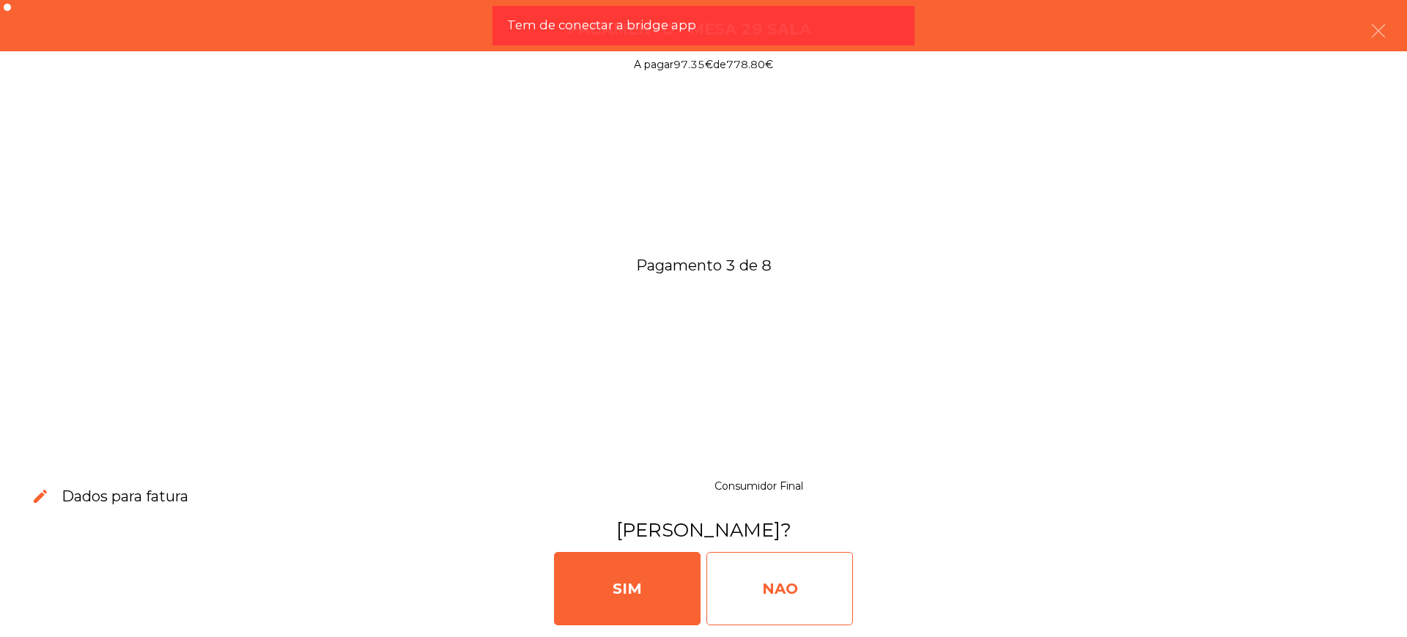
click at [743, 596] on div "NAO" at bounding box center [780, 588] width 147 height 73
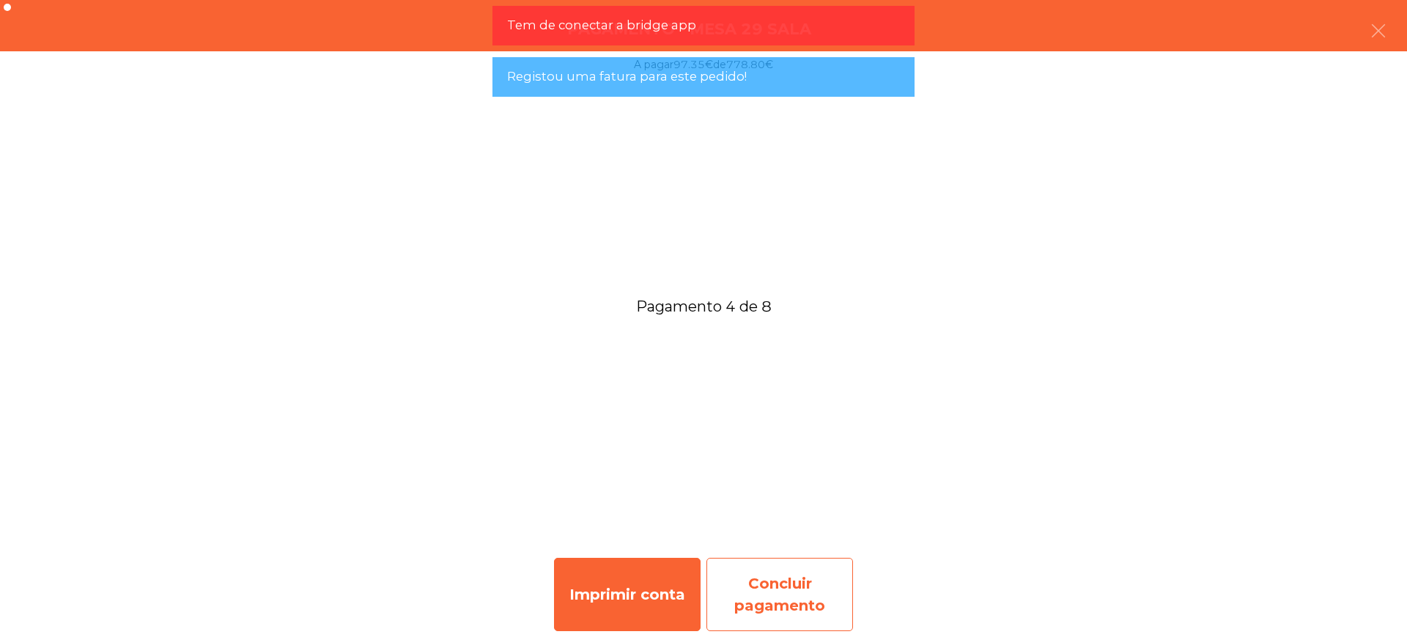
click at [792, 590] on div "Concluir pagamento" at bounding box center [780, 594] width 147 height 73
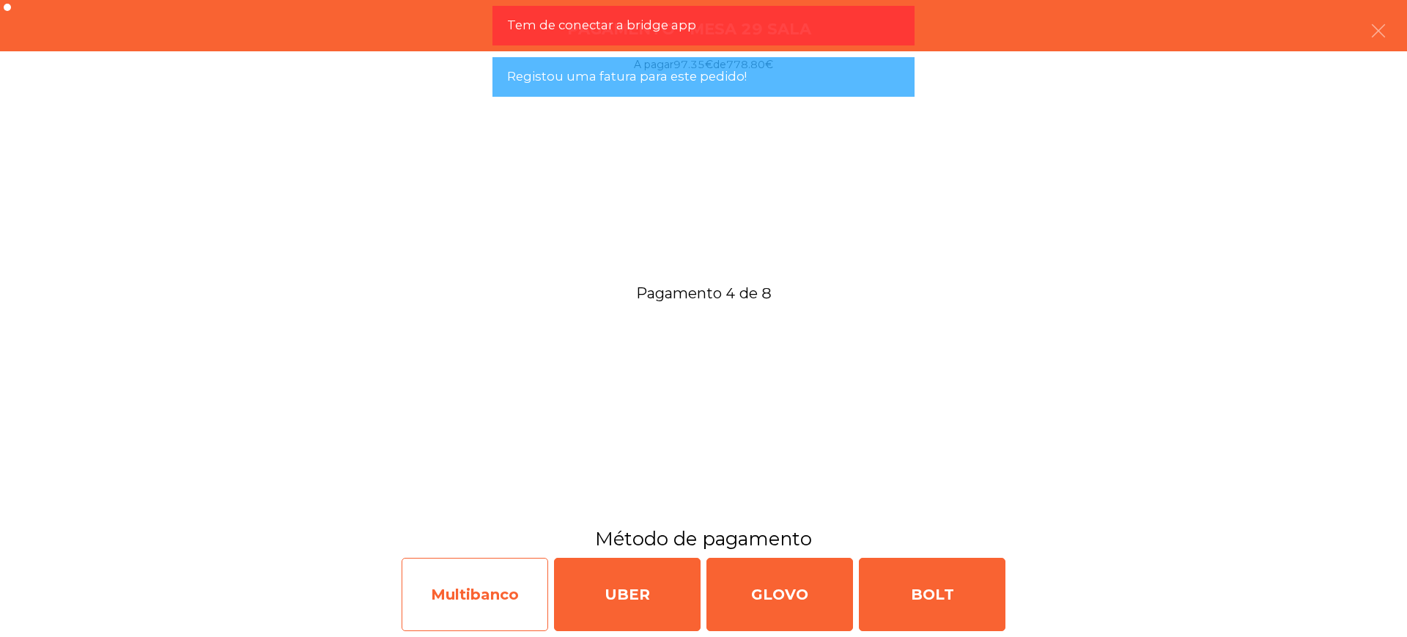
click at [465, 602] on div "Multibanco" at bounding box center [475, 594] width 147 height 73
select select "**"
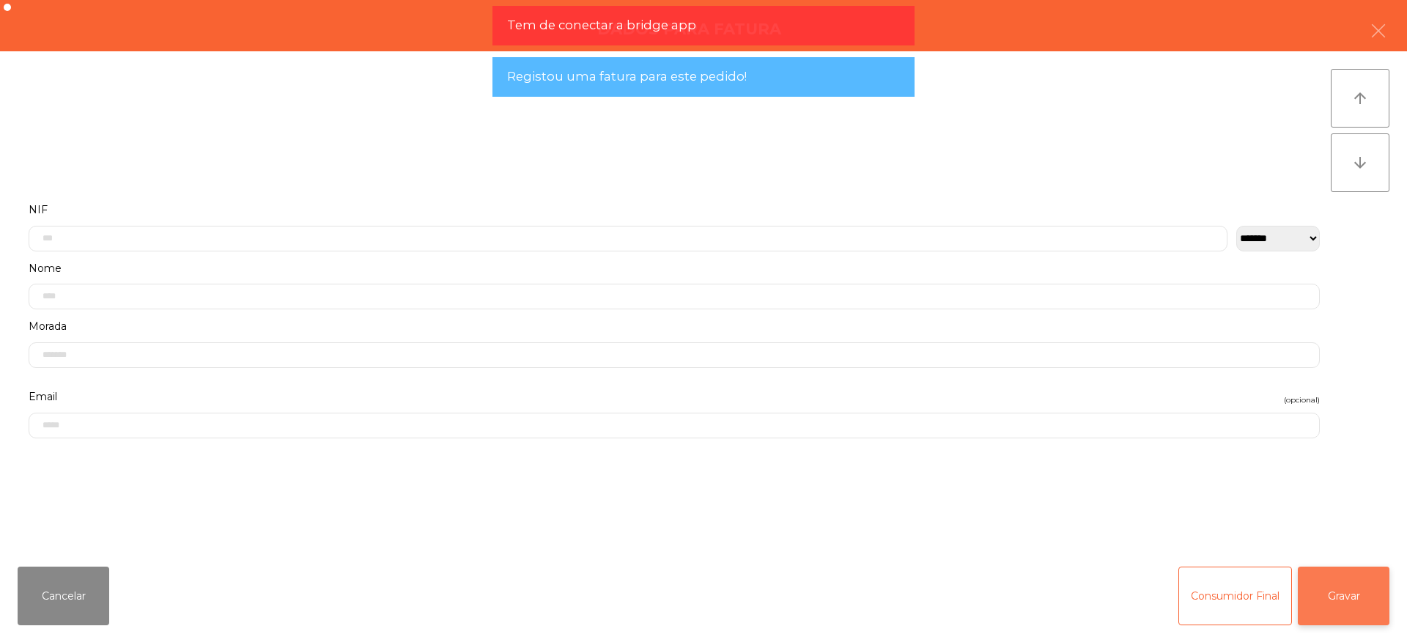
click at [1341, 582] on button "Gravar" at bounding box center [1344, 596] width 92 height 59
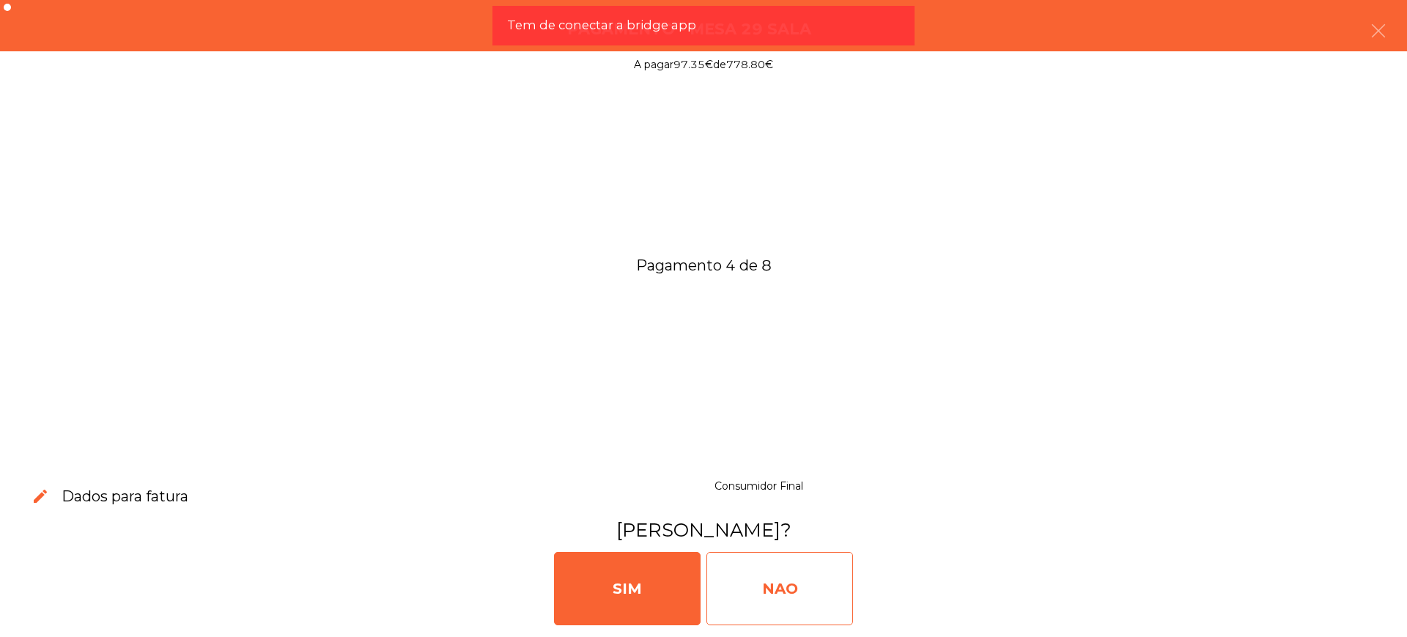
click at [788, 579] on div "NAO" at bounding box center [780, 588] width 147 height 73
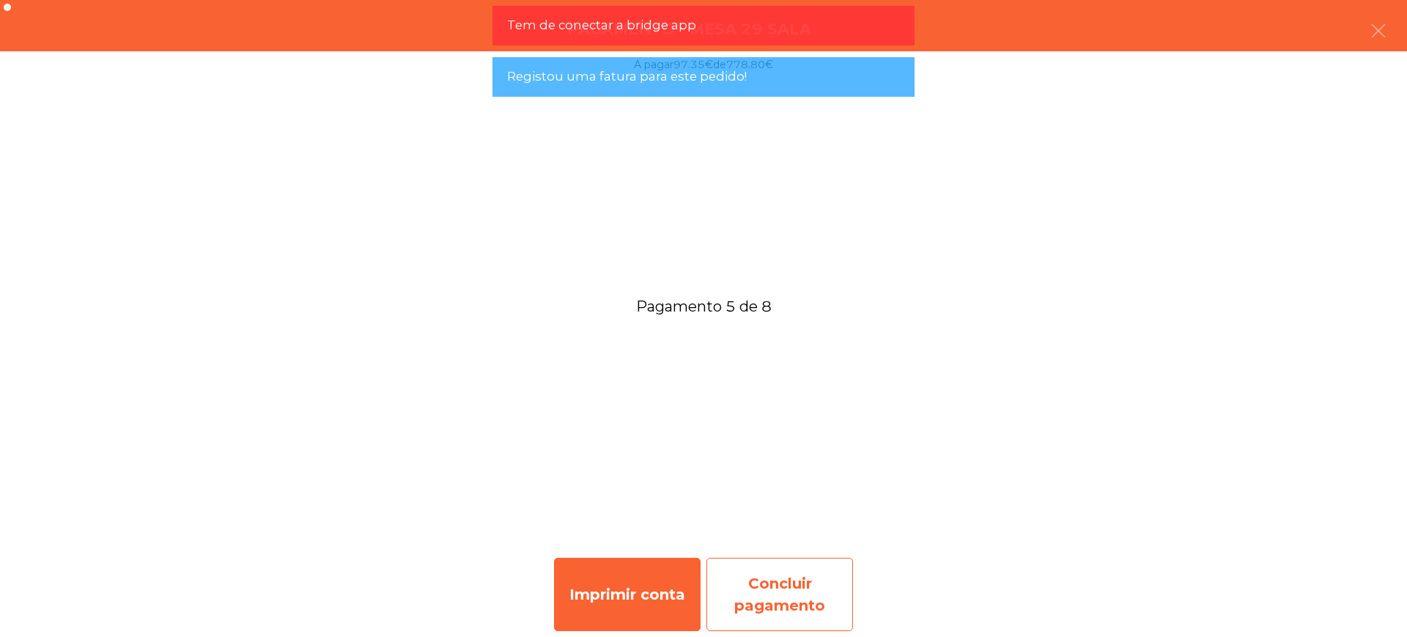
click at [803, 575] on div "Concluir pagamento" at bounding box center [780, 594] width 147 height 73
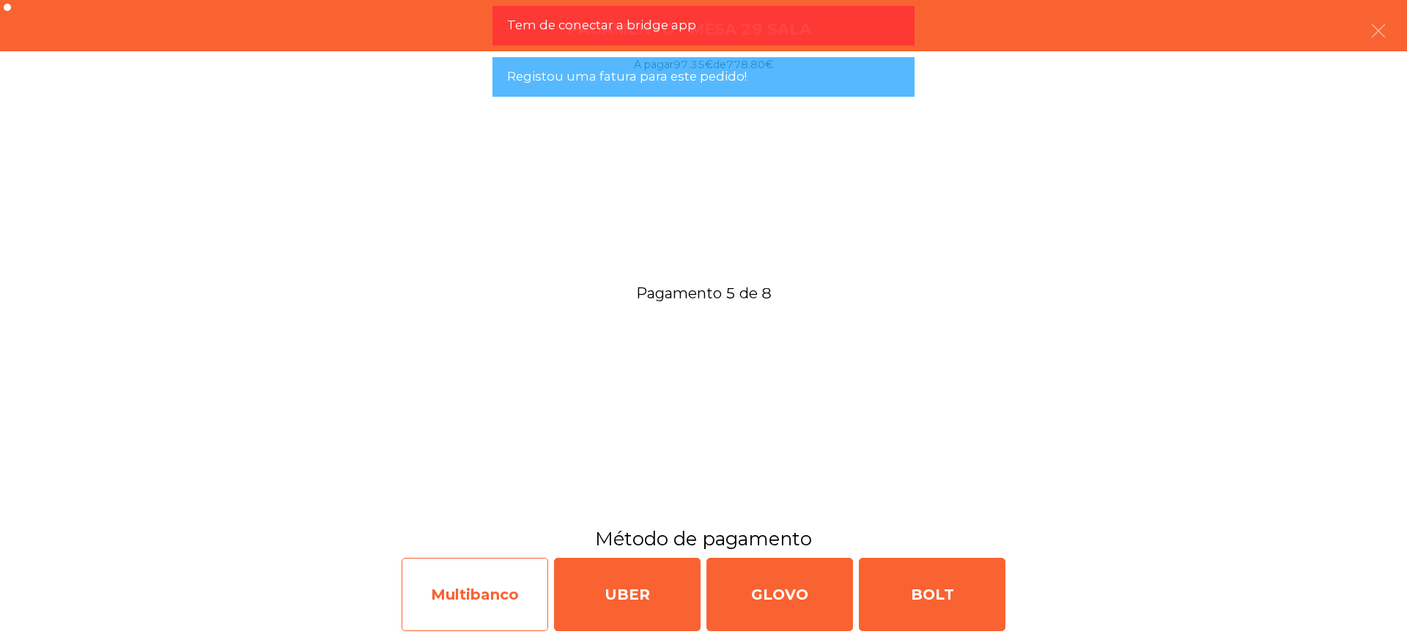
click at [465, 598] on div "Multibanco" at bounding box center [475, 594] width 147 height 73
select select "**"
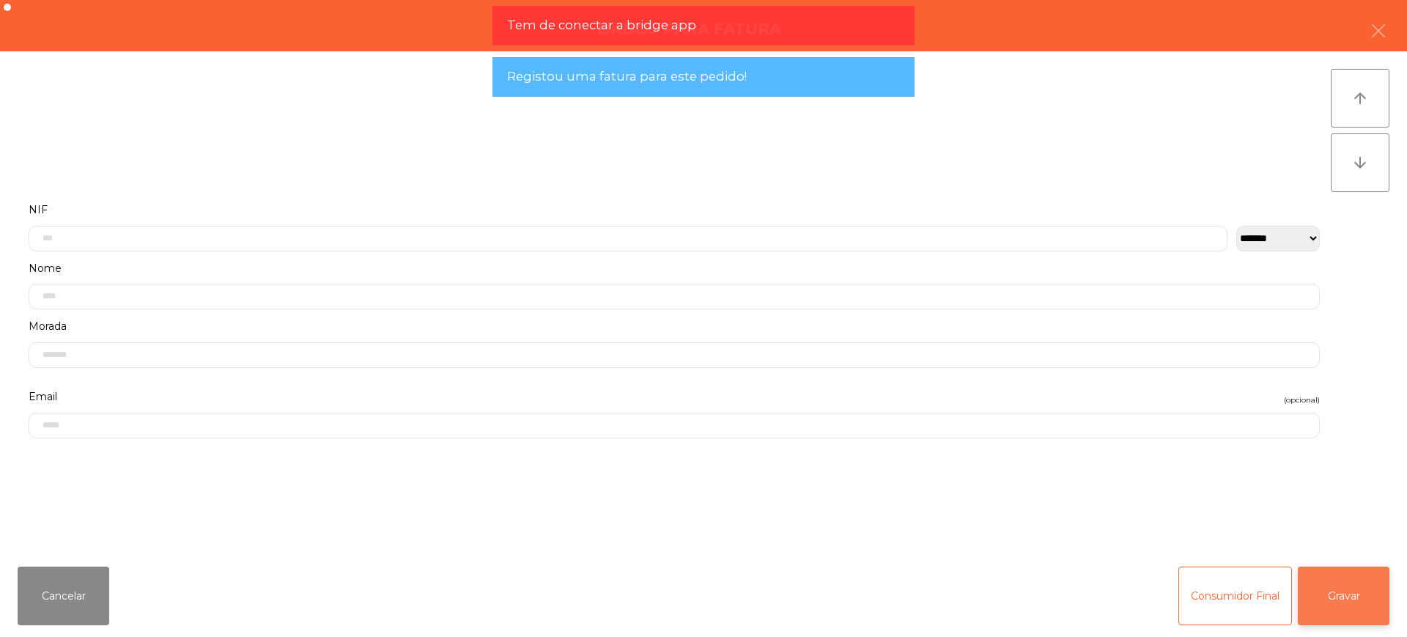
click at [1324, 575] on button "Gravar" at bounding box center [1344, 596] width 92 height 59
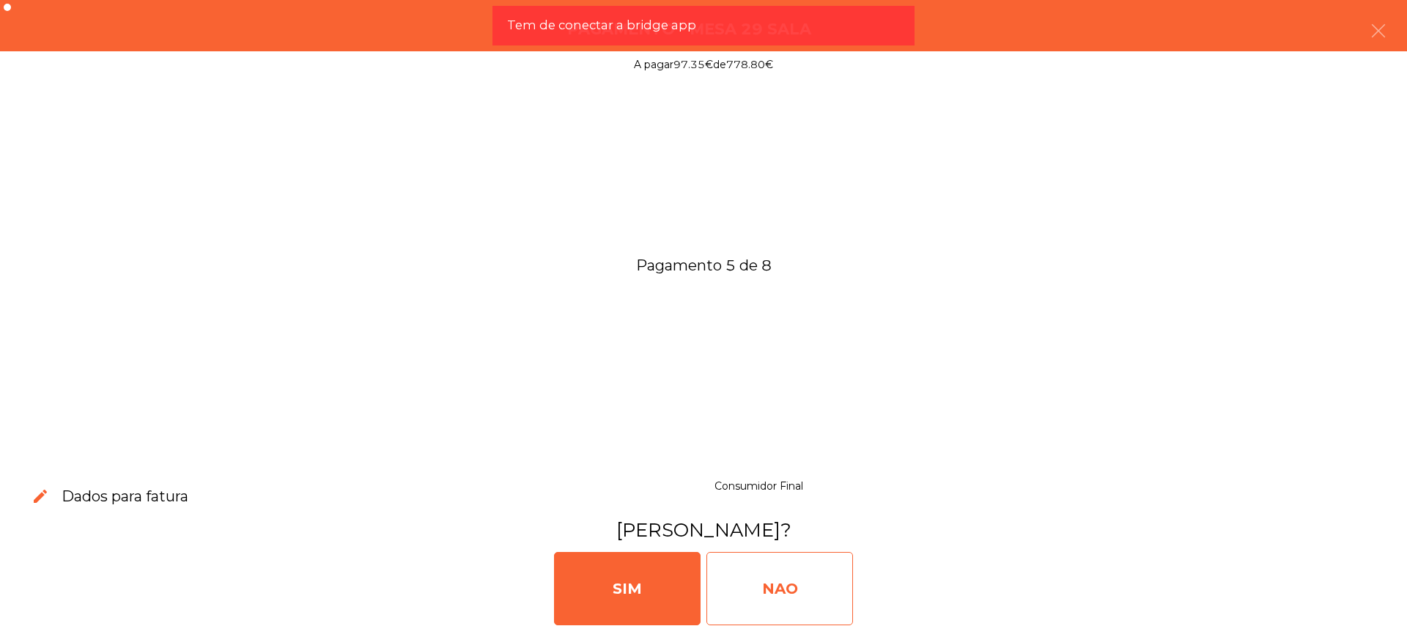
click at [803, 579] on div "NAO" at bounding box center [780, 588] width 147 height 73
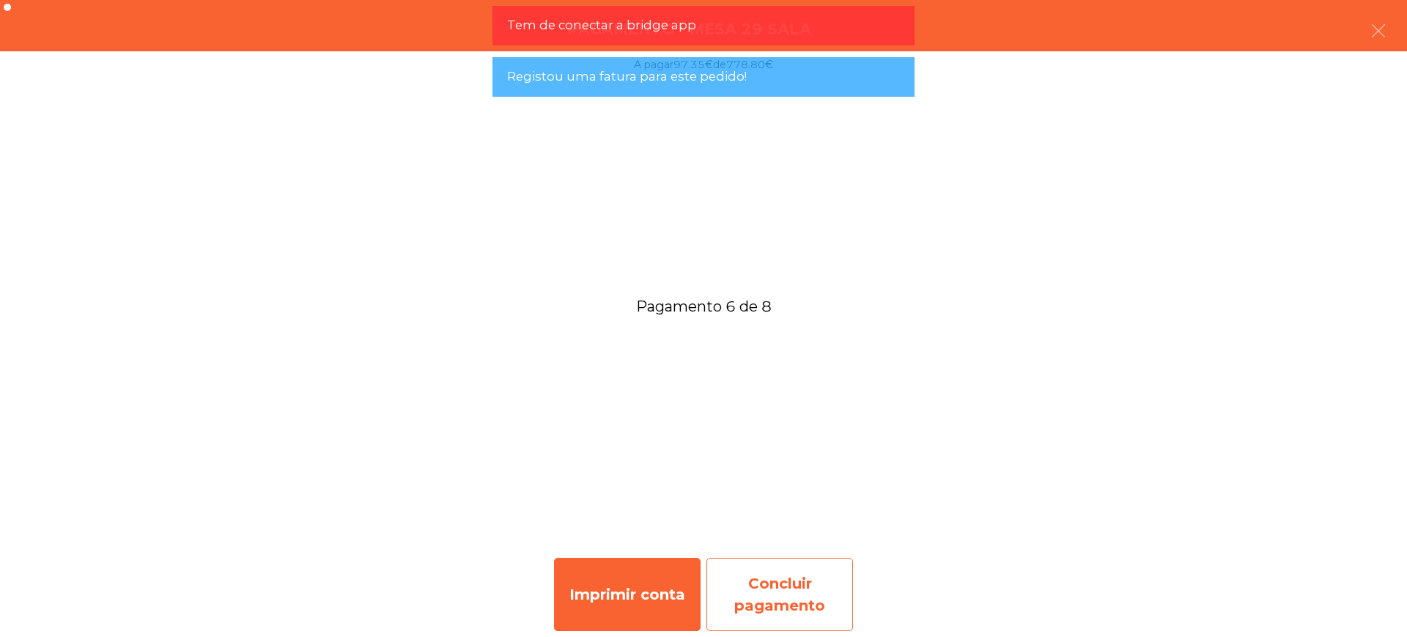
click at [832, 592] on div "Concluir pagamento" at bounding box center [780, 594] width 147 height 73
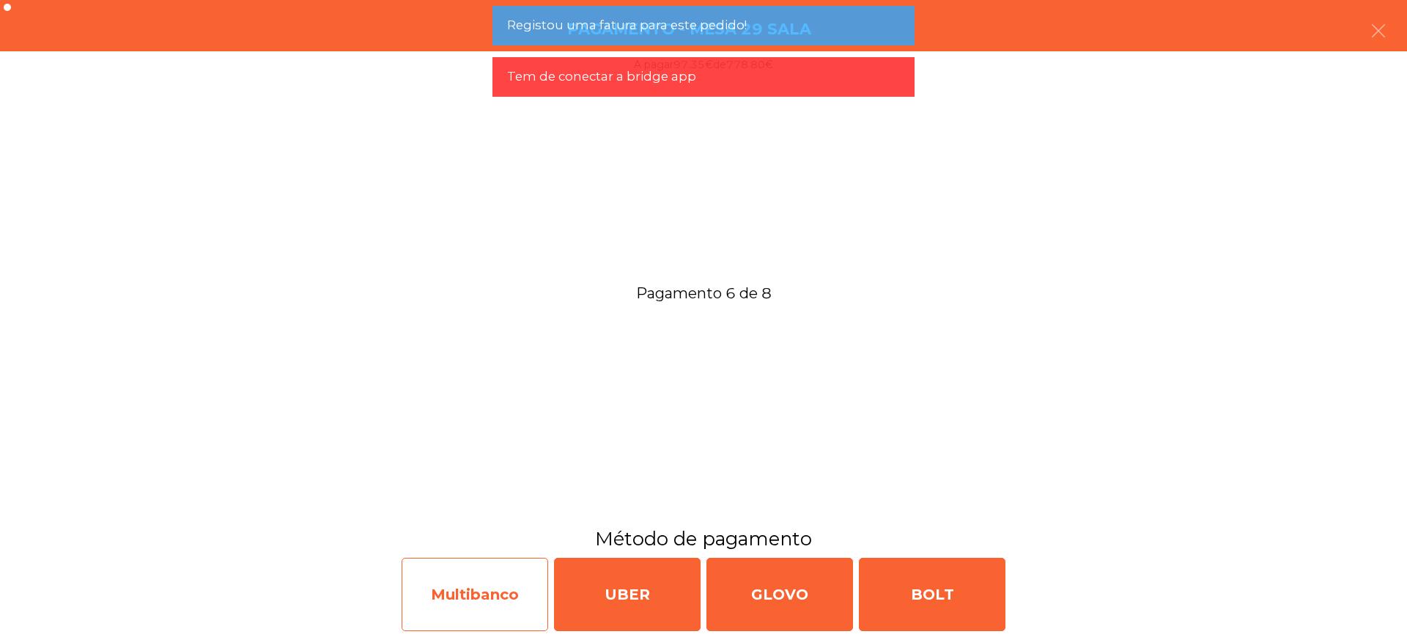
click at [488, 608] on div "Multibanco" at bounding box center [475, 594] width 147 height 73
select select "**"
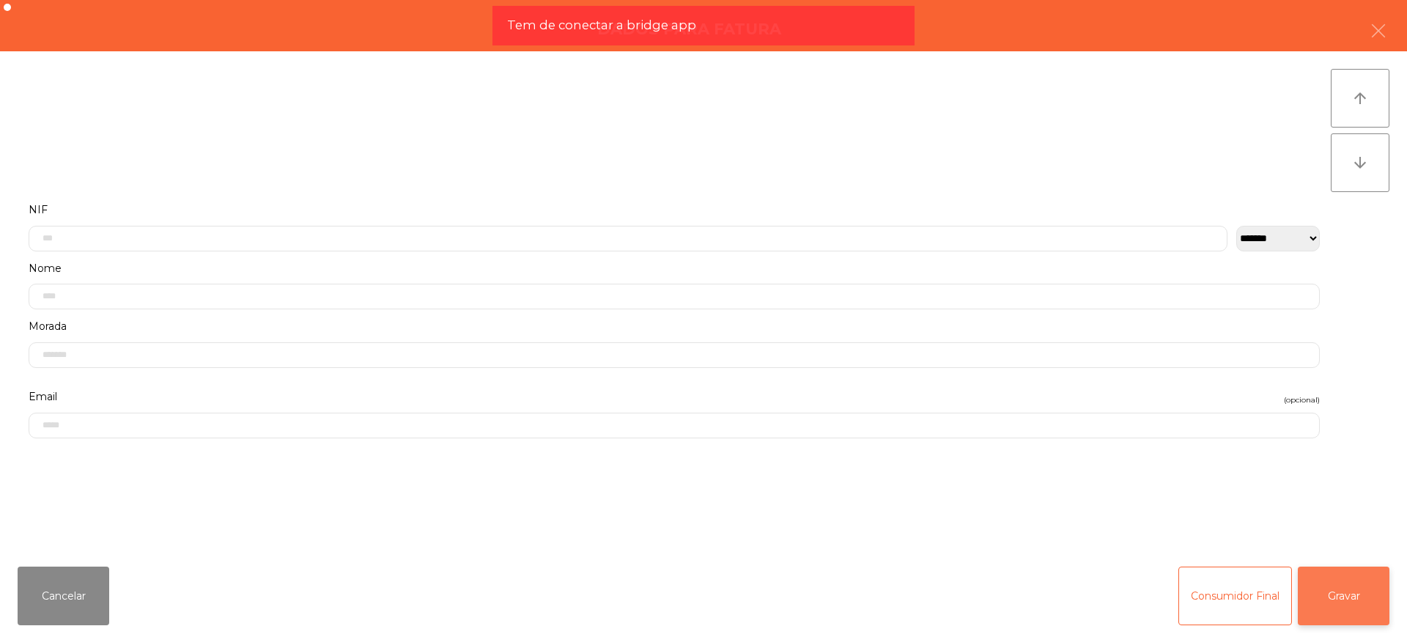
click at [1349, 580] on button "Gravar" at bounding box center [1344, 596] width 92 height 59
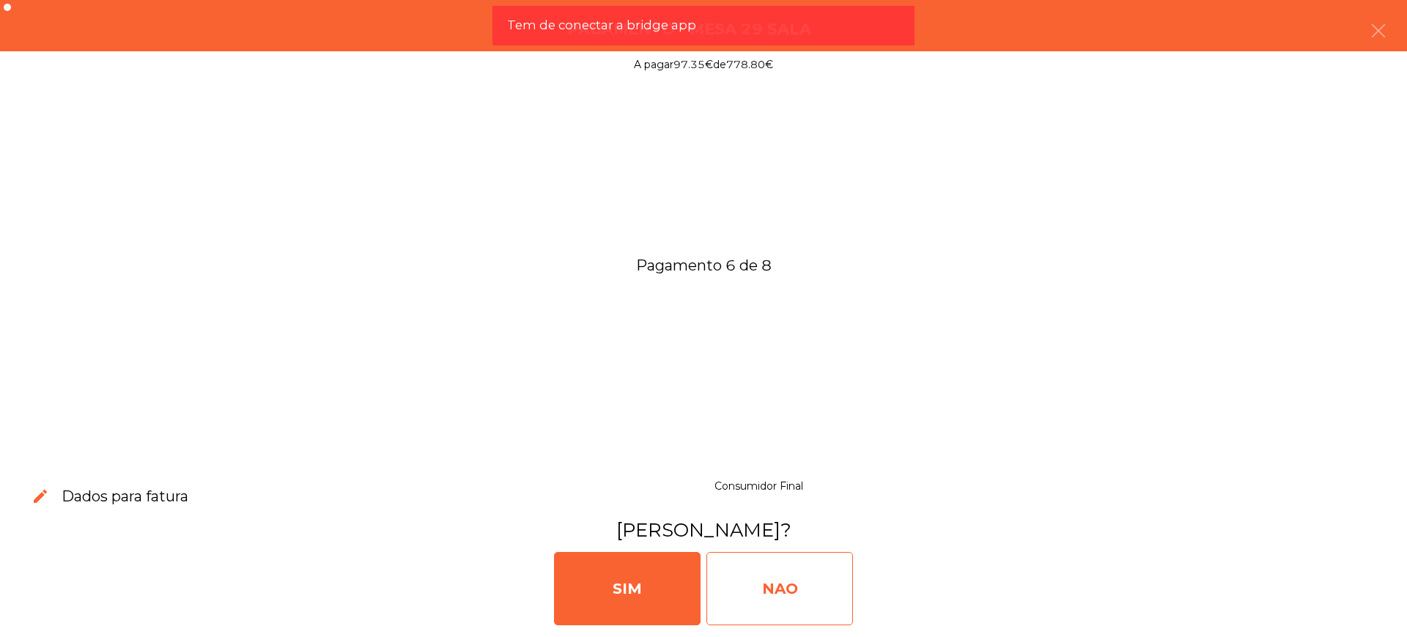
click at [797, 597] on div "NAO" at bounding box center [780, 588] width 147 height 73
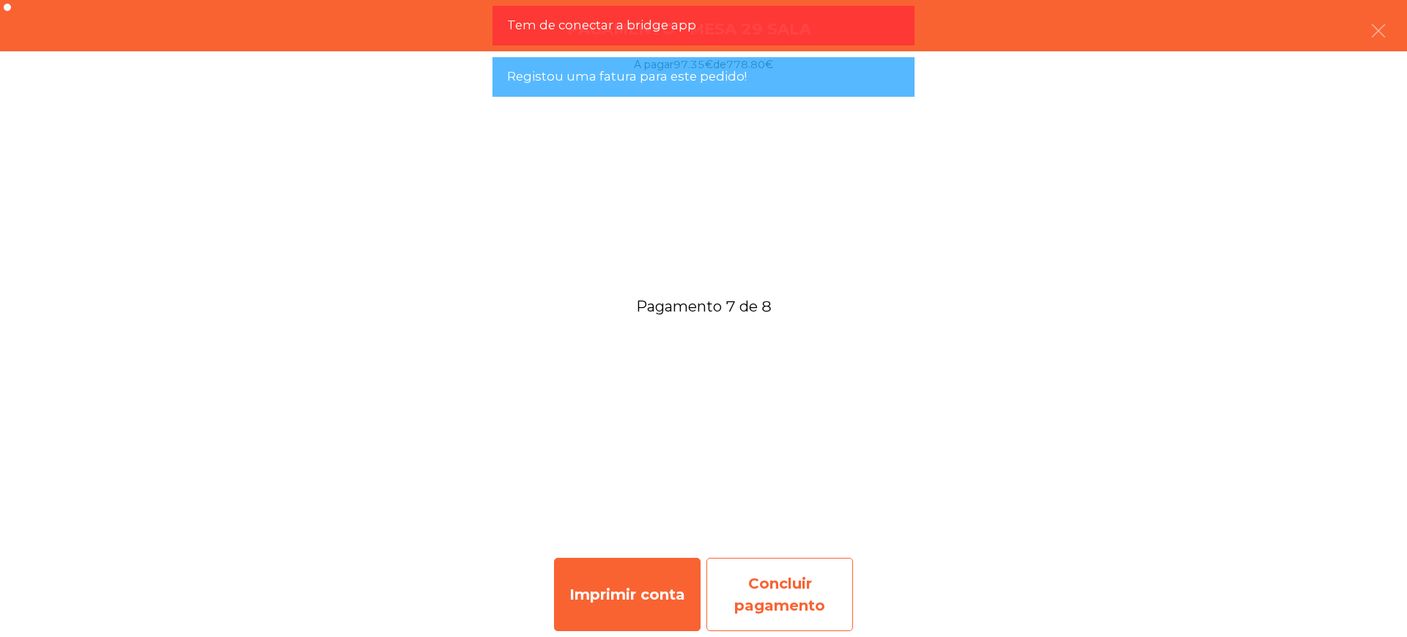
click at [804, 580] on div "Concluir pagamento" at bounding box center [780, 594] width 147 height 73
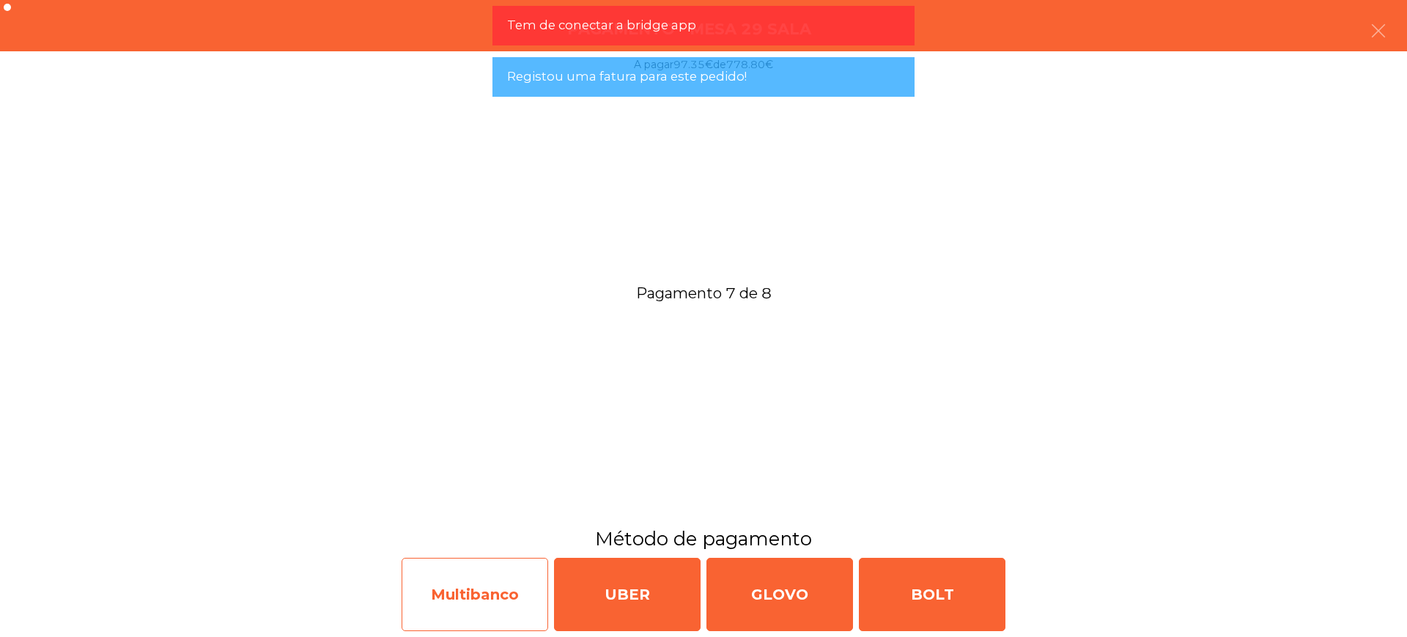
click at [449, 605] on div "Multibanco" at bounding box center [475, 594] width 147 height 73
select select "**"
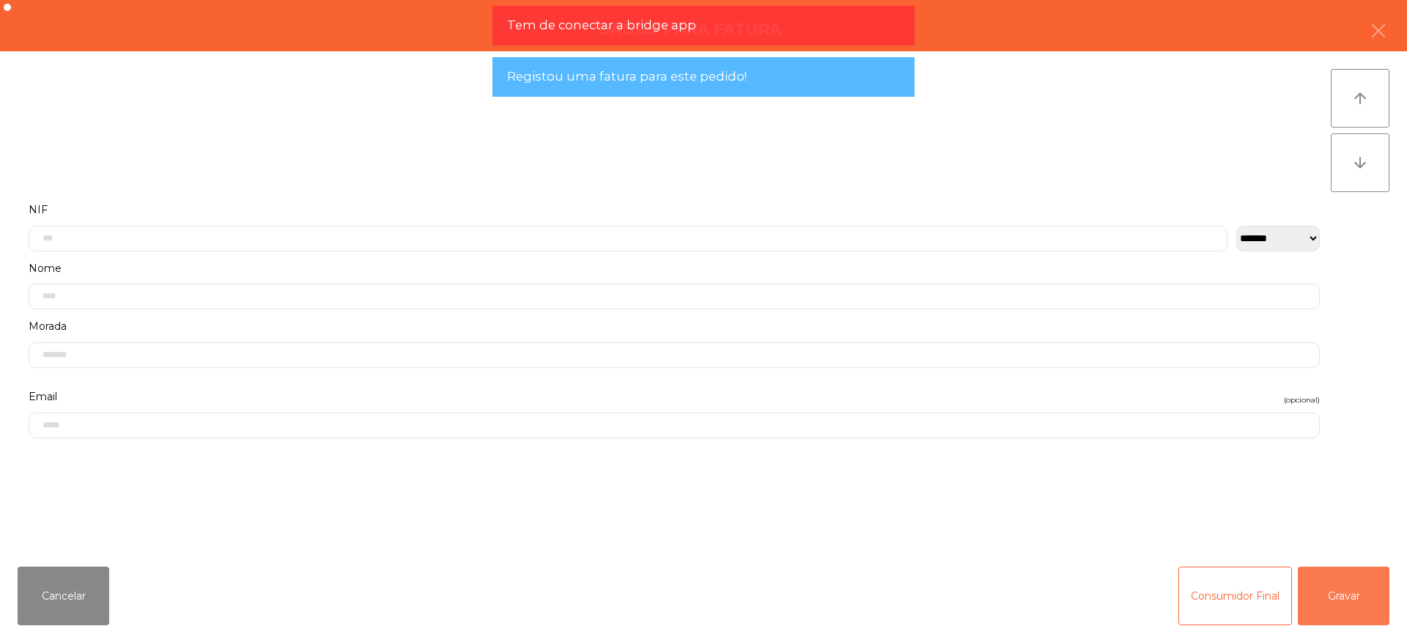
click at [1367, 580] on button "Gravar" at bounding box center [1344, 596] width 92 height 59
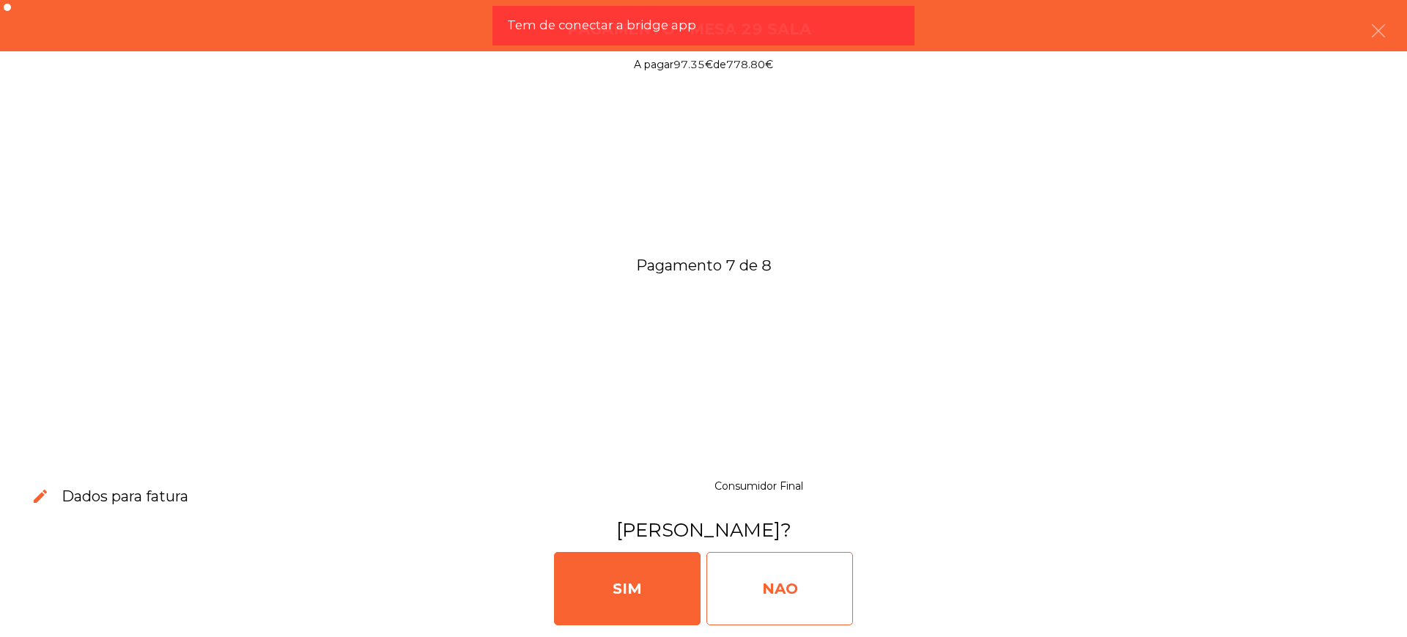
click at [789, 590] on div "NAO" at bounding box center [780, 588] width 147 height 73
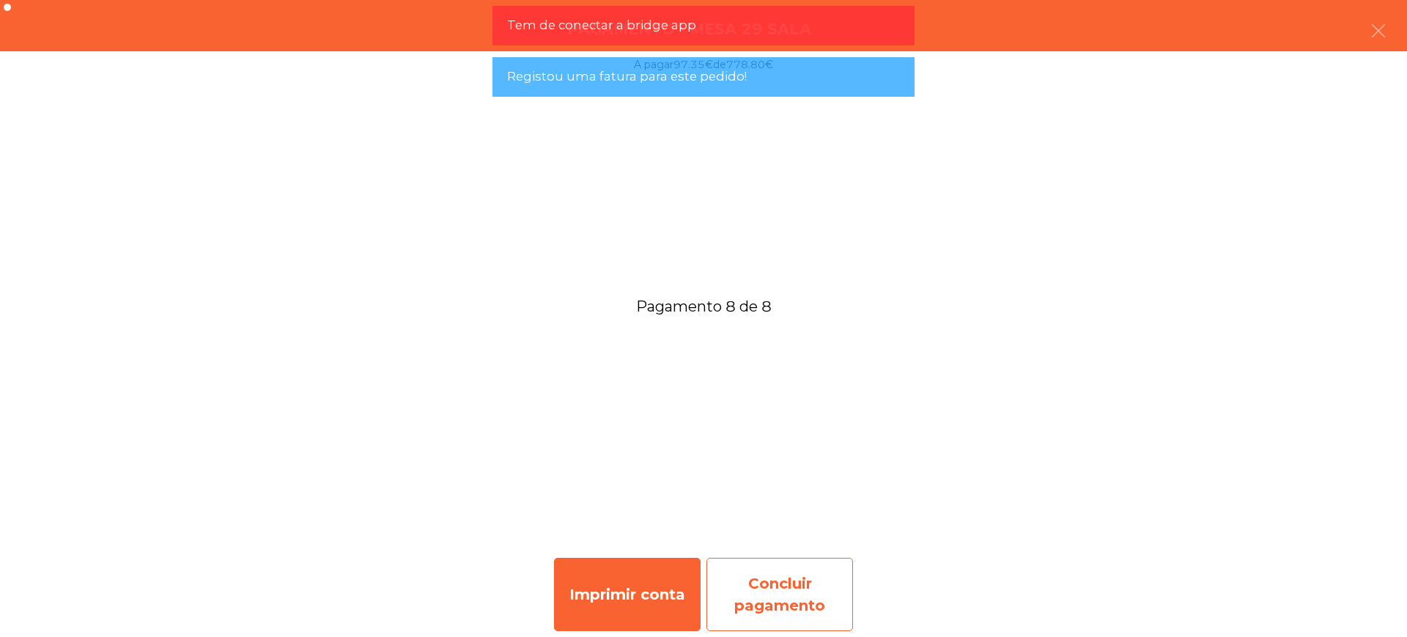
click at [813, 574] on div "Concluir pagamento" at bounding box center [780, 594] width 147 height 73
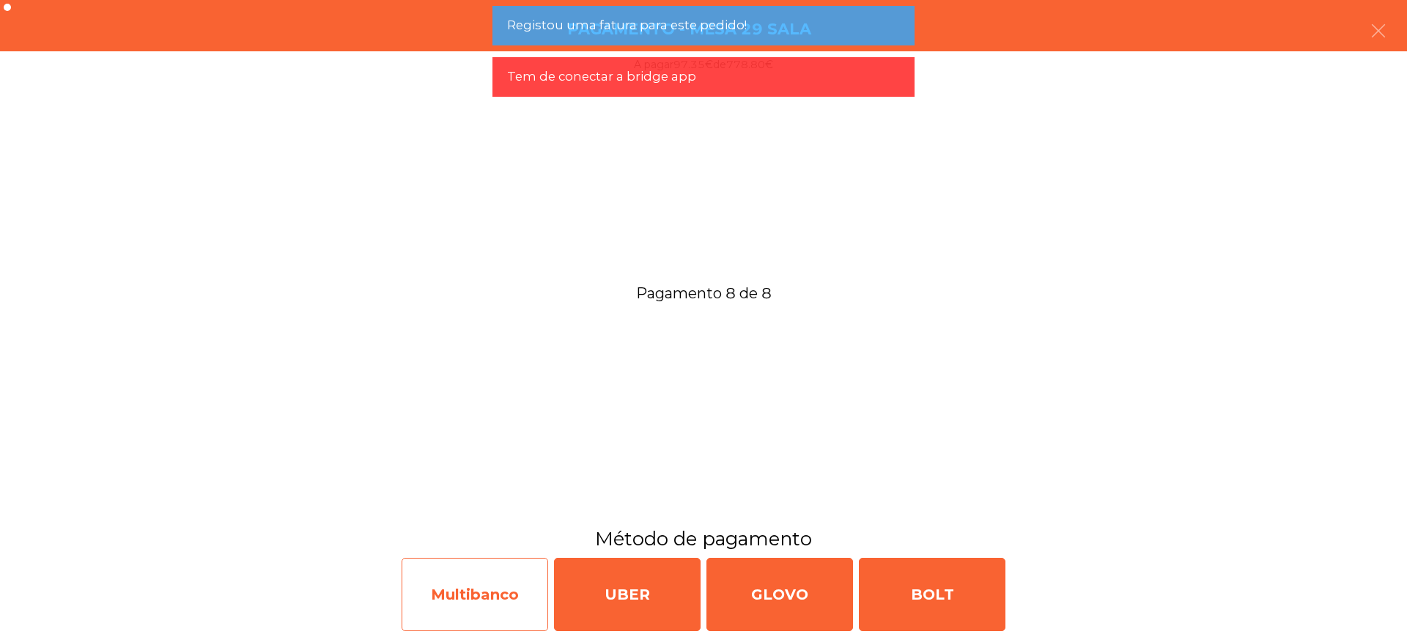
click at [506, 587] on div "Multibanco" at bounding box center [475, 594] width 147 height 73
select select "**"
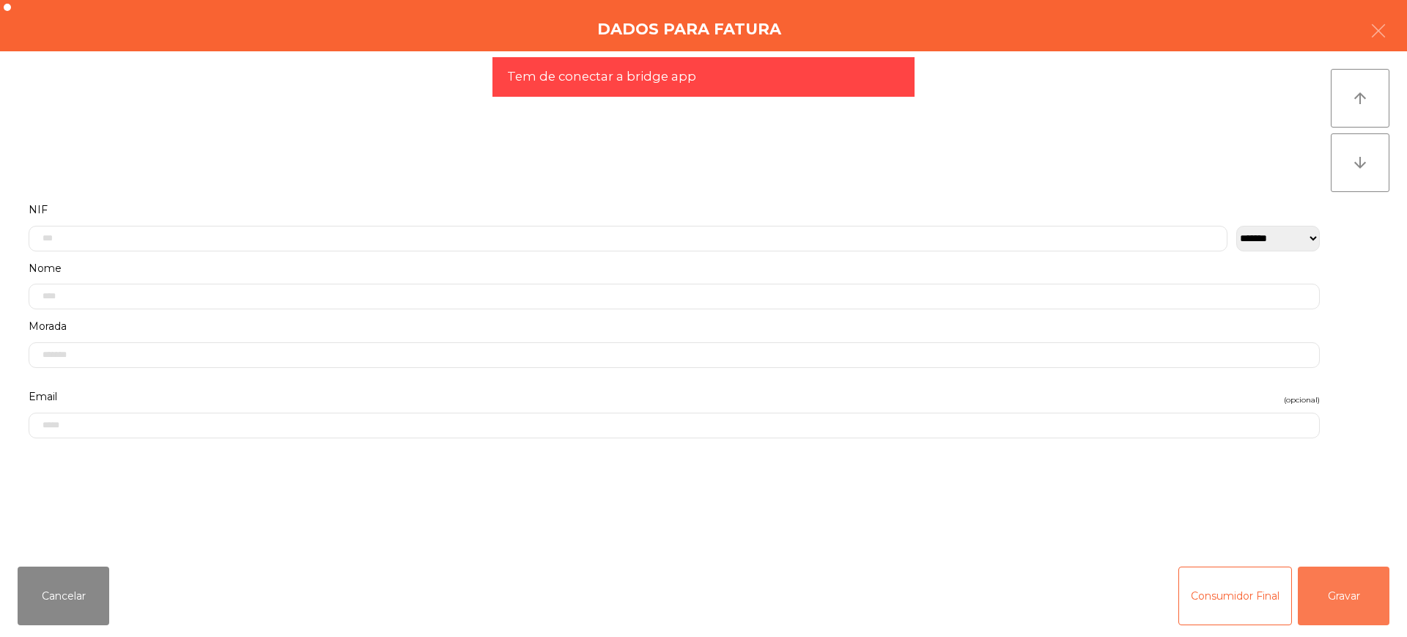
click at [1362, 611] on button "Gravar" at bounding box center [1344, 596] width 92 height 59
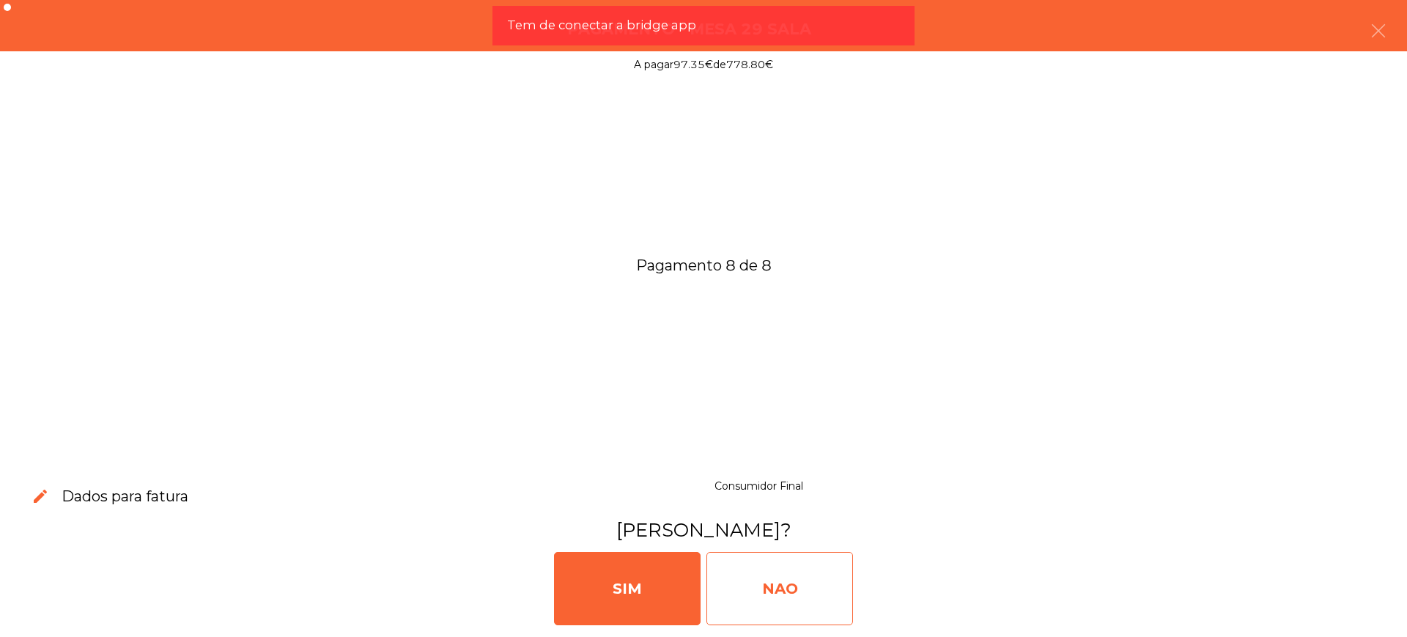
click at [769, 591] on div "NAO" at bounding box center [780, 588] width 147 height 73
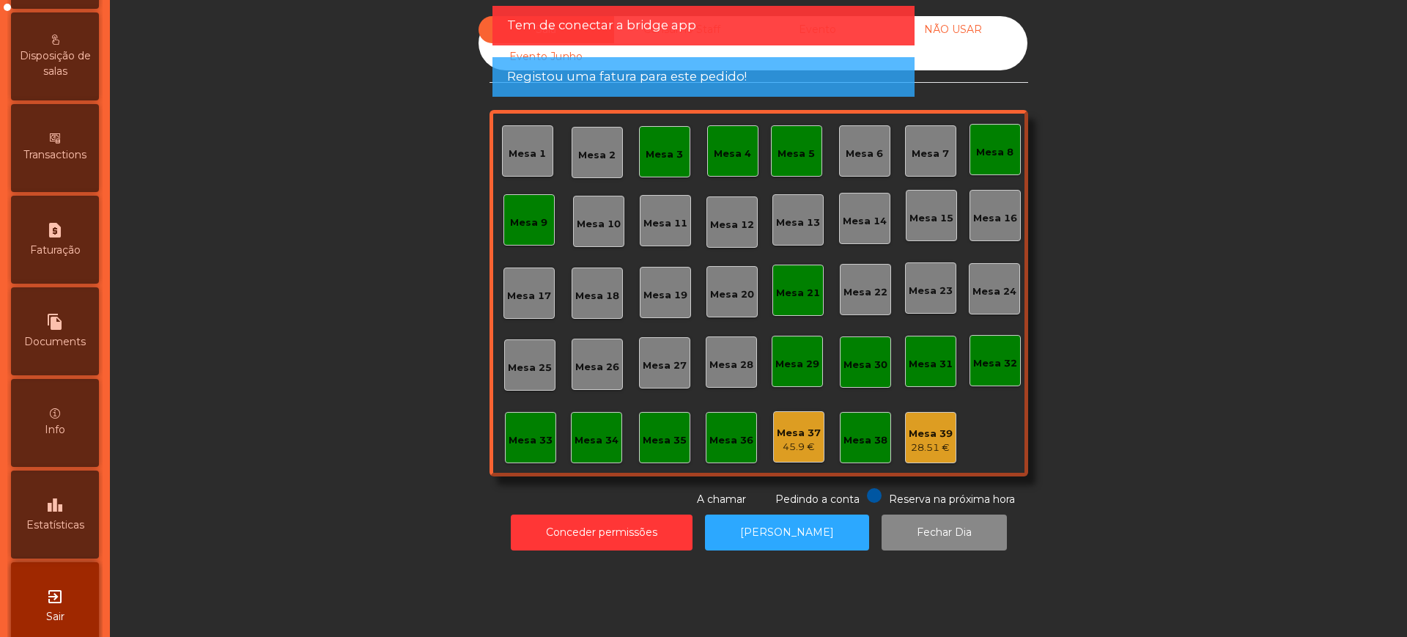
scroll to position [620, 0]
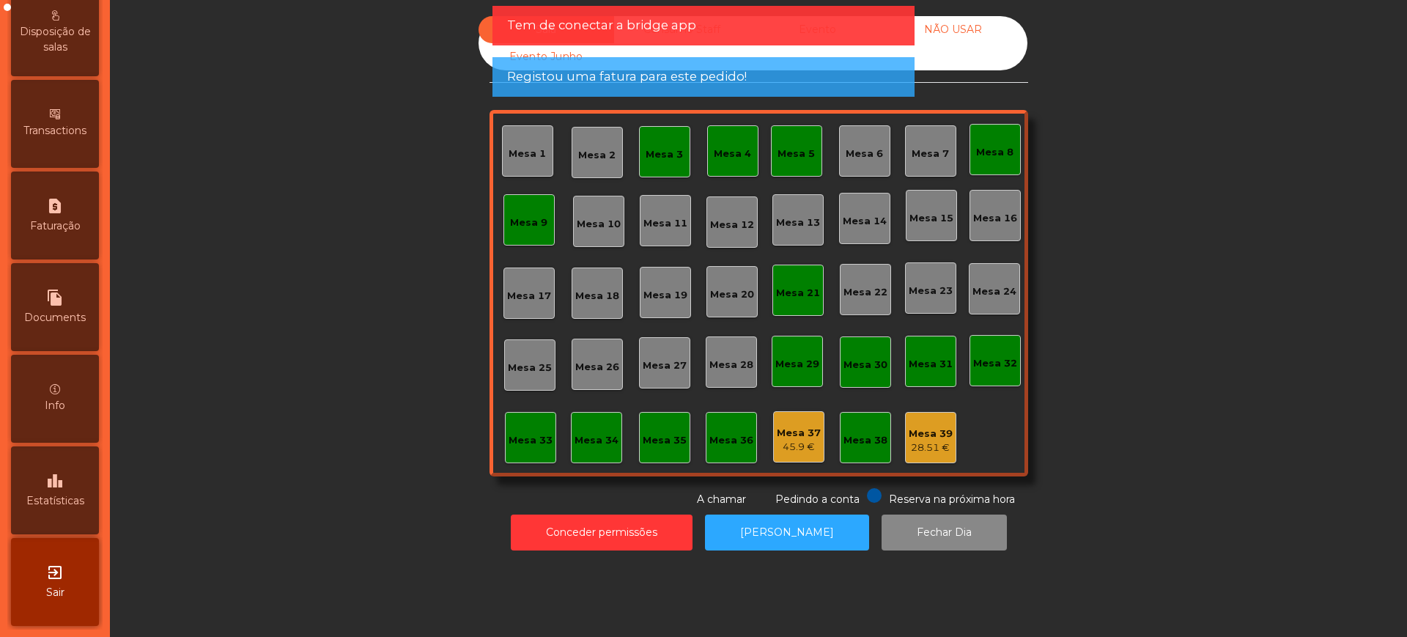
drag, startPoint x: 54, startPoint y: 490, endPoint x: 128, endPoint y: 337, distance: 169.5
click at [54, 488] on icon "leaderboard" at bounding box center [55, 481] width 18 height 18
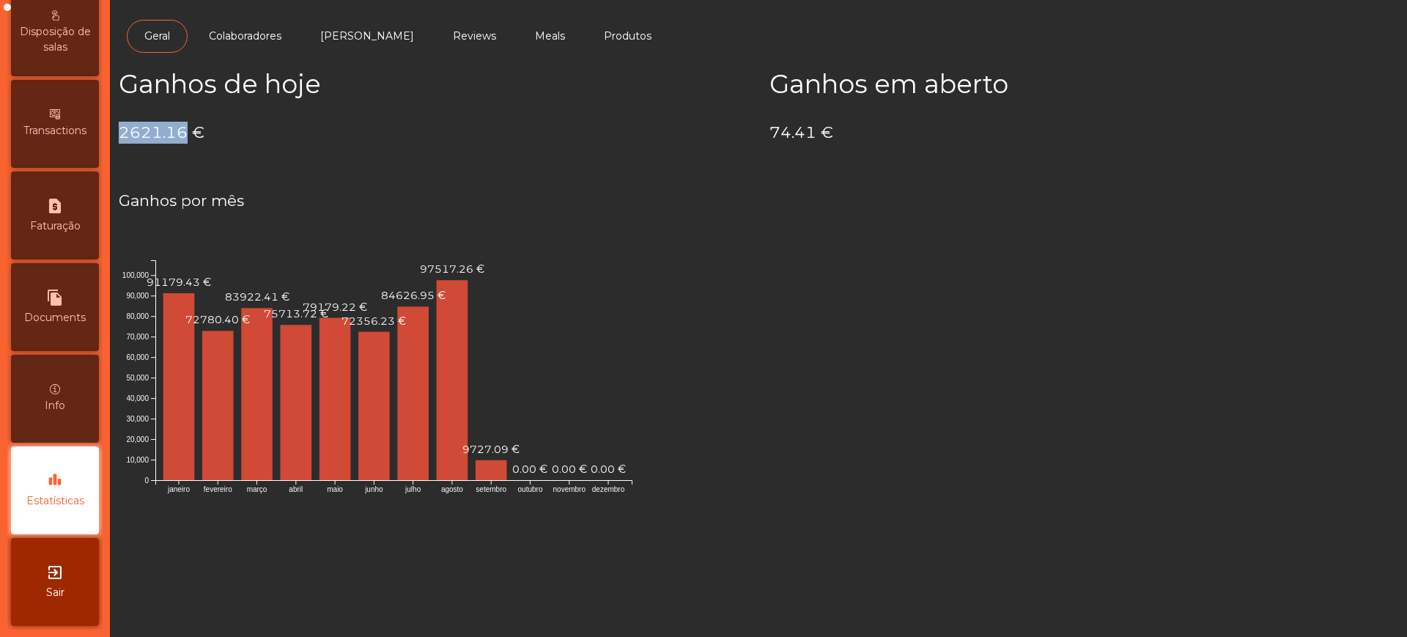
drag, startPoint x: 123, startPoint y: 130, endPoint x: 184, endPoint y: 129, distance: 60.8
click at [184, 129] on h4 "2621.16 €" at bounding box center [433, 133] width 629 height 22
copy h4 "2621.16"
